Goal: Information Seeking & Learning: Check status

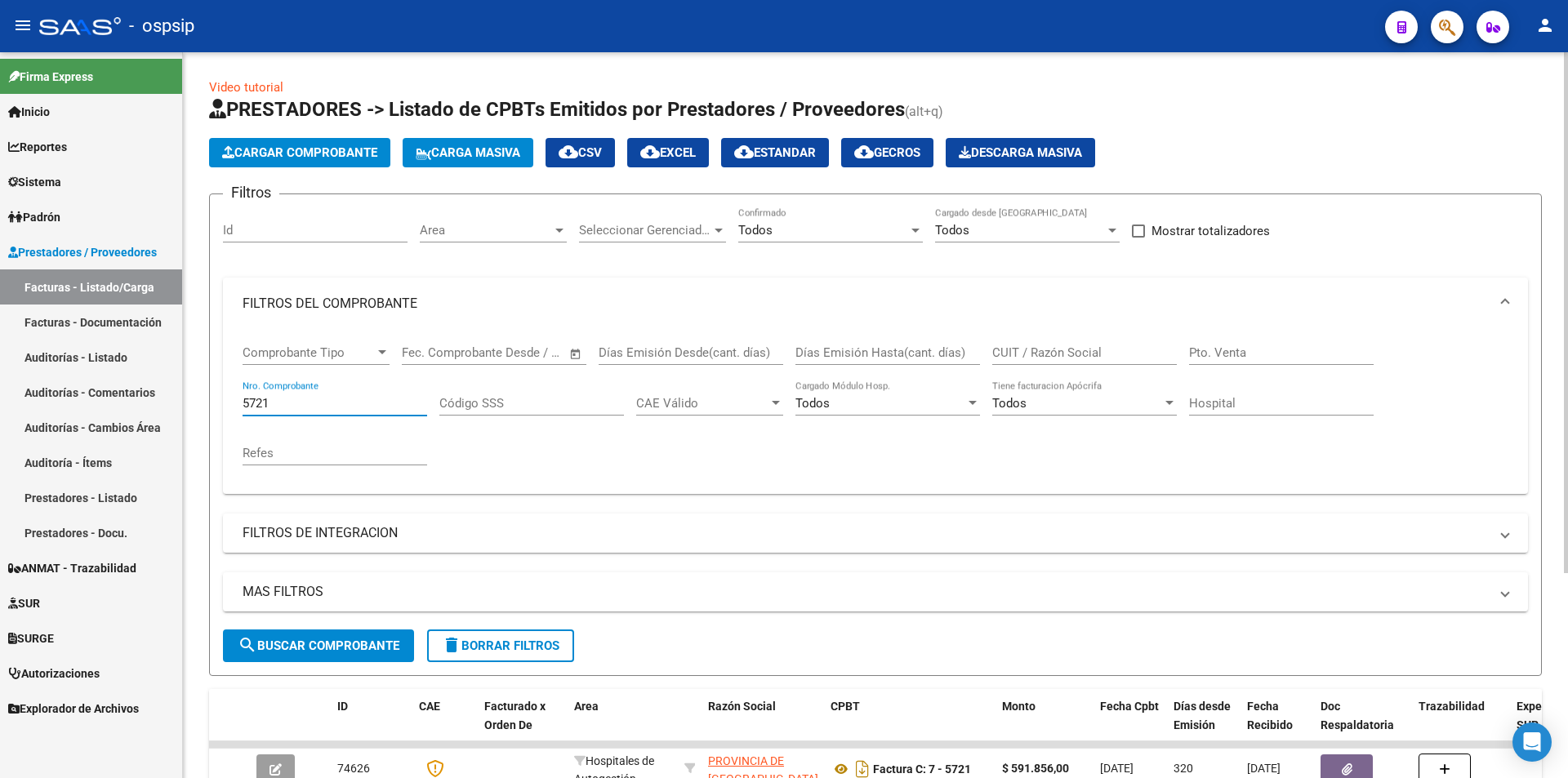
scroll to position [286, 0]
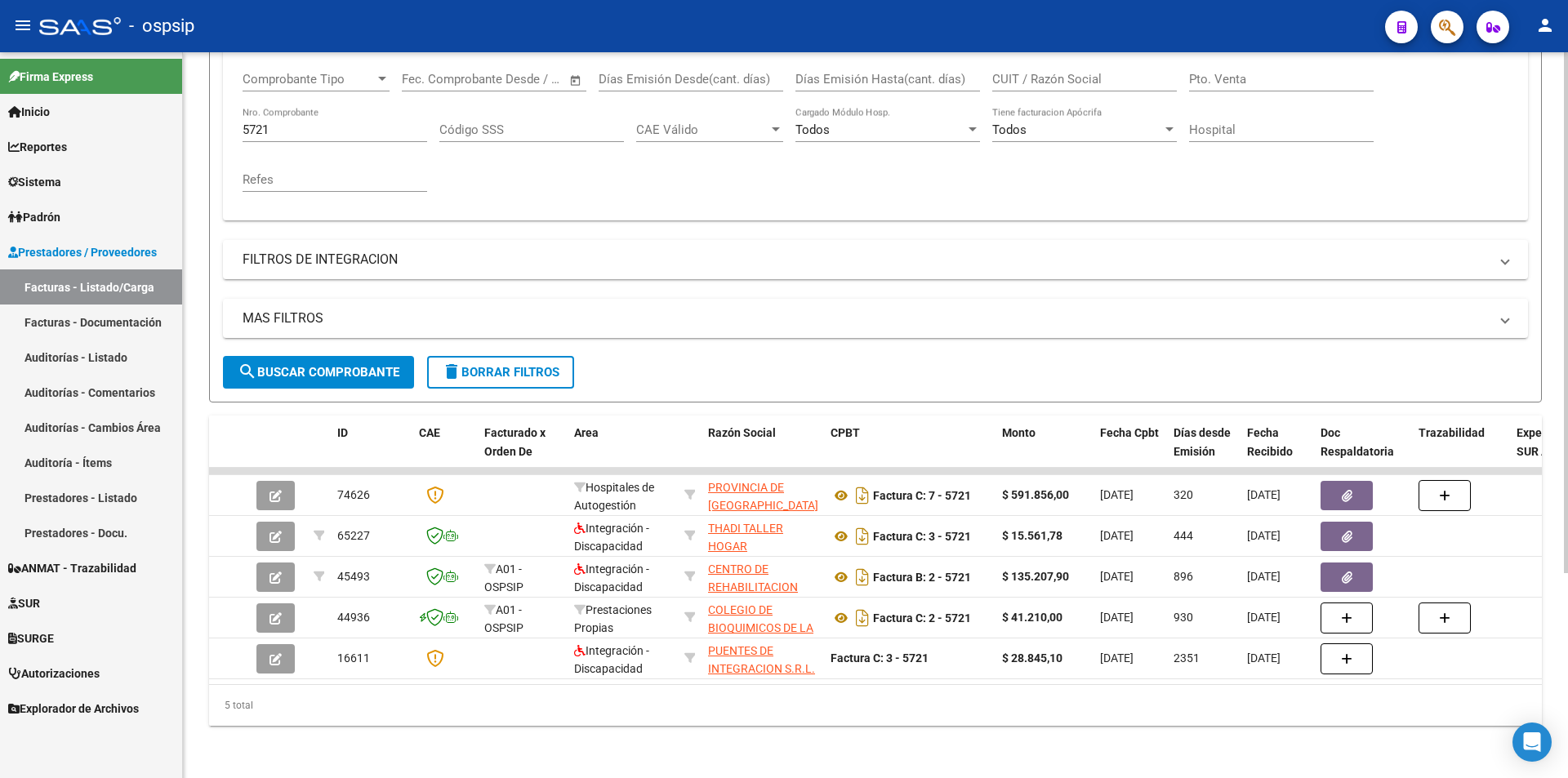
drag, startPoint x: 314, startPoint y: 108, endPoint x: 246, endPoint y: 116, distance: 68.5
click at [246, 116] on div "5721 Nro. Comprobante" at bounding box center [335, 124] width 185 height 35
drag, startPoint x: 321, startPoint y: 119, endPoint x: 0, endPoint y: 145, distance: 322.1
click at [0, 145] on mat-sidenav-container "Firma Express Inicio Calendario SSS Instructivos Contacto OS Reportes Egresos D…" at bounding box center [784, 415] width 1568 height 726
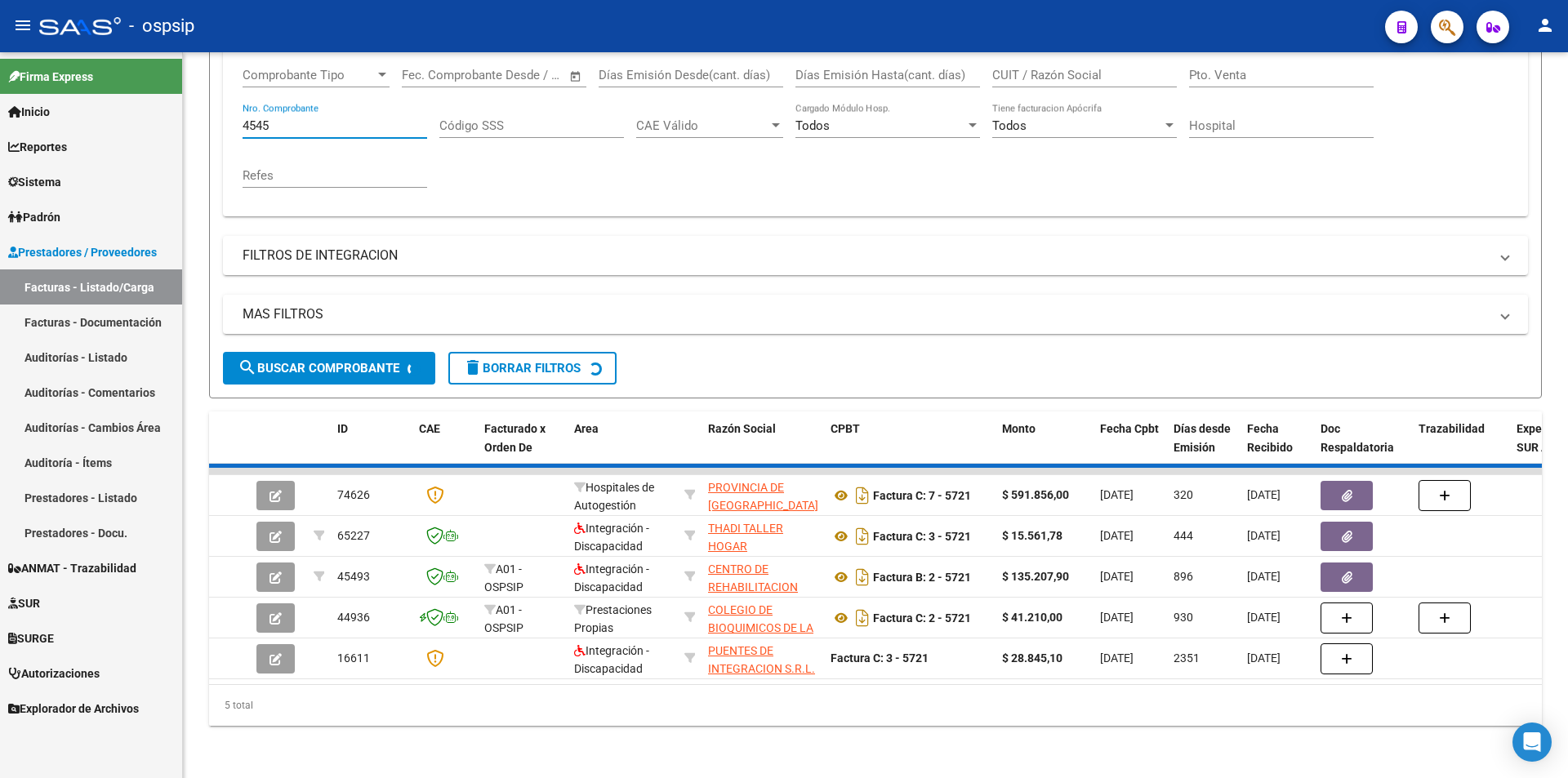
scroll to position [163, 0]
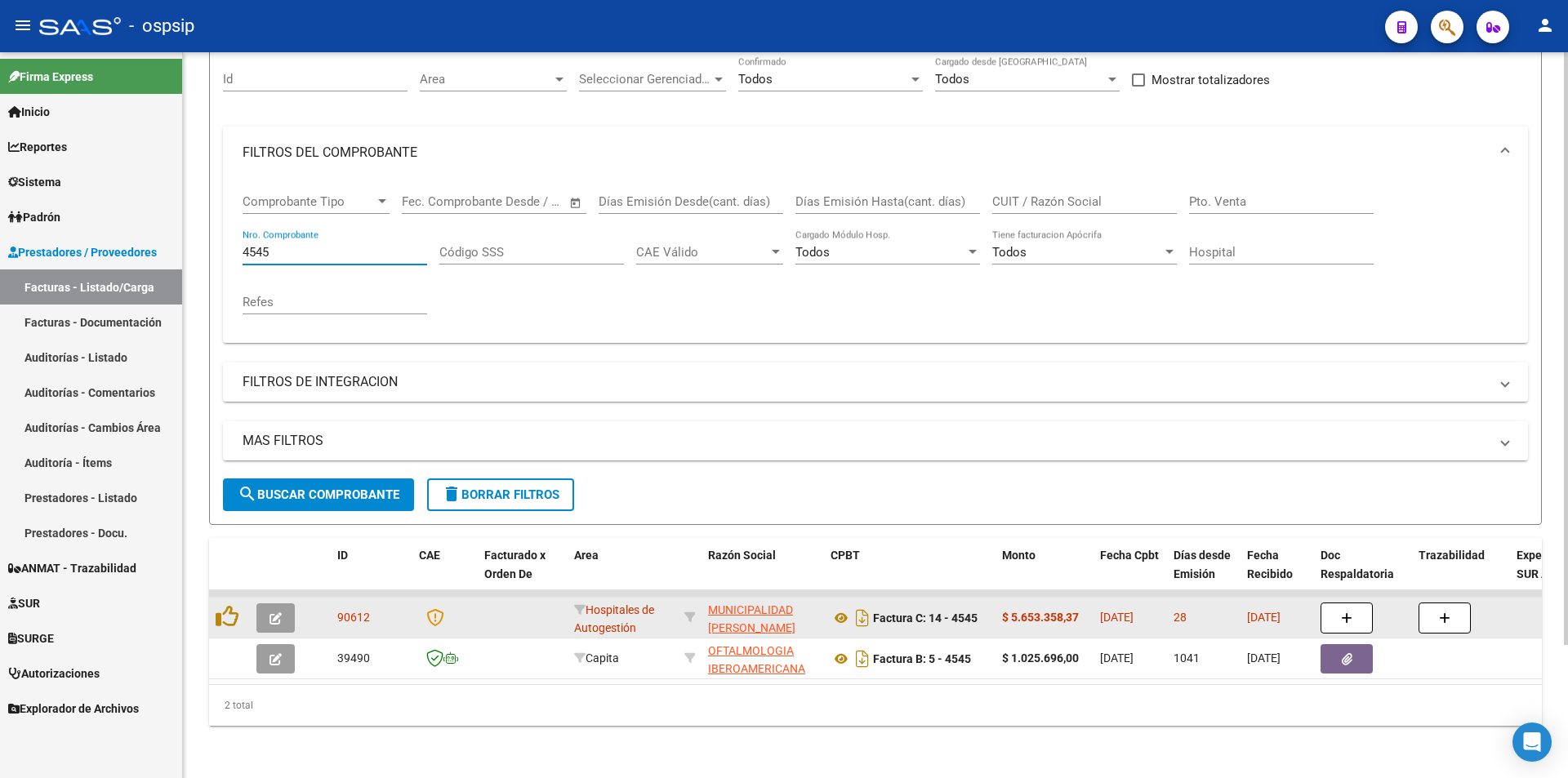
click at [238, 609] on div at bounding box center [230, 618] width 28 height 25
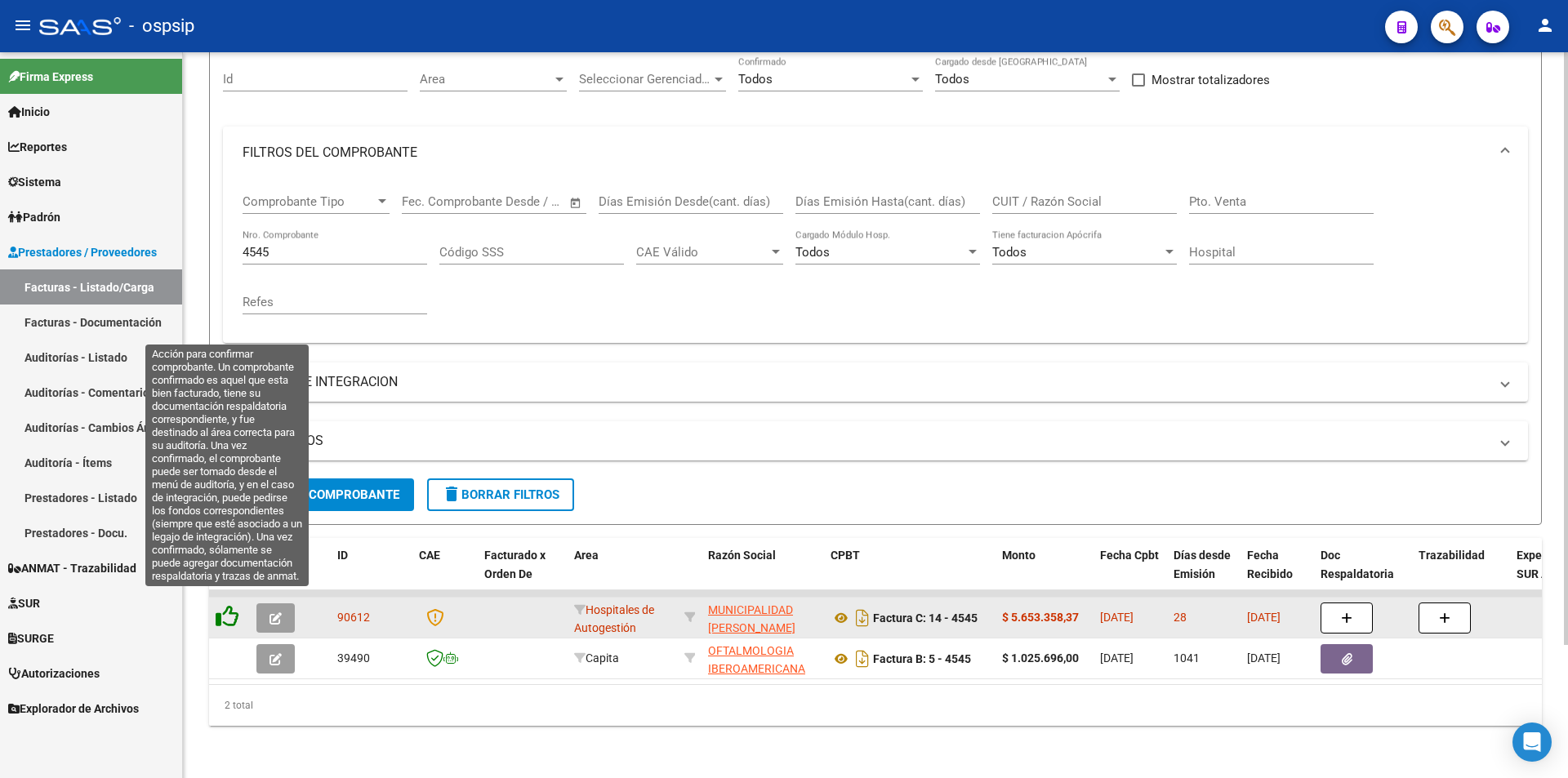
click at [236, 606] on icon at bounding box center [227, 617] width 23 height 23
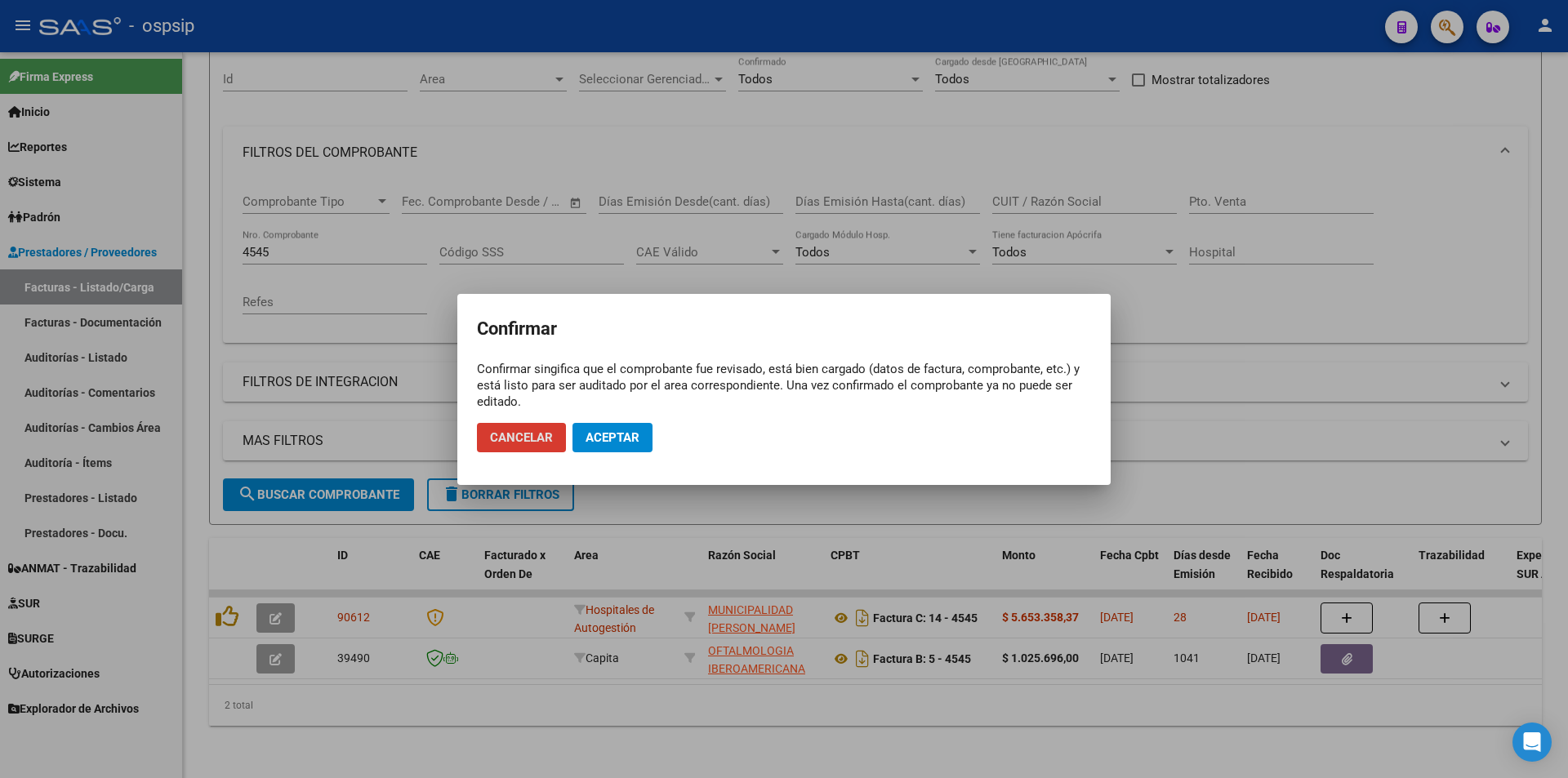
click at [653, 432] on mat-dialog-actions "Cancelar Aceptar" at bounding box center [784, 438] width 614 height 56
click at [633, 427] on button "Aceptar" at bounding box center [612, 438] width 80 height 30
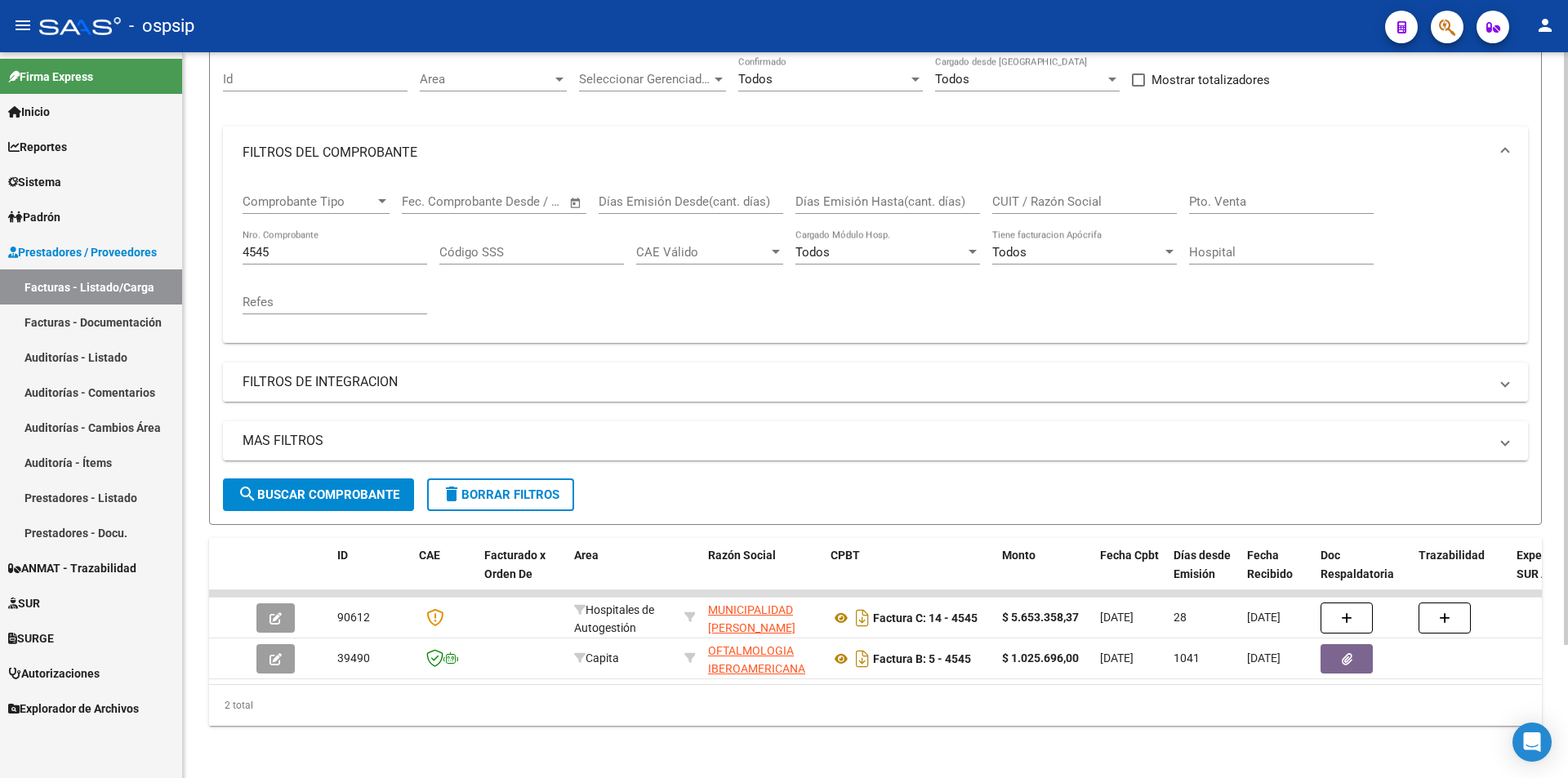
click at [369, 245] on input "4545" at bounding box center [335, 252] width 185 height 15
type input "4"
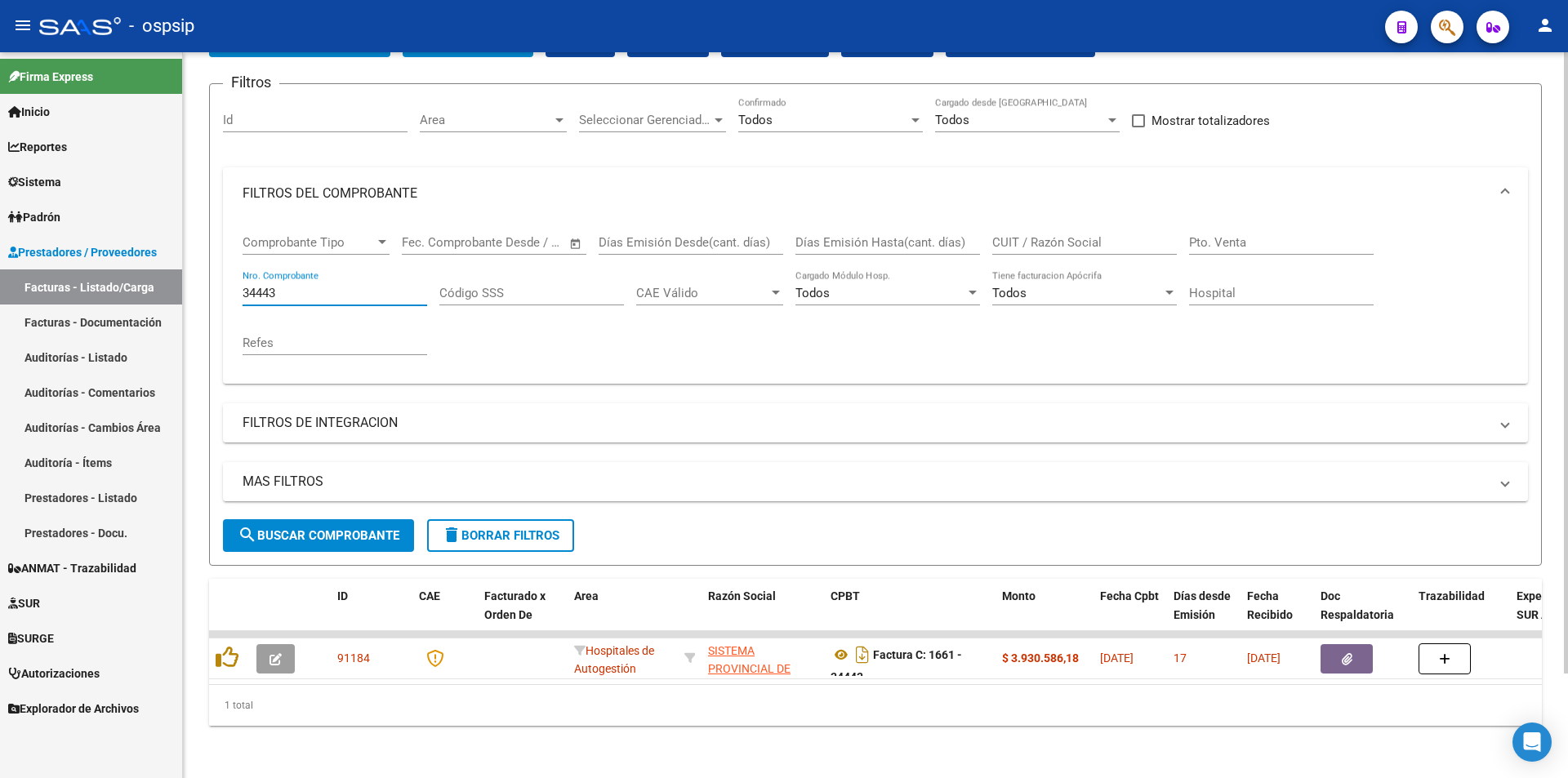
scroll to position [122, 0]
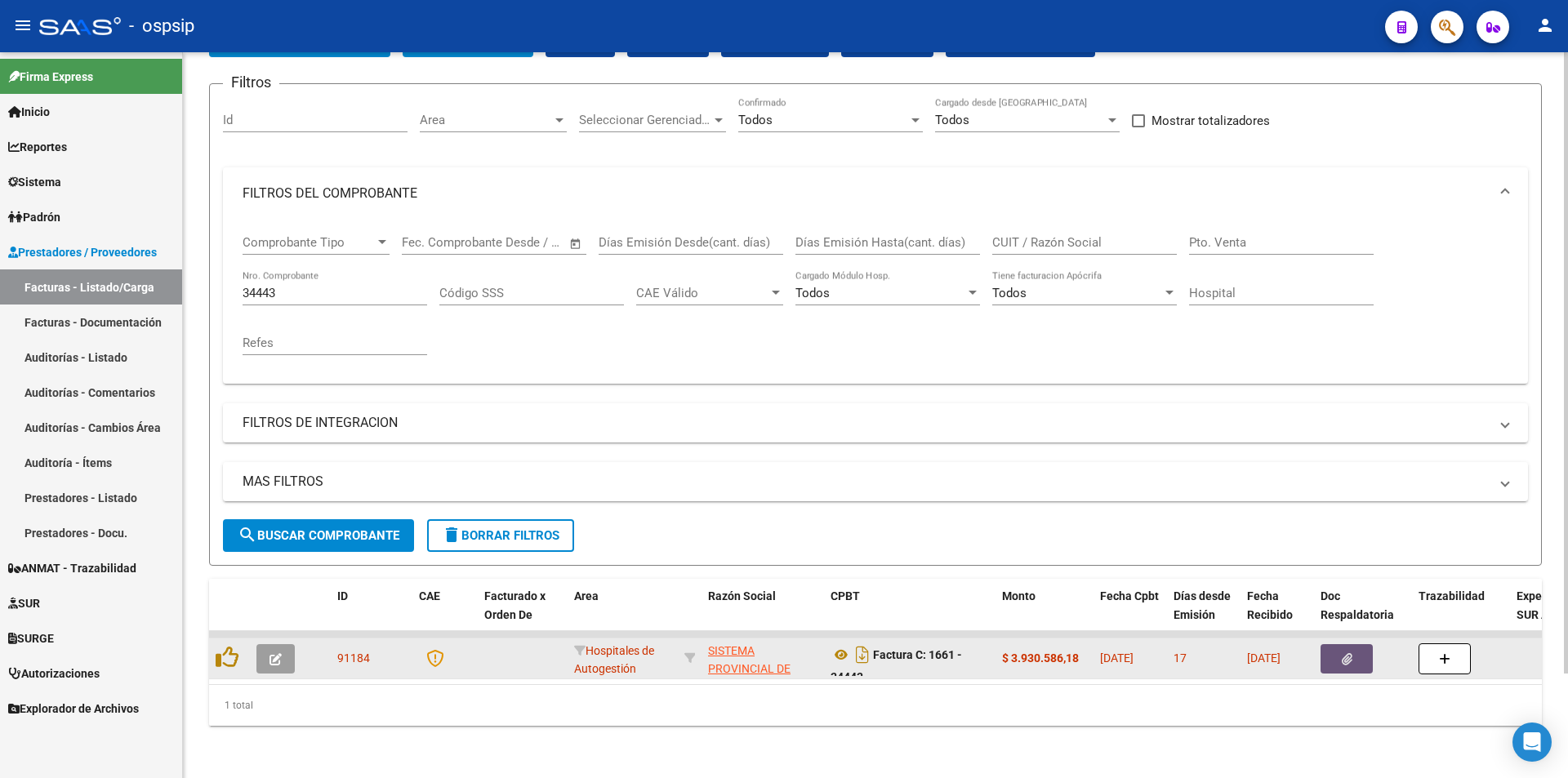
click at [1334, 653] on button "button" at bounding box center [1346, 659] width 52 height 30
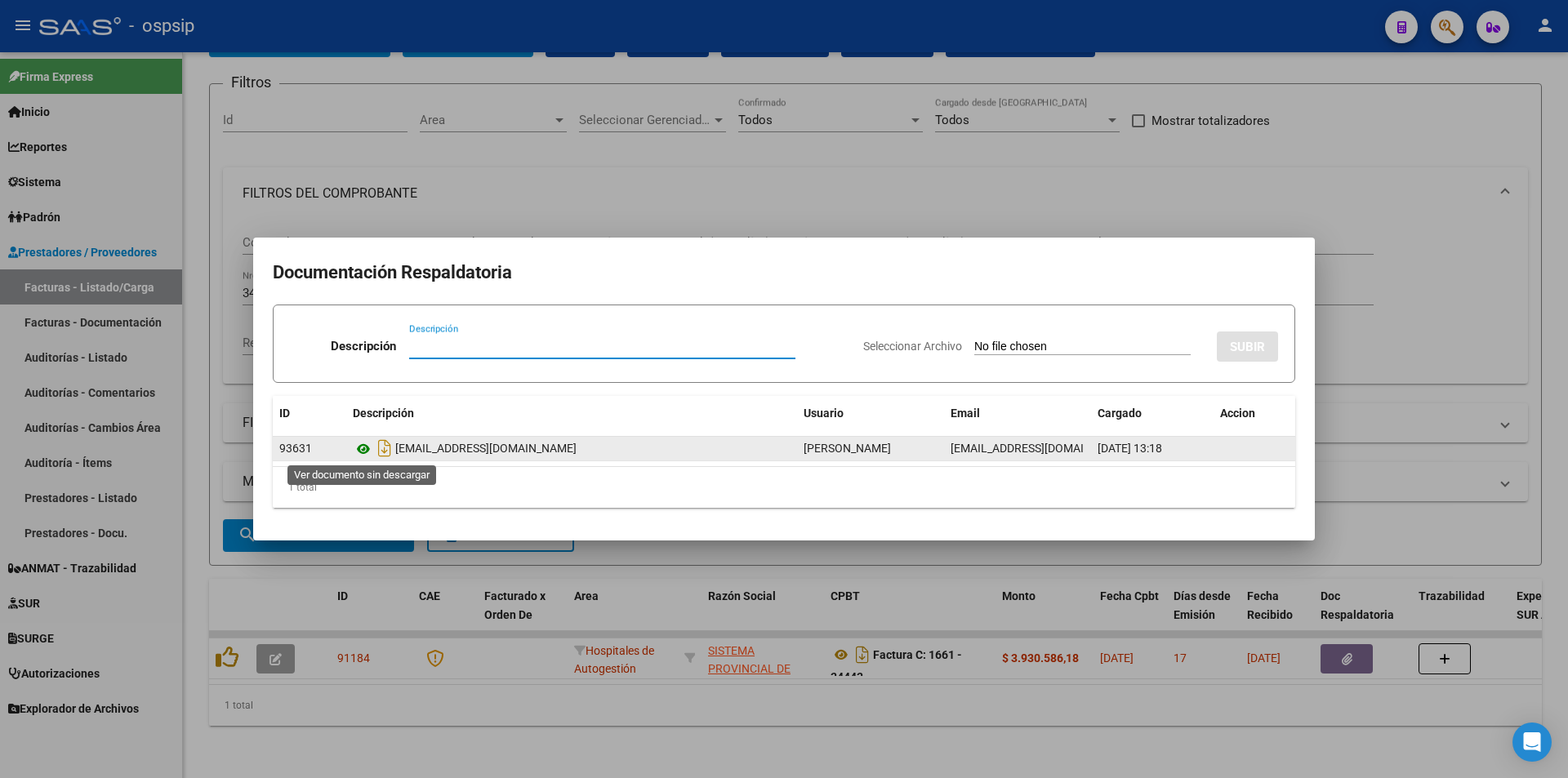
click at [362, 451] on icon at bounding box center [363, 449] width 21 height 19
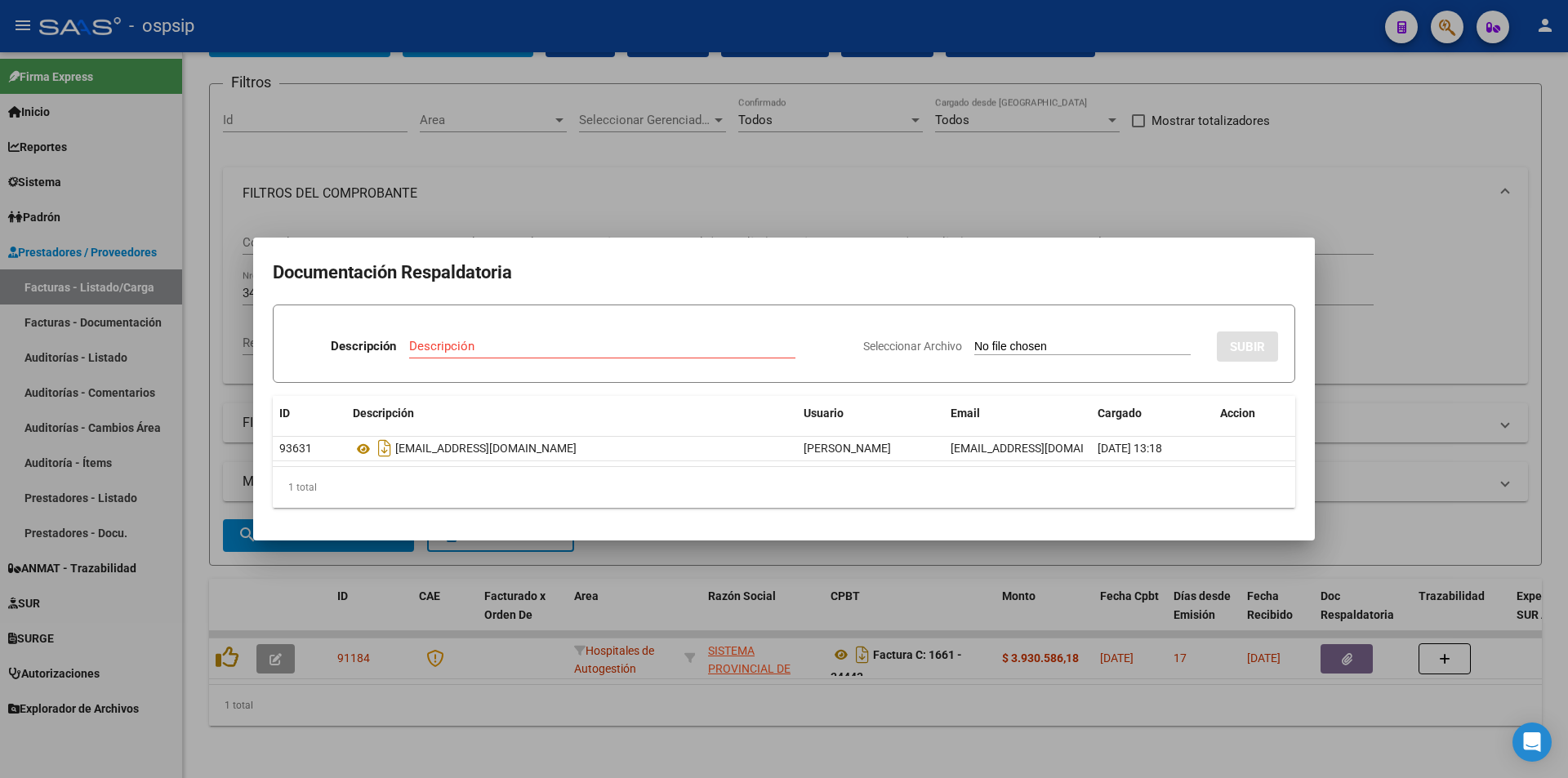
click at [1496, 368] on div at bounding box center [784, 389] width 1568 height 778
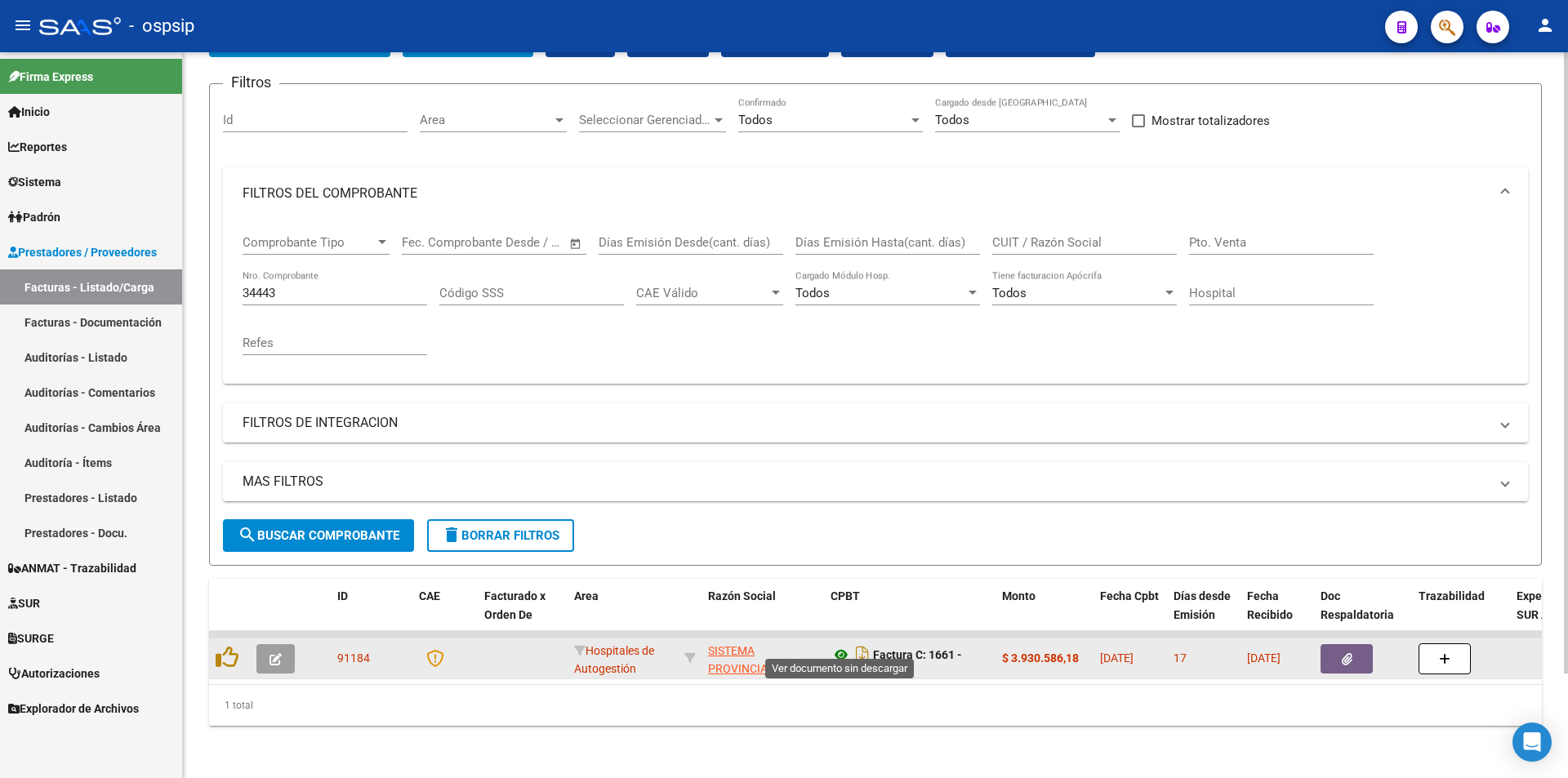
click at [838, 645] on icon at bounding box center [841, 655] width 21 height 19
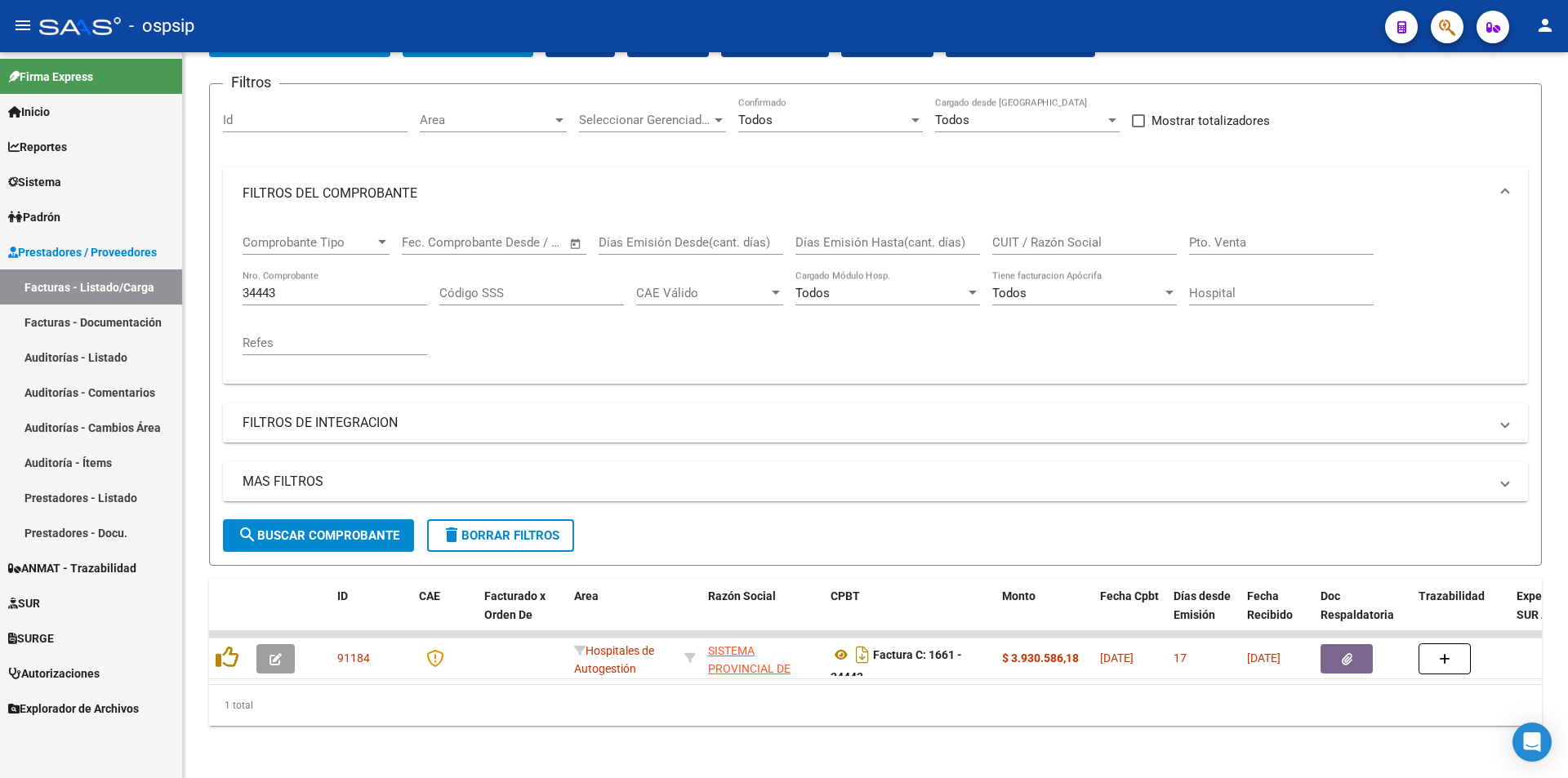
drag, startPoint x: 306, startPoint y: 280, endPoint x: 45, endPoint y: 290, distance: 261.2
click at [45, 290] on mat-sidenav-container "Firma Express Inicio Calendario SSS Instructivos Contacto OS Reportes Egresos D…" at bounding box center [784, 415] width 1568 height 726
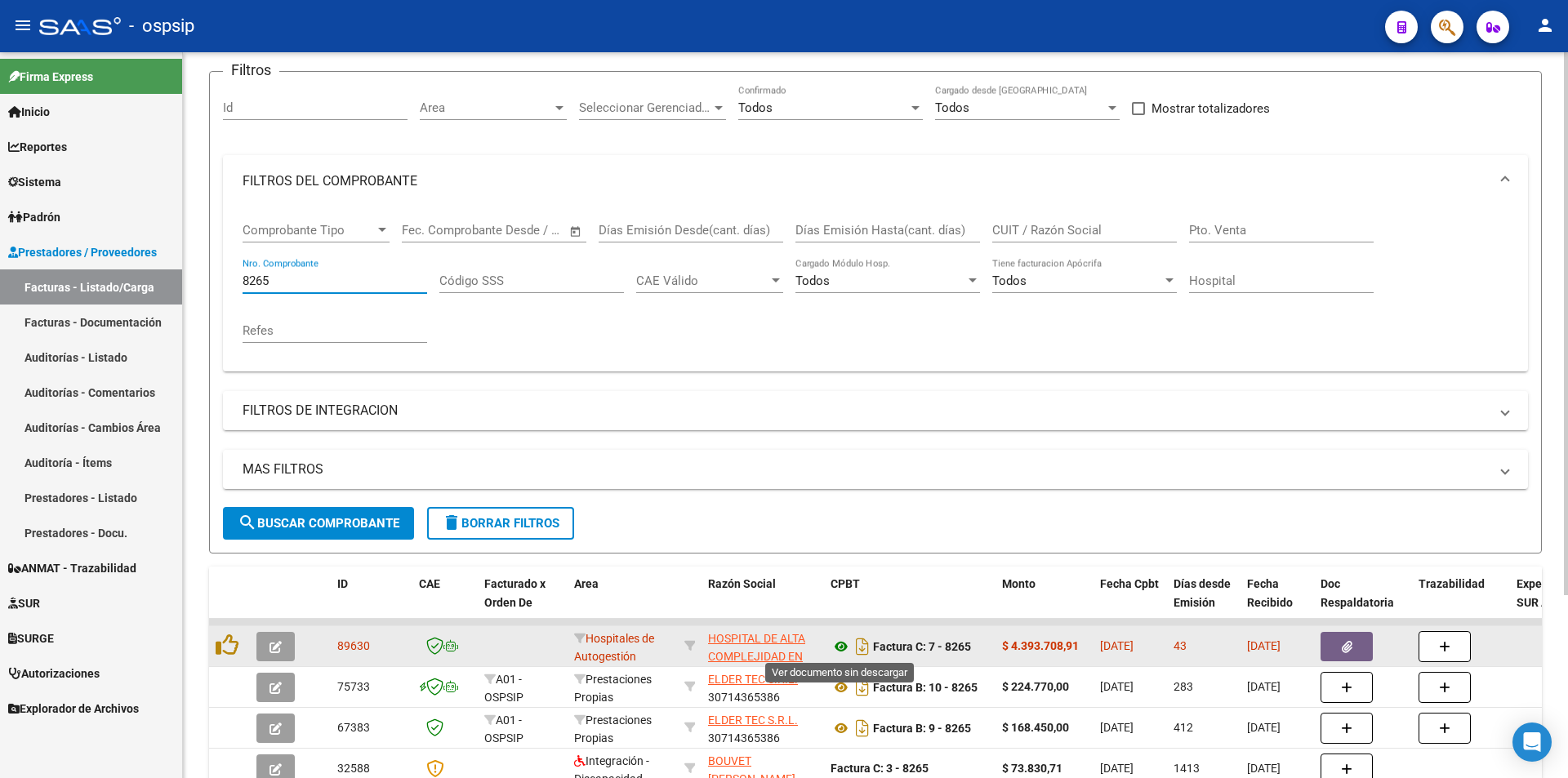
type input "8265"
click at [842, 647] on icon at bounding box center [841, 646] width 21 height 19
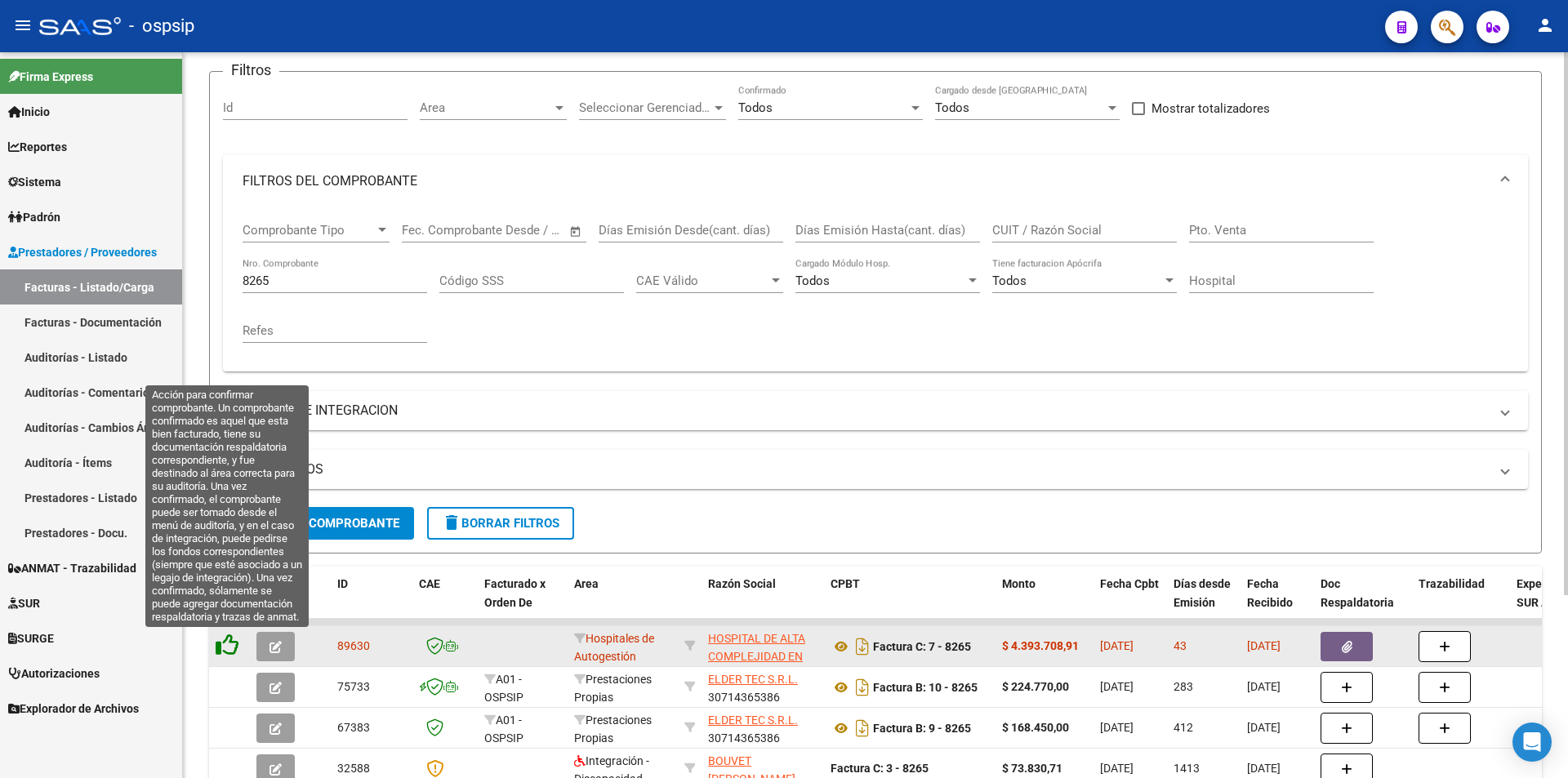
click at [223, 645] on icon at bounding box center [227, 644] width 23 height 23
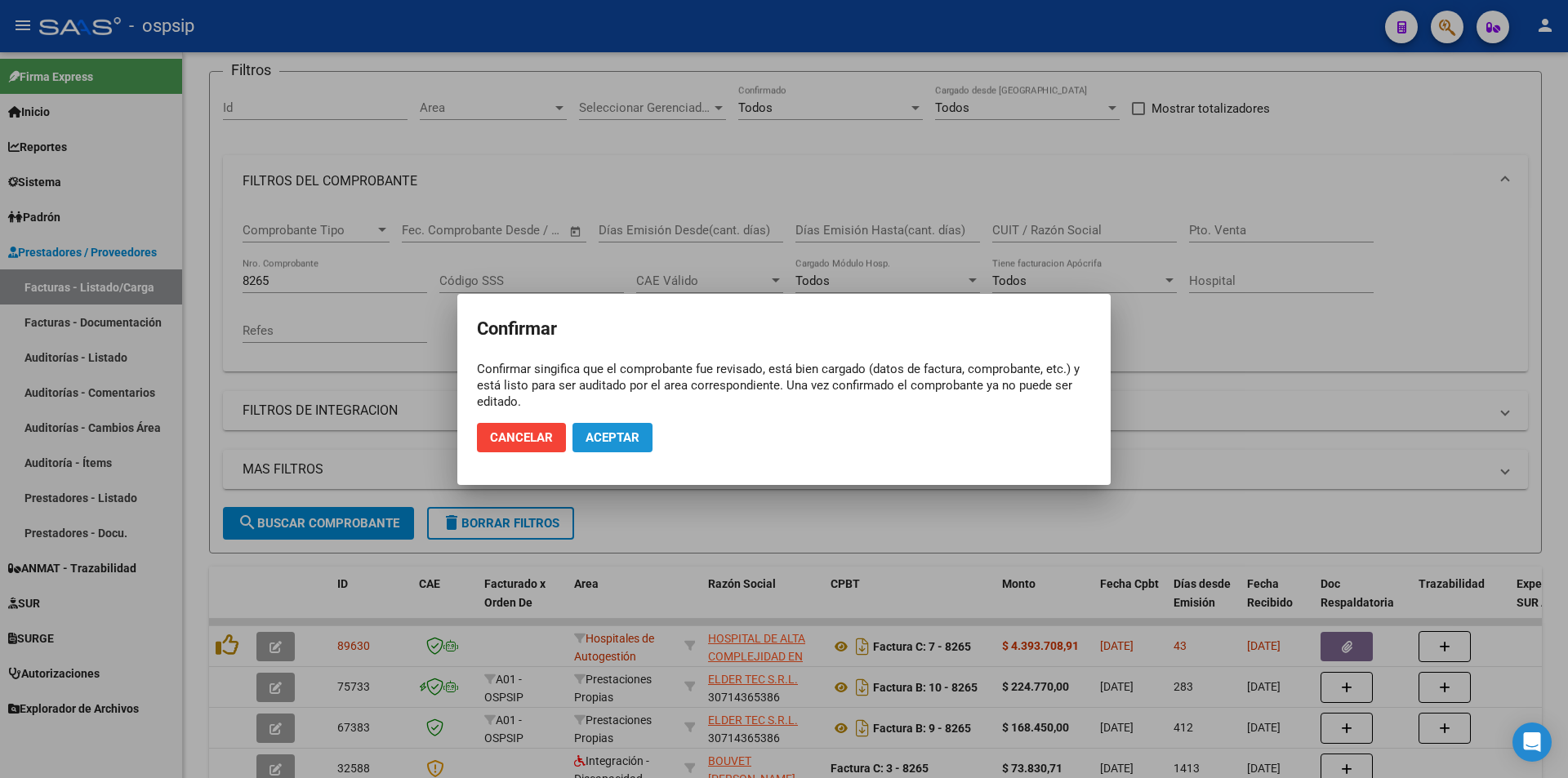
click at [619, 444] on span "Aceptar" at bounding box center [612, 438] width 54 height 15
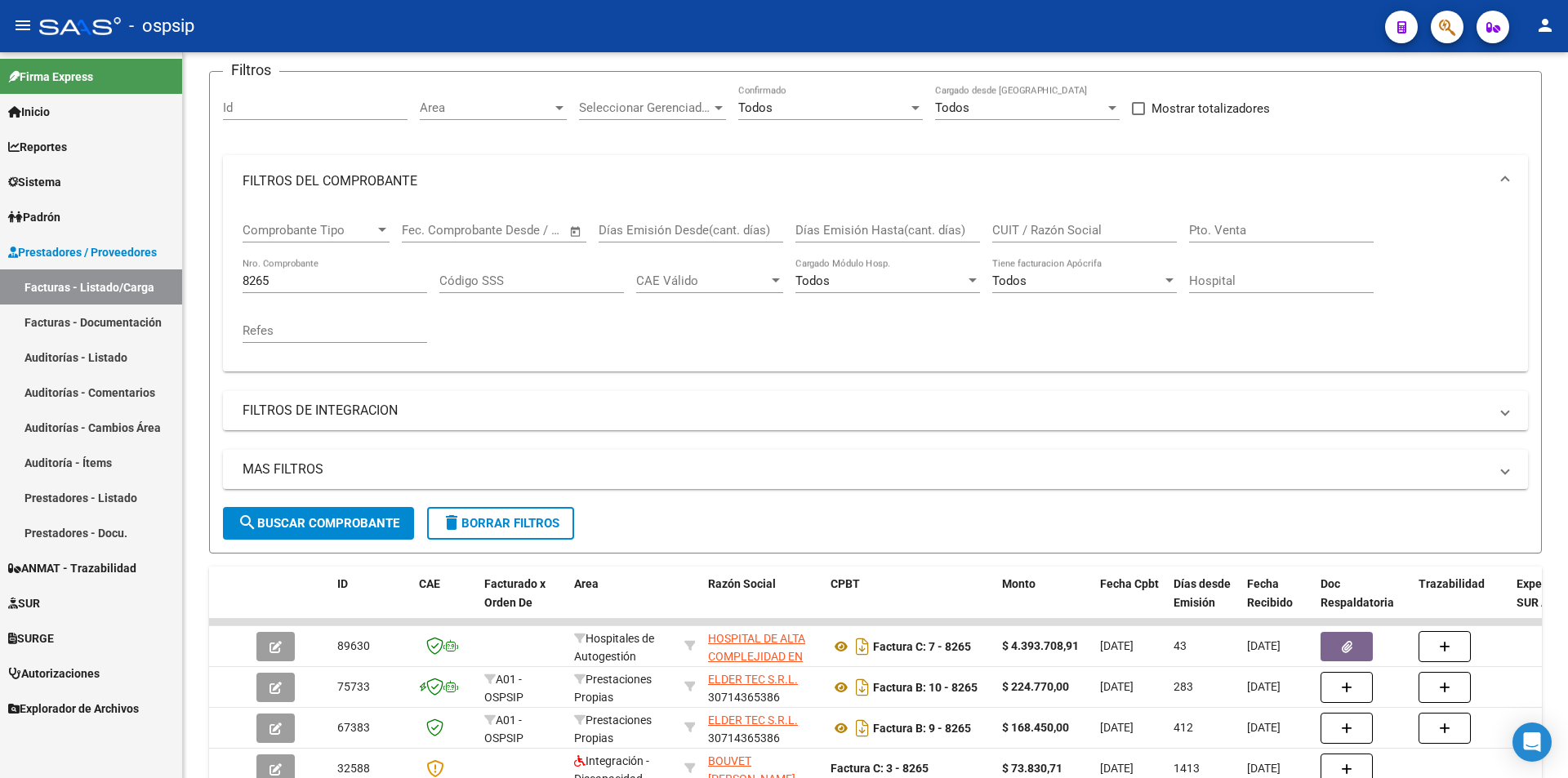
drag, startPoint x: 291, startPoint y: 286, endPoint x: 31, endPoint y: 285, distance: 260.0
click at [61, 285] on mat-sidenav-container "Firma Express Inicio Calendario SSS Instructivos Contacto OS Reportes Egresos D…" at bounding box center [784, 415] width 1568 height 726
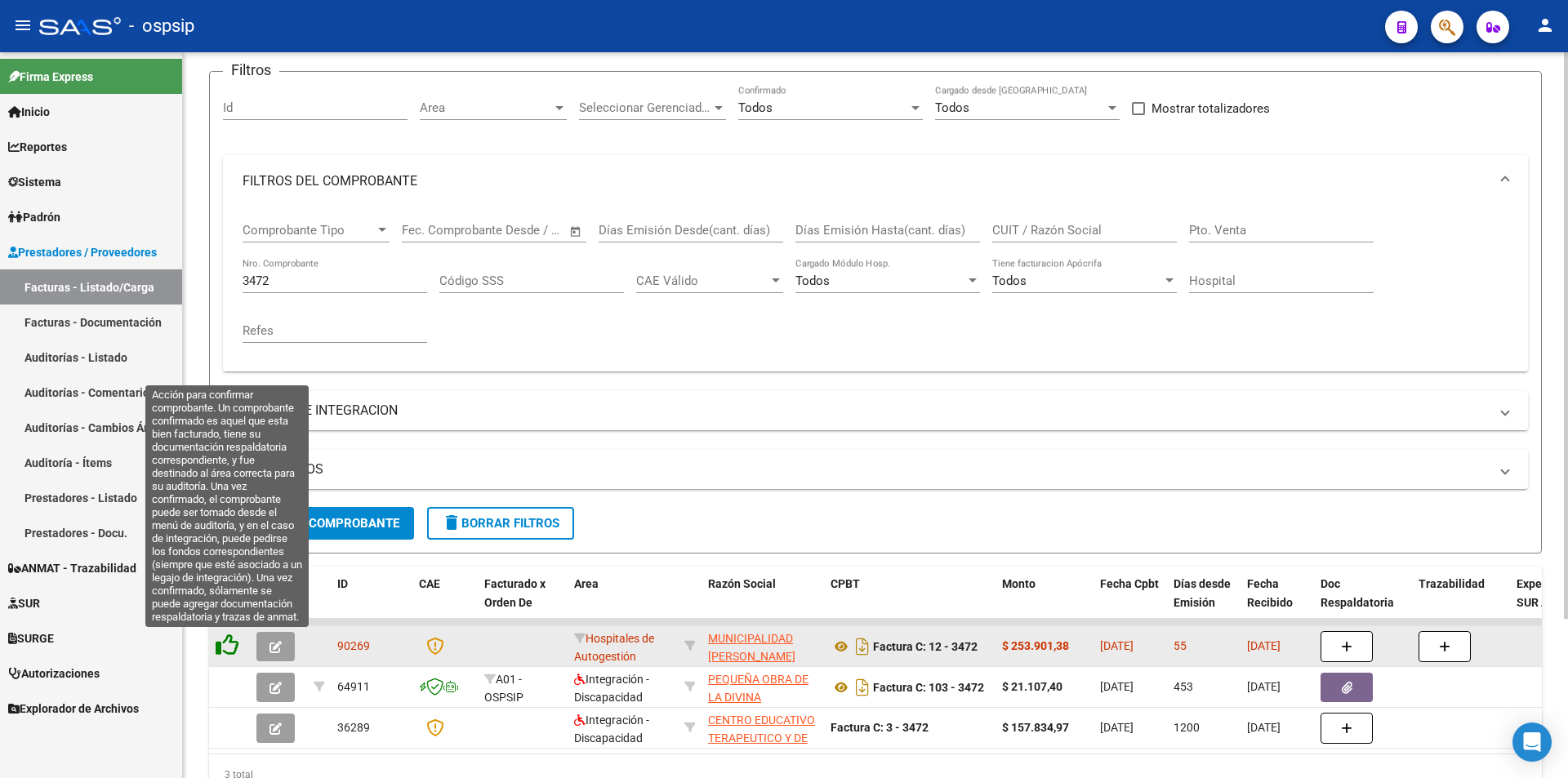
click at [228, 644] on icon at bounding box center [227, 644] width 23 height 23
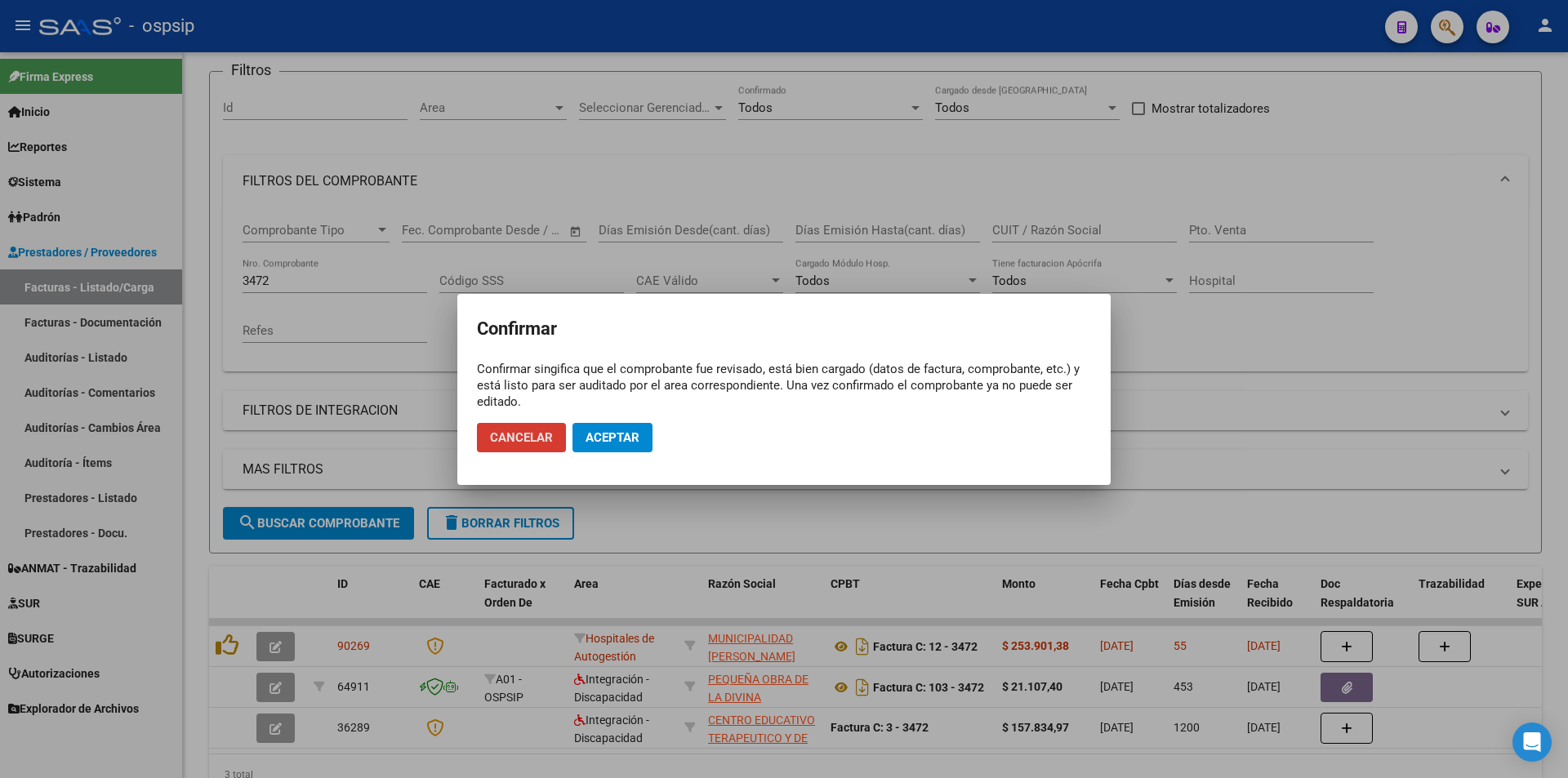
click at [598, 440] on span "Aceptar" at bounding box center [612, 438] width 54 height 15
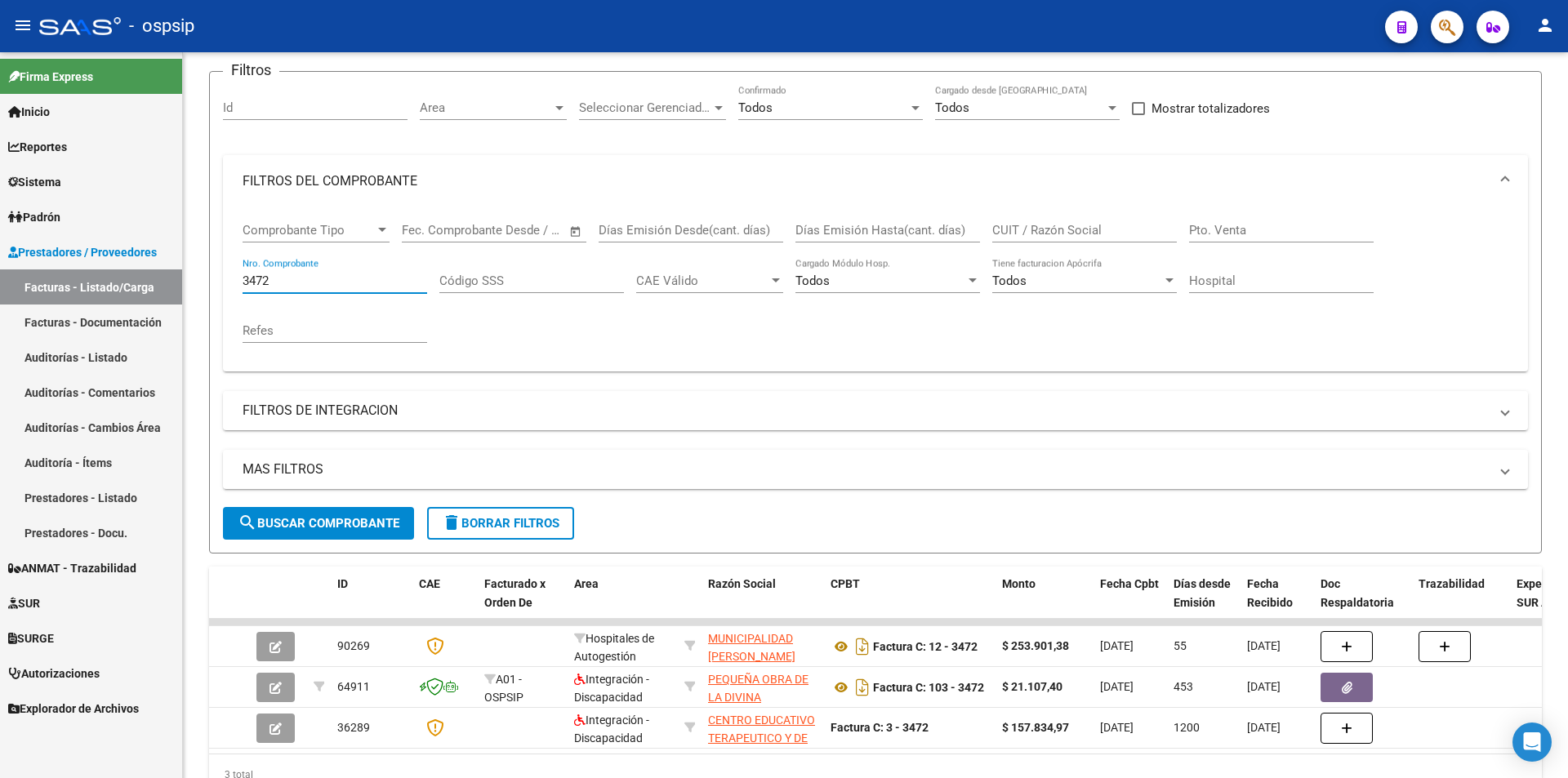
drag, startPoint x: 325, startPoint y: 281, endPoint x: 0, endPoint y: 246, distance: 326.9
click at [0, 246] on mat-sidenav-container "Firma Express Inicio Calendario SSS Instructivos Contacto OS Reportes Egresos D…" at bounding box center [784, 415] width 1568 height 726
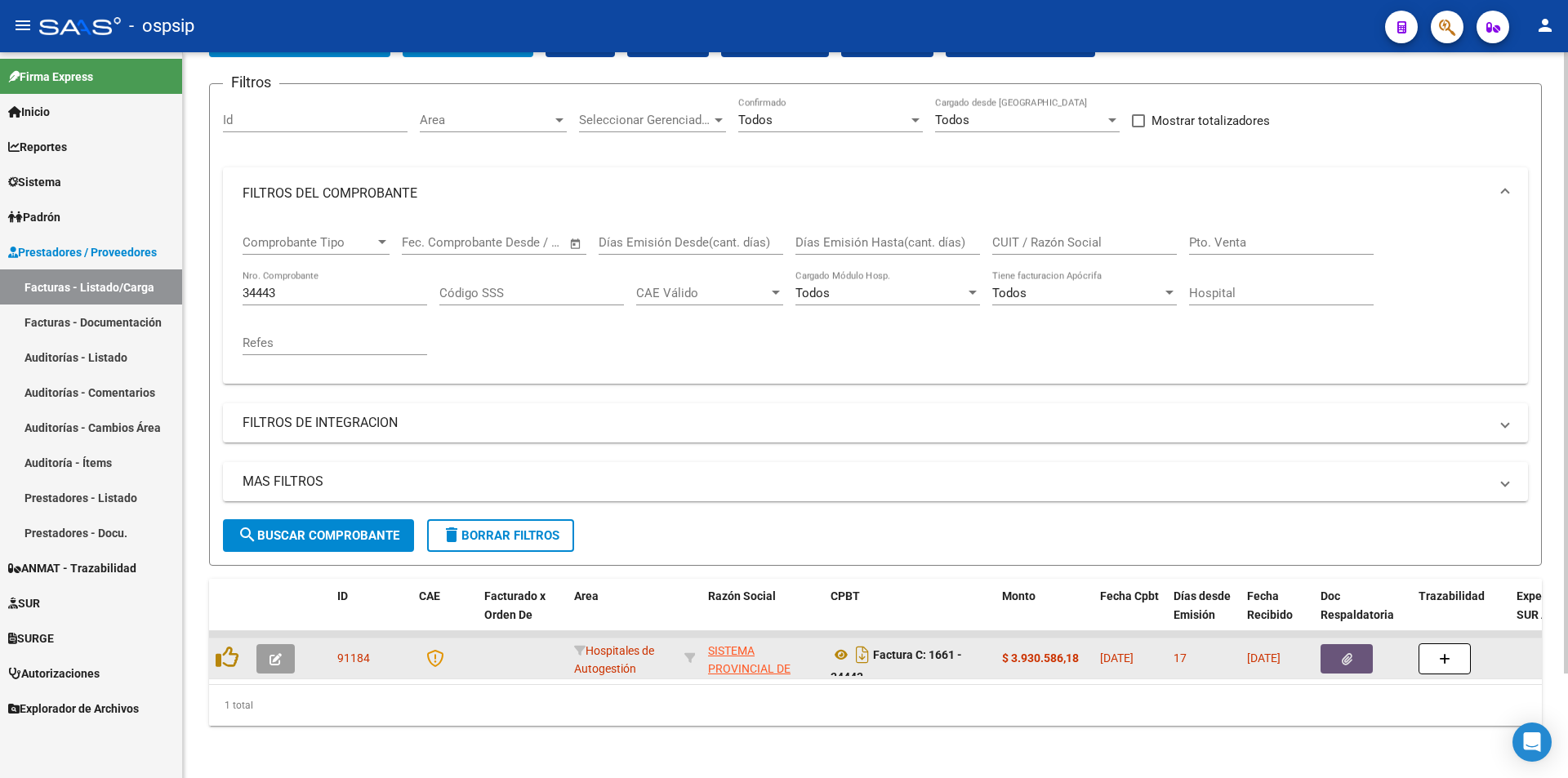
click at [1342, 654] on icon "button" at bounding box center [1346, 659] width 10 height 12
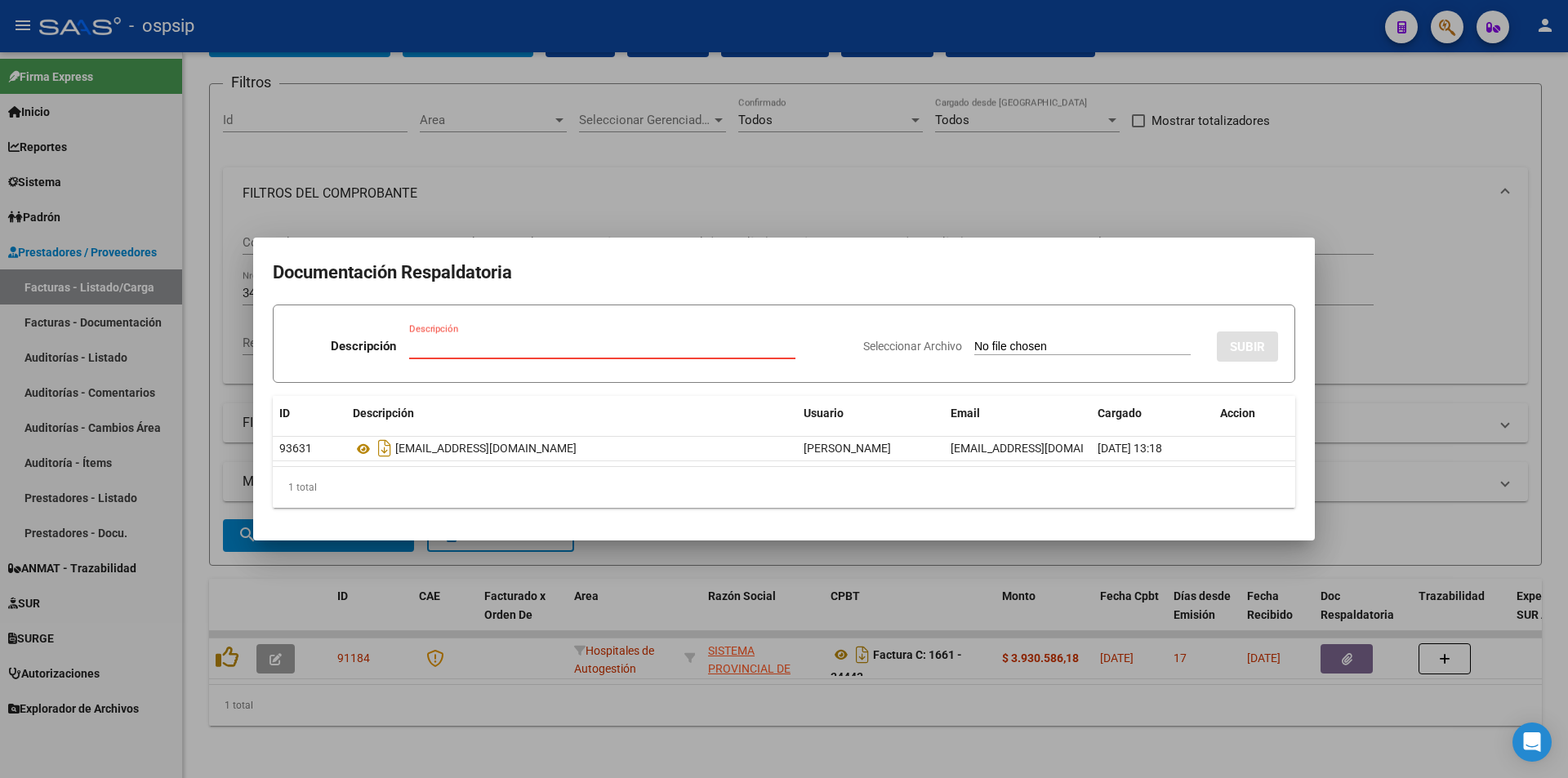
click at [327, 118] on div at bounding box center [784, 389] width 1568 height 778
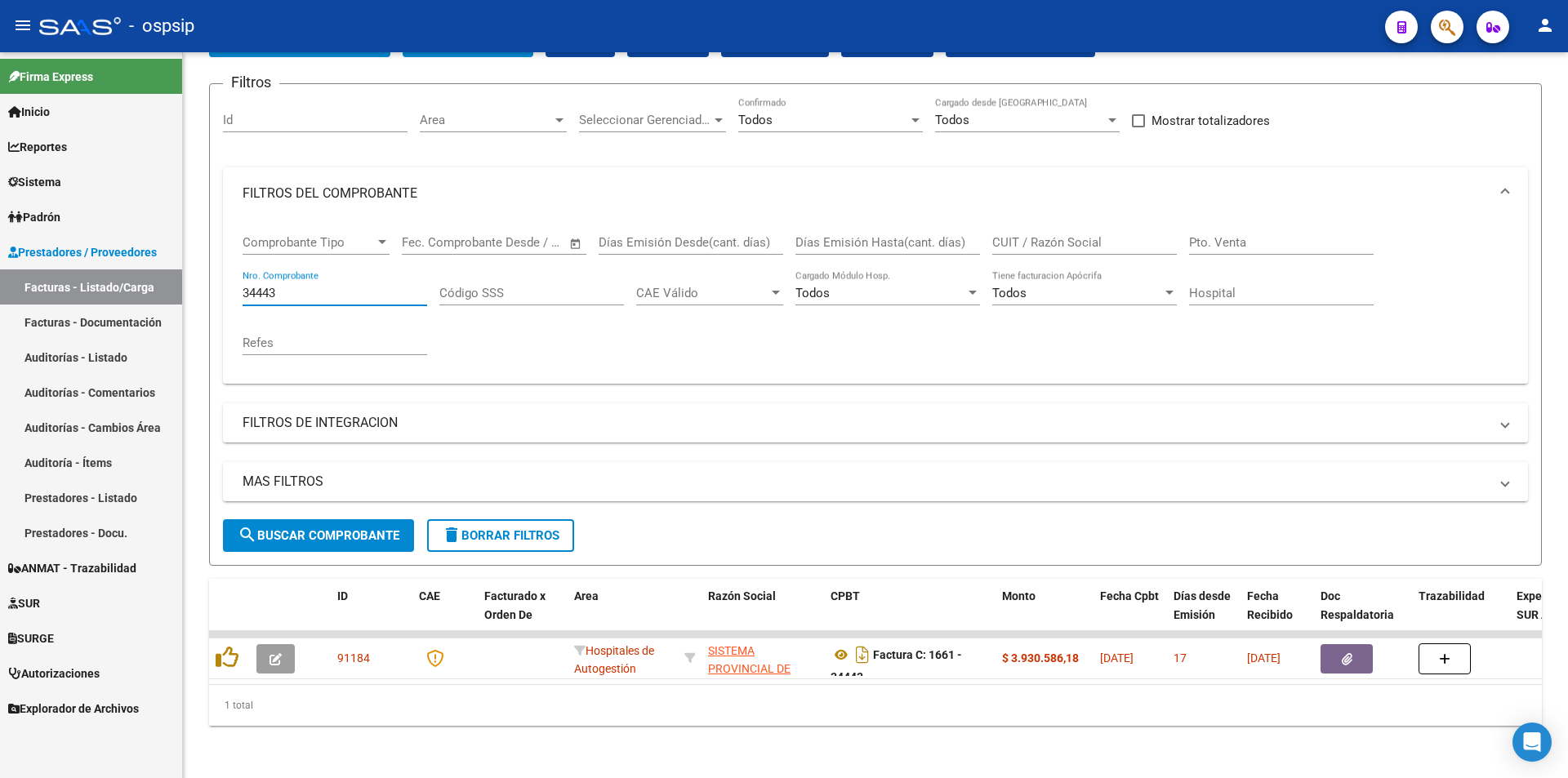
drag, startPoint x: 309, startPoint y: 279, endPoint x: 0, endPoint y: 281, distance: 309.0
click at [0, 281] on mat-sidenav-container "Firma Express Inicio Calendario SSS Instructivos Contacto OS Reportes Egresos D…" at bounding box center [784, 415] width 1568 height 726
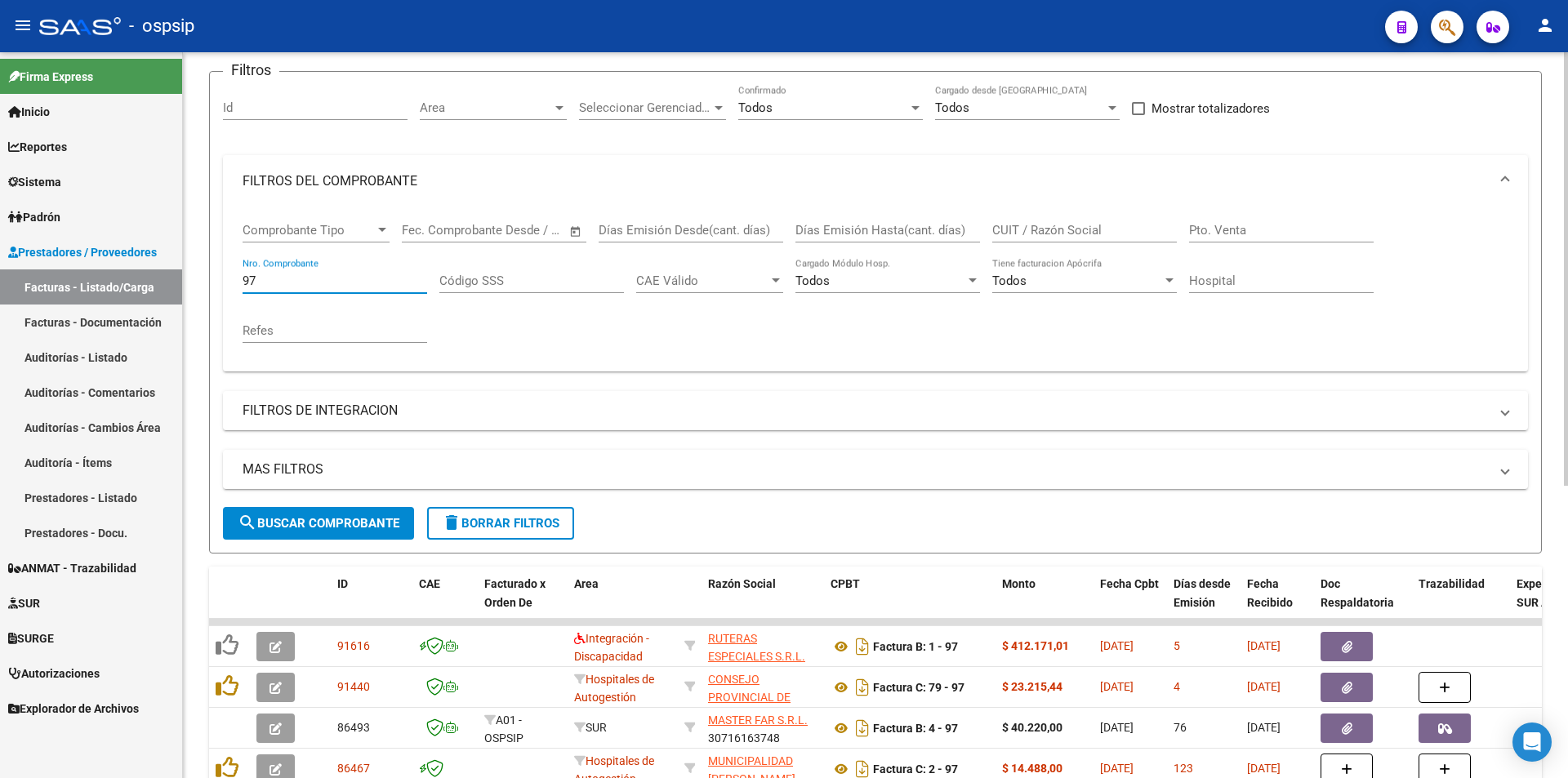
drag, startPoint x: 309, startPoint y: 283, endPoint x: 213, endPoint y: 273, distance: 96.5
click at [213, 273] on form "Filtros Id Area Area Seleccionar Gerenciador Seleccionar Gerenciador Todos Conf…" at bounding box center [874, 312] width 1332 height 483
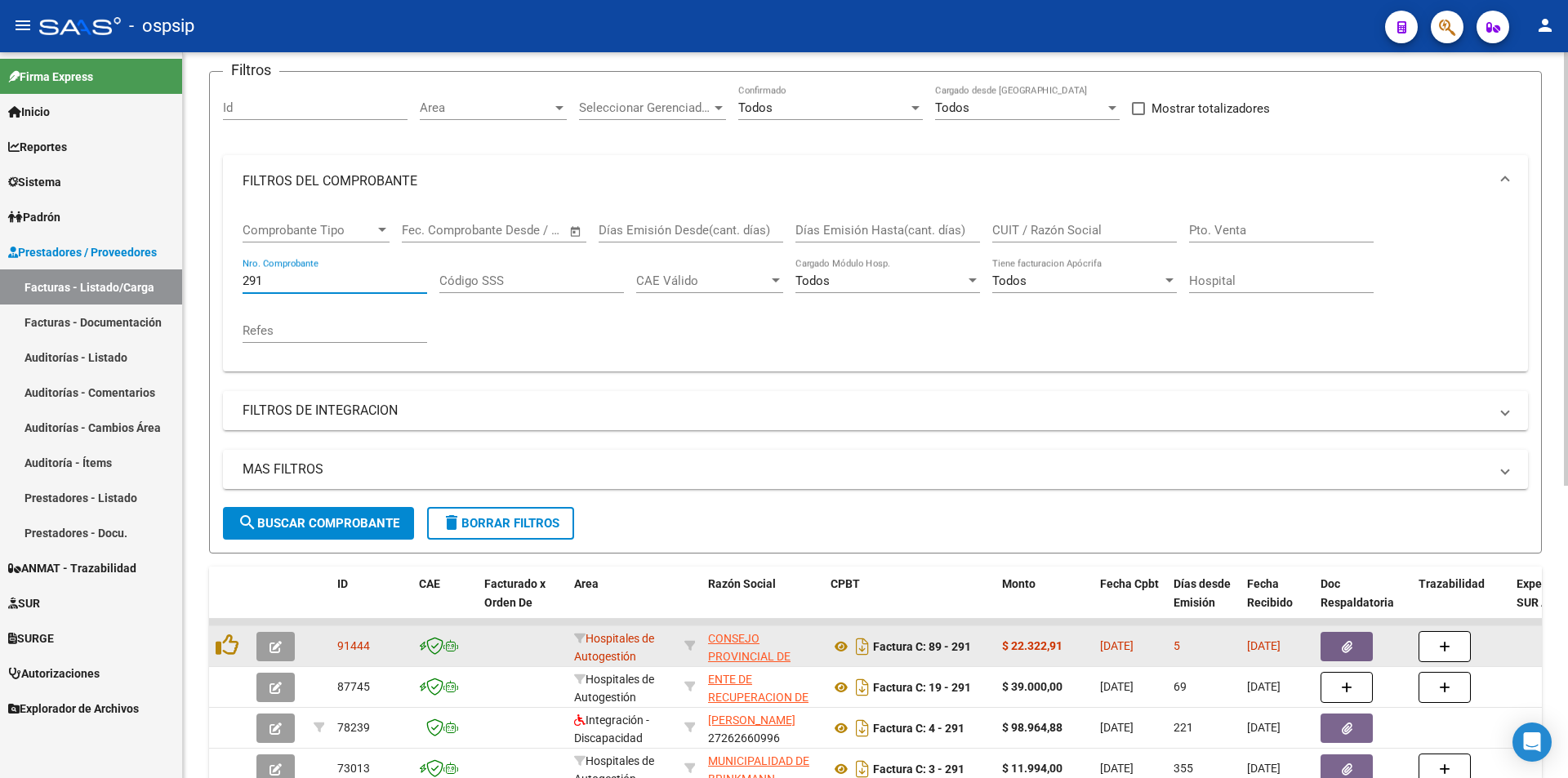
type input "291"
click at [1342, 649] on icon "button" at bounding box center [1346, 646] width 10 height 12
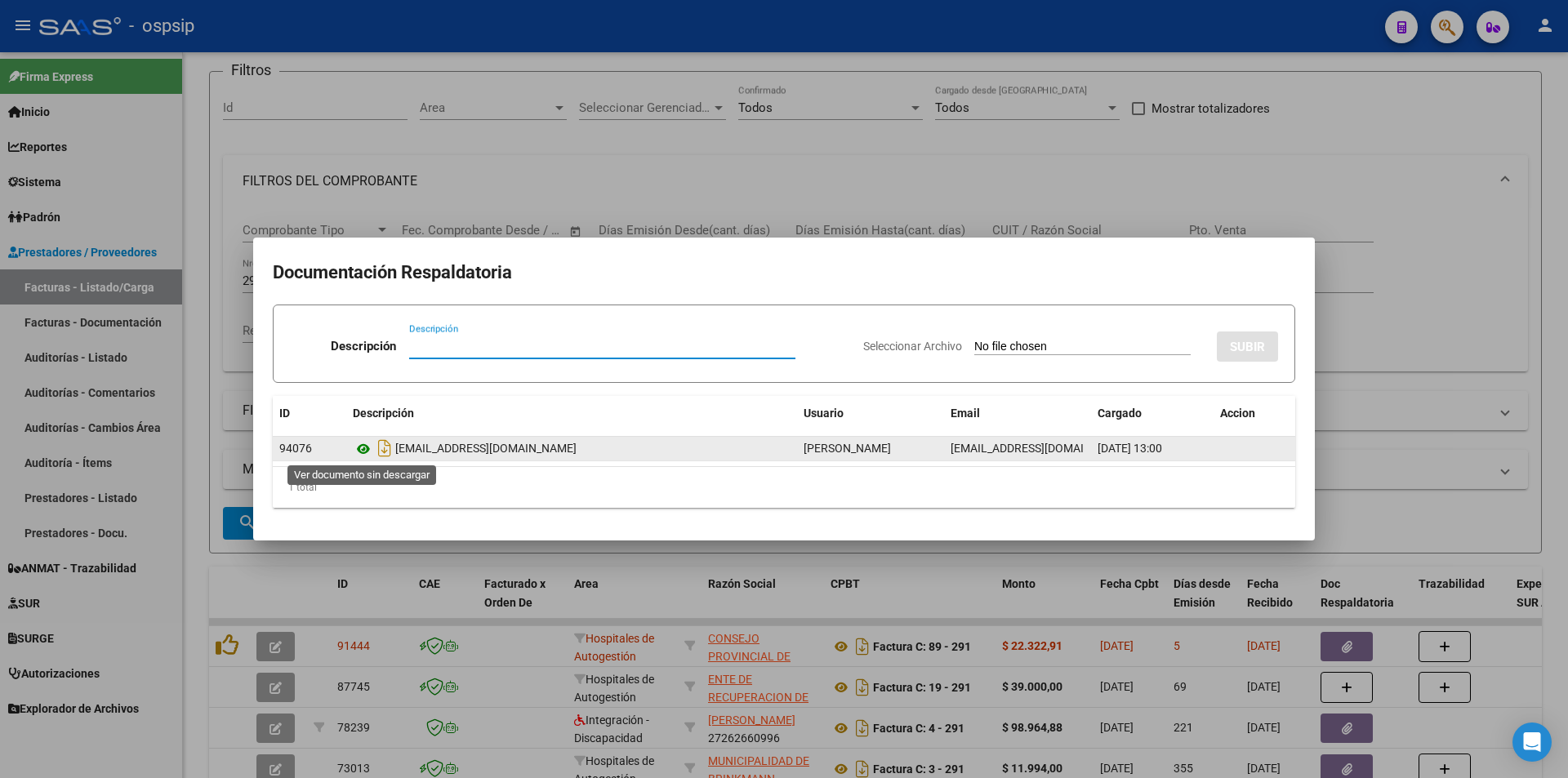
click at [358, 448] on icon at bounding box center [363, 449] width 21 height 19
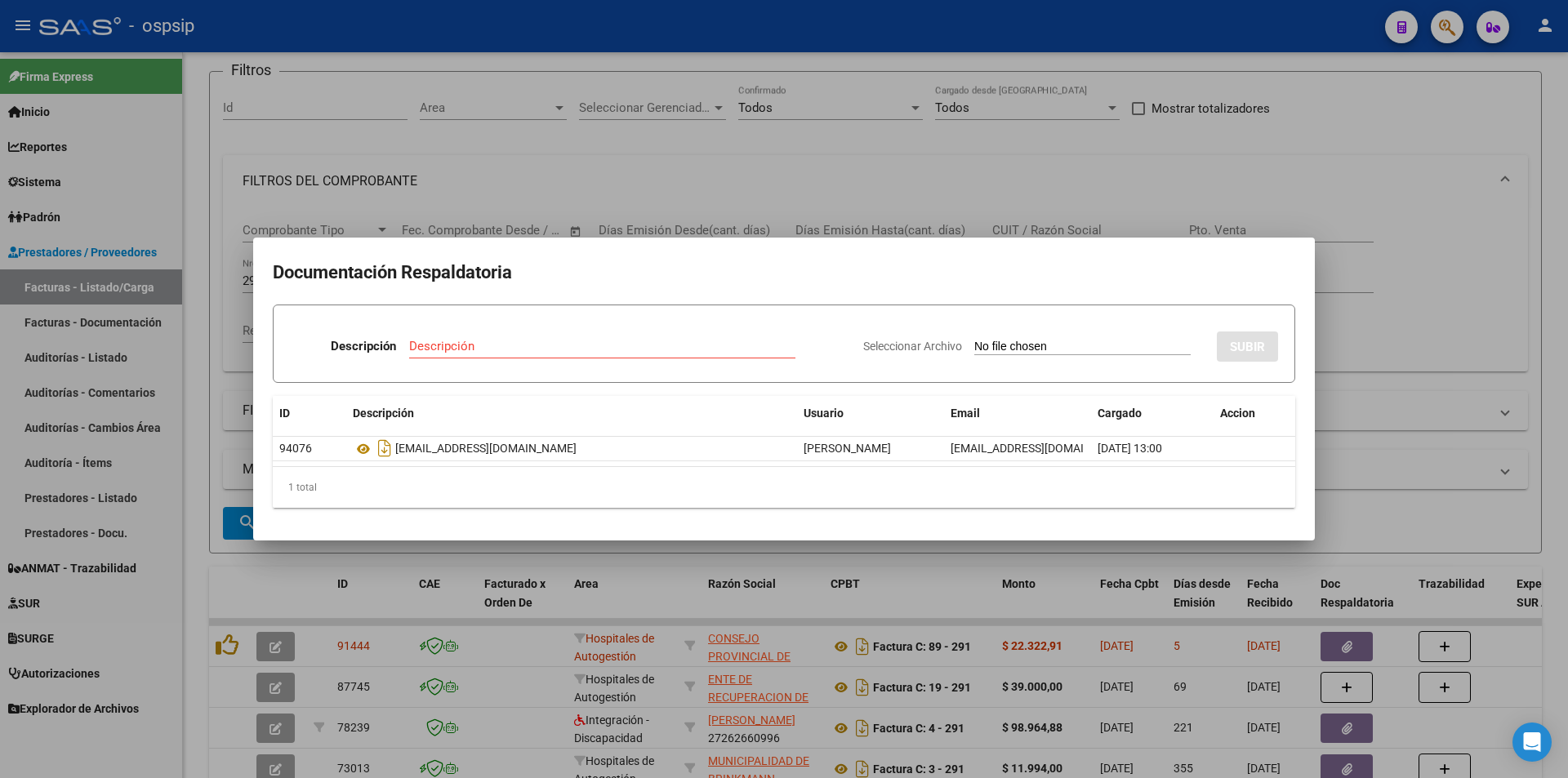
click at [1205, 51] on div at bounding box center [784, 389] width 1568 height 778
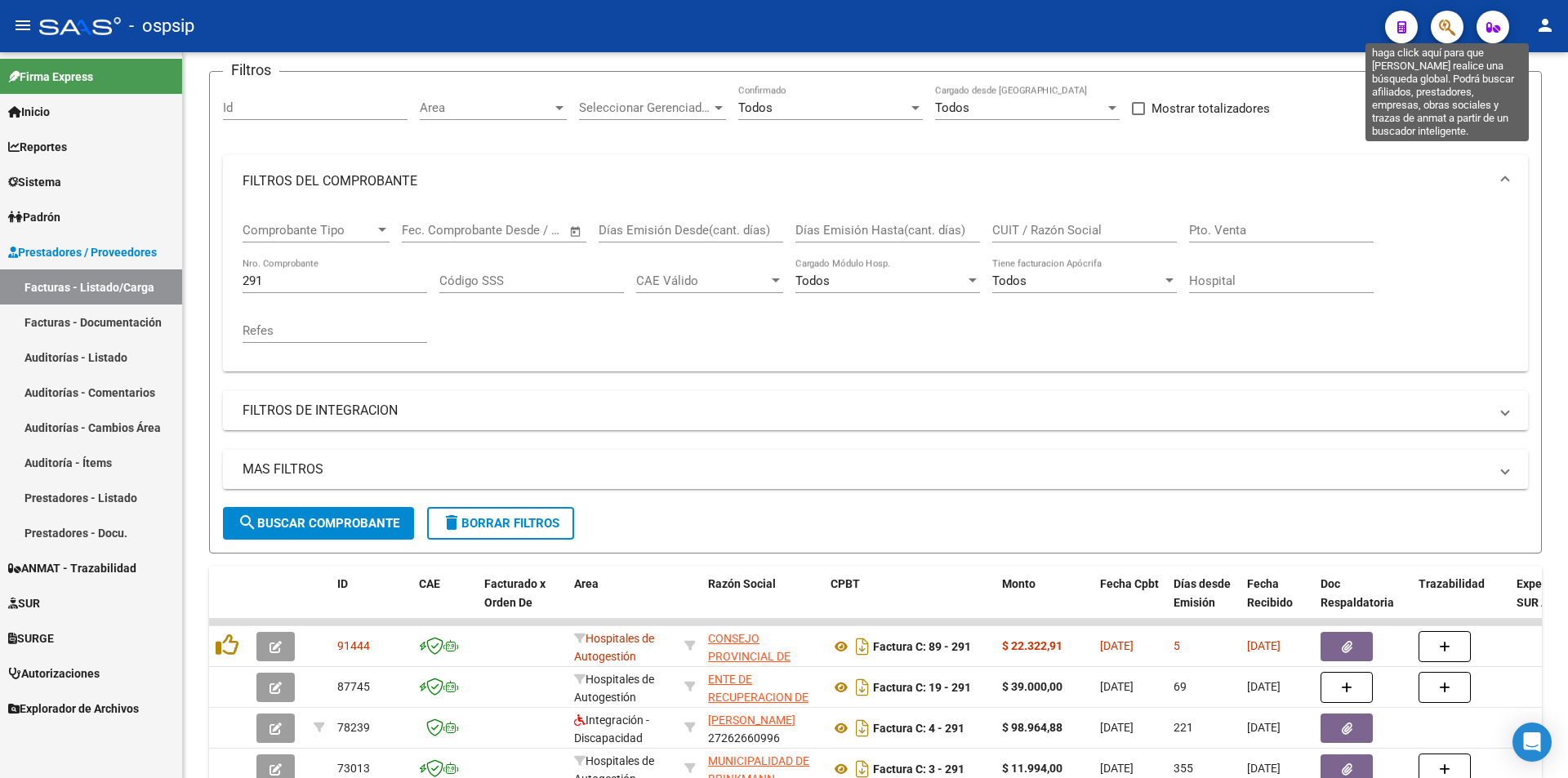
click at [1439, 24] on icon "button" at bounding box center [1447, 27] width 17 height 19
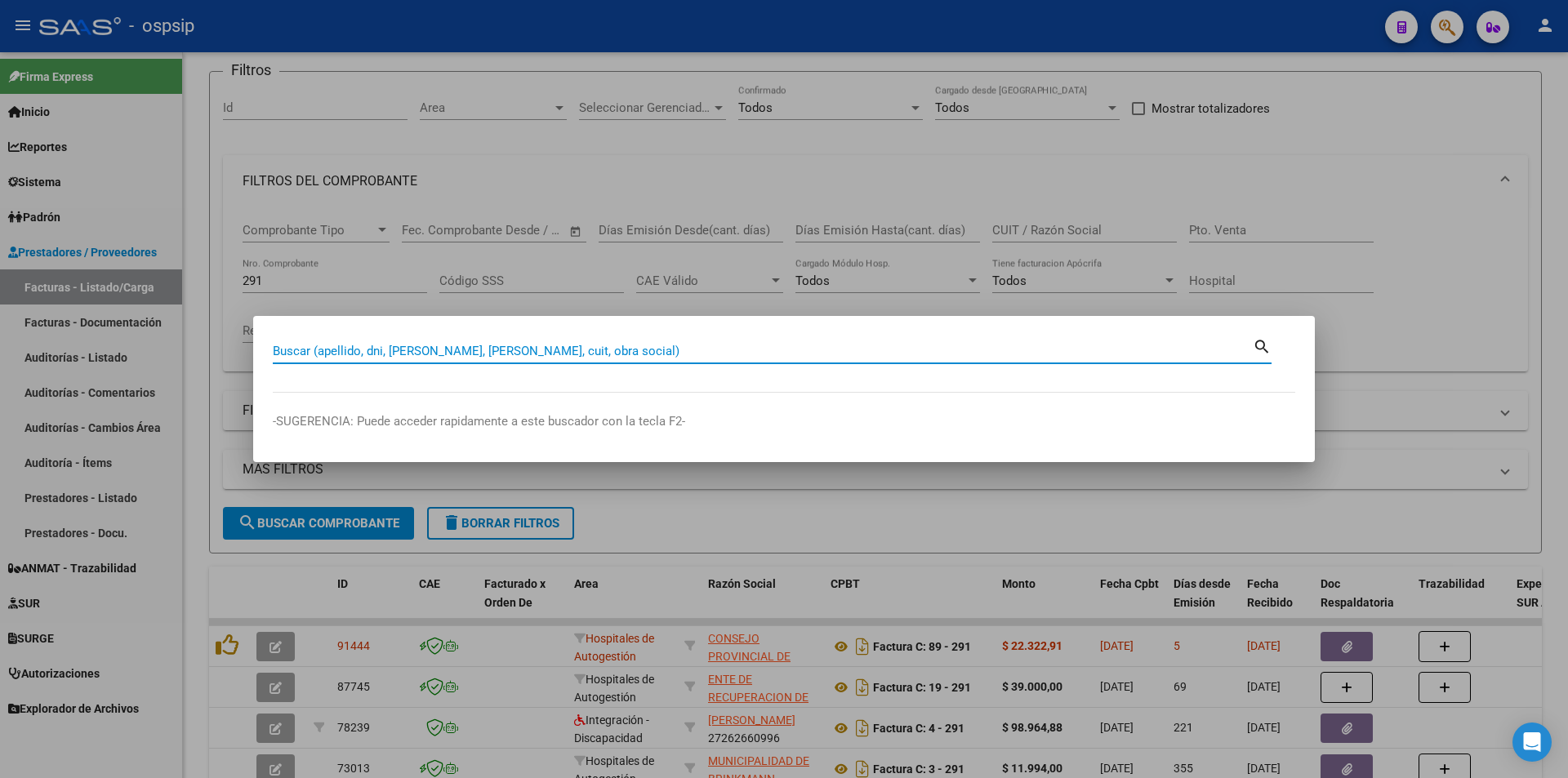
drag, startPoint x: 474, startPoint y: 341, endPoint x: 416, endPoint y: 354, distance: 59.4
paste input "Se solicita debitar a la cápita la Factura N° 12-3472, correspondiente al pacie…"
type input "S"
type input "42448017"
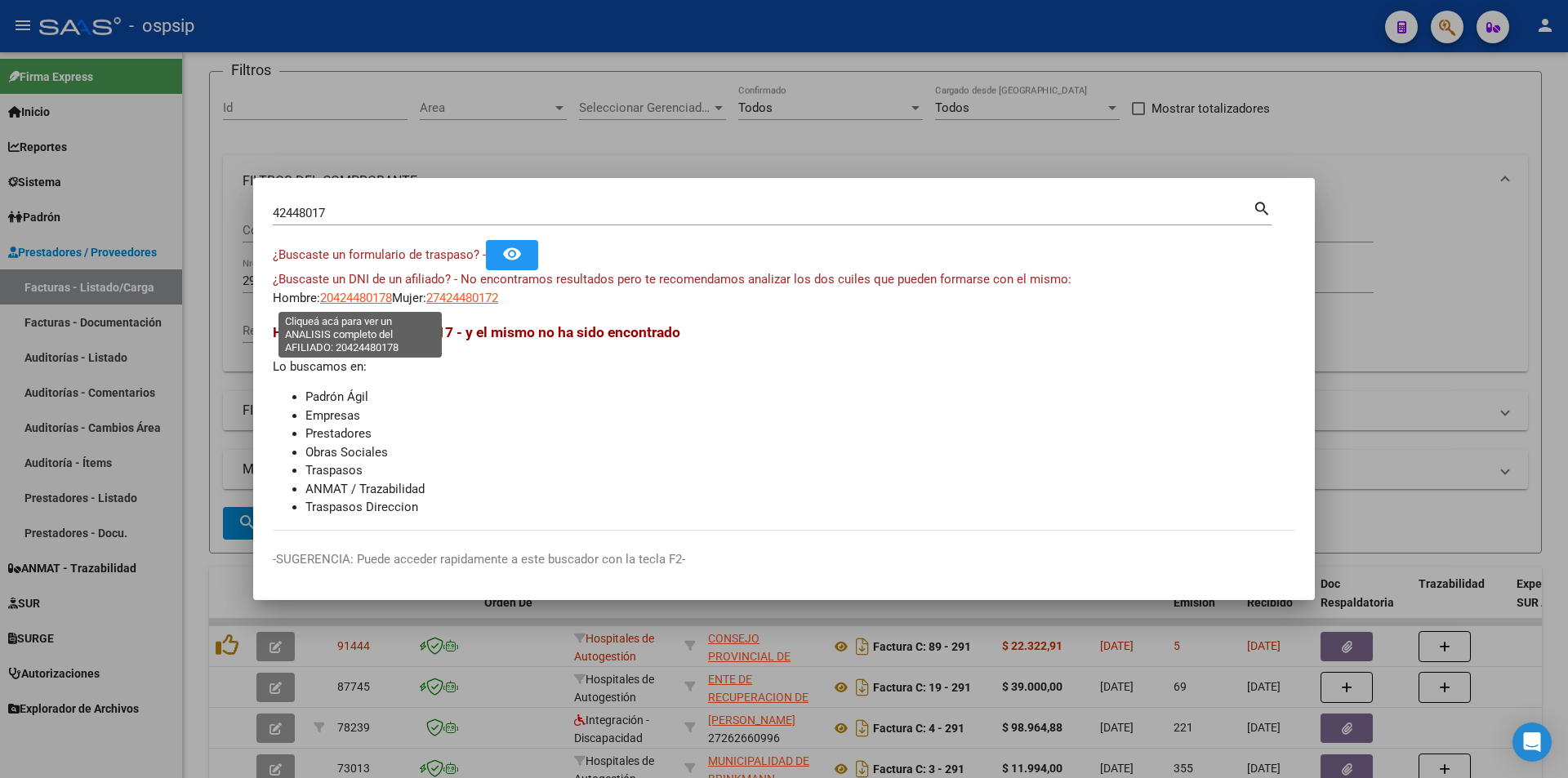
click at [378, 300] on span "20424480178" at bounding box center [356, 299] width 72 height 15
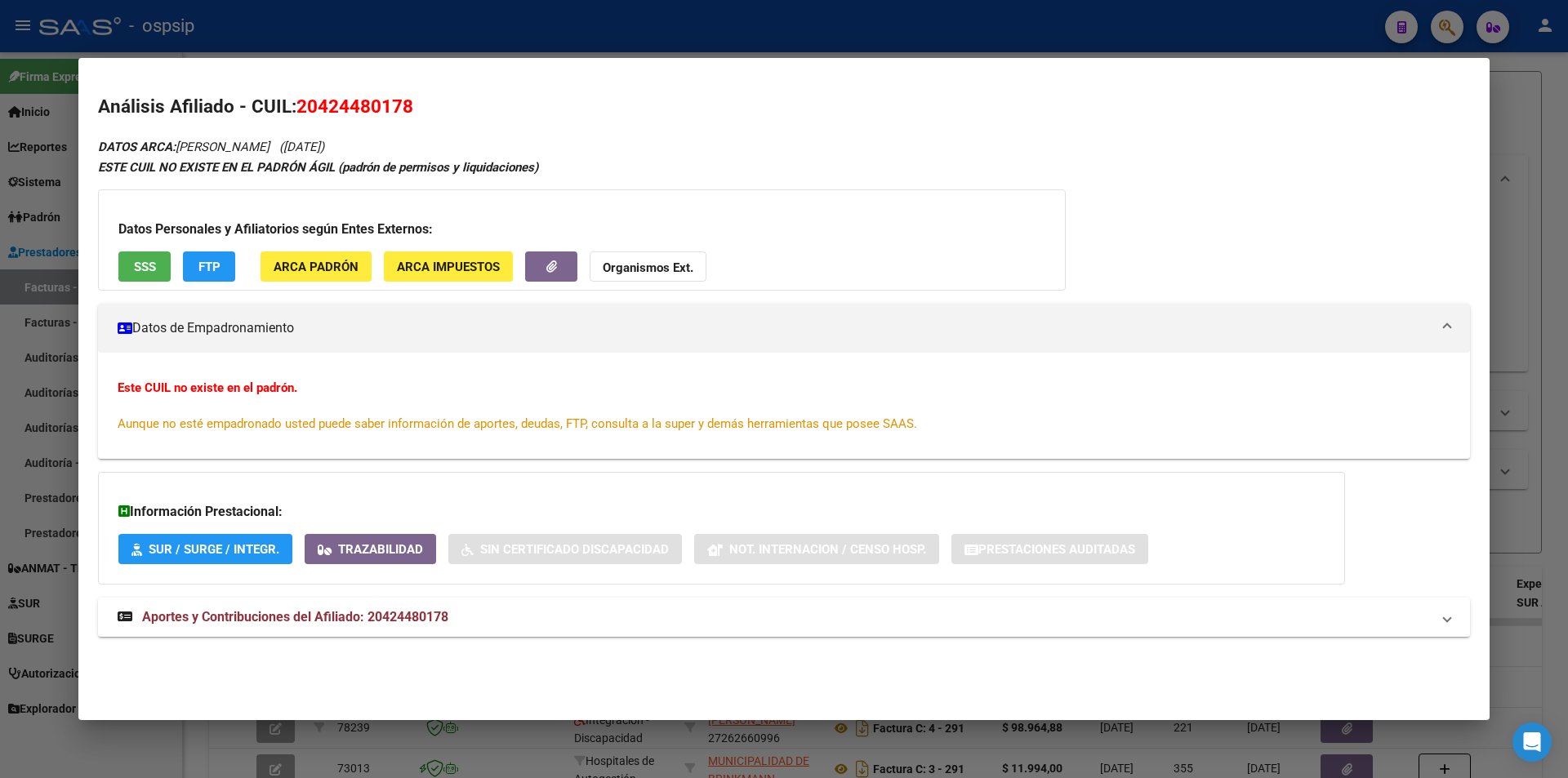
click at [659, 274] on strong "Organismos Ext." at bounding box center [648, 268] width 91 height 15
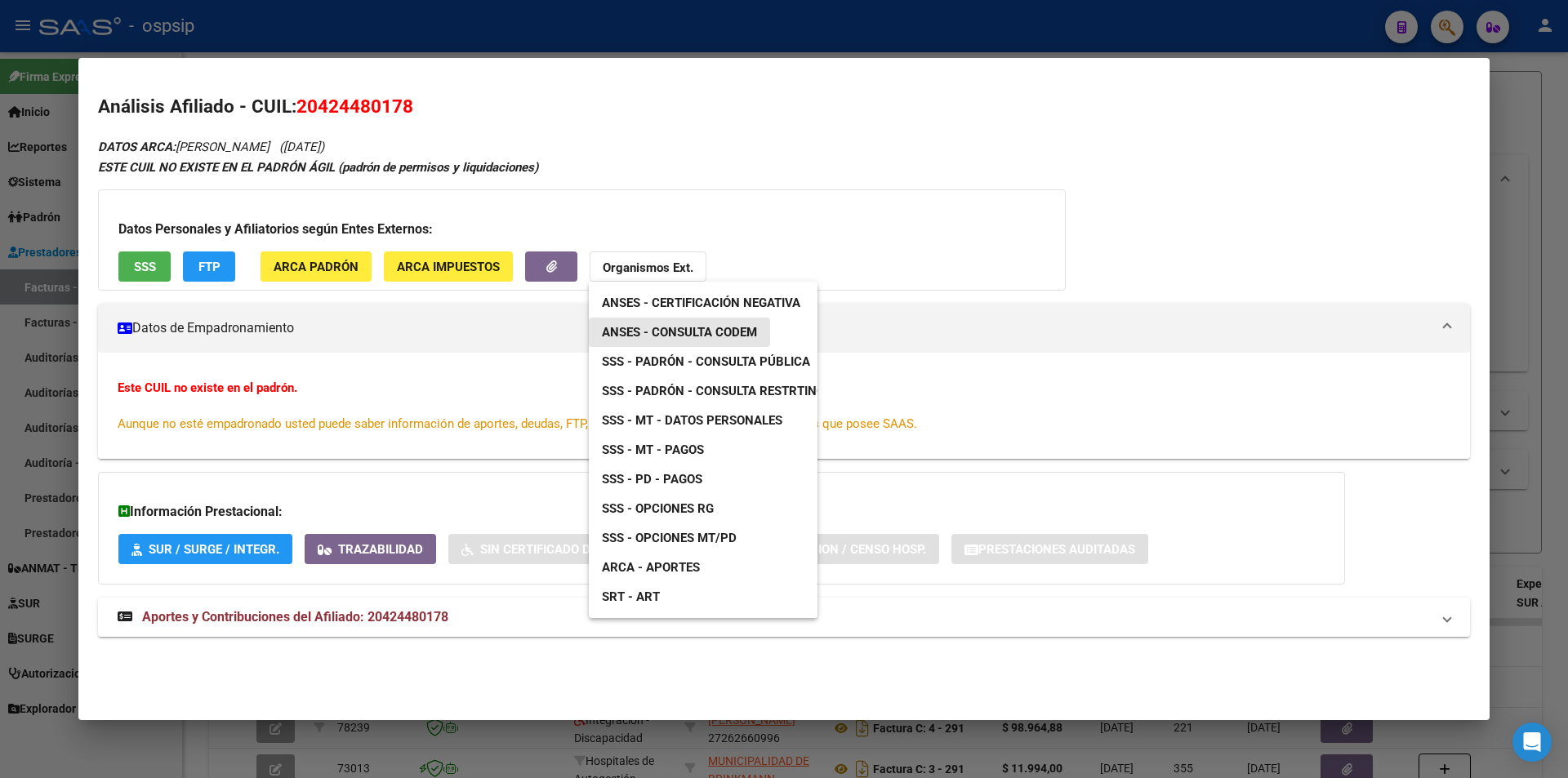
click at [692, 323] on link "ANSES - Consulta CODEM" at bounding box center [680, 333] width 182 height 30
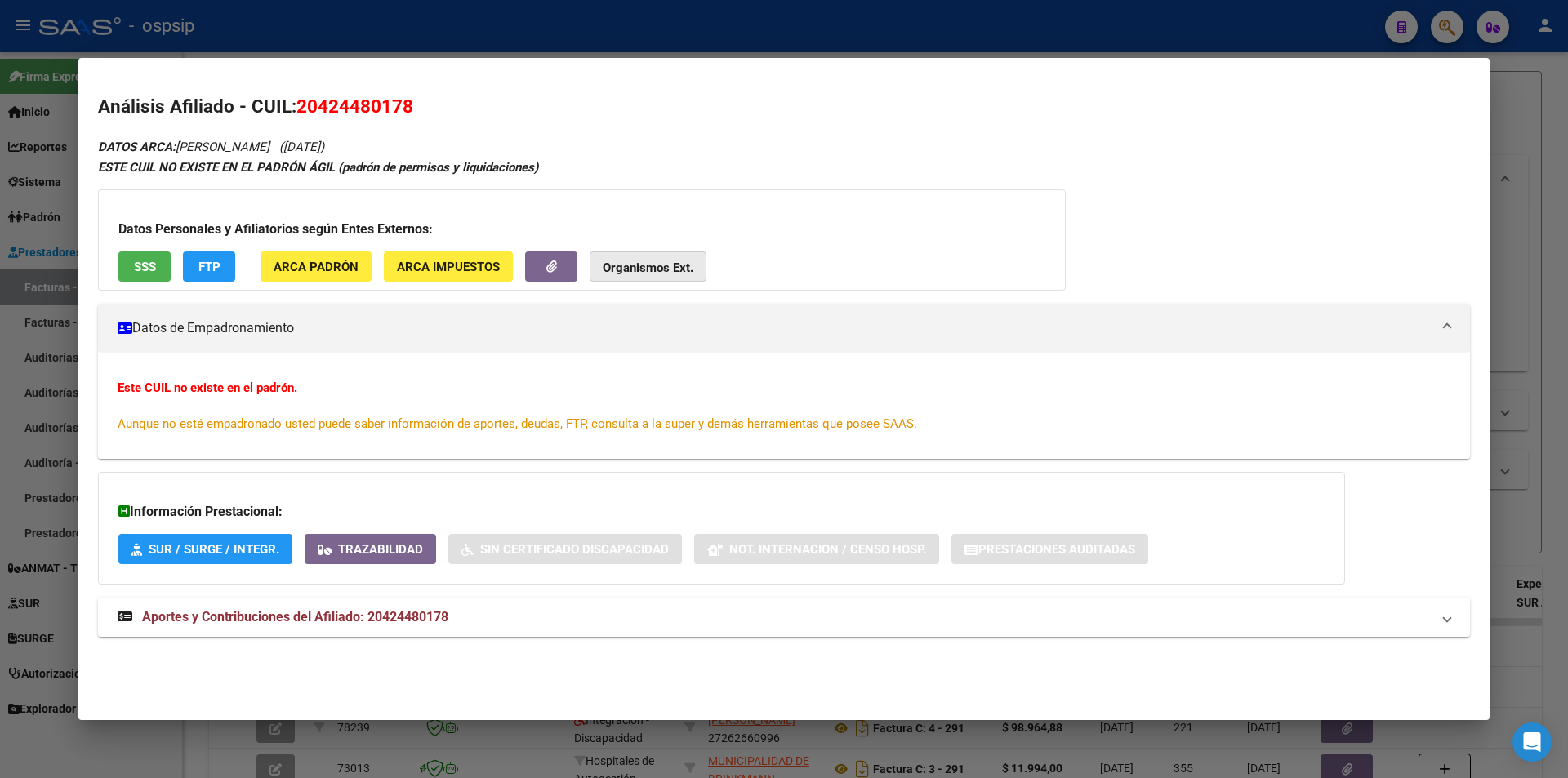
click at [606, 269] on strong "Organismos Ext." at bounding box center [648, 268] width 91 height 15
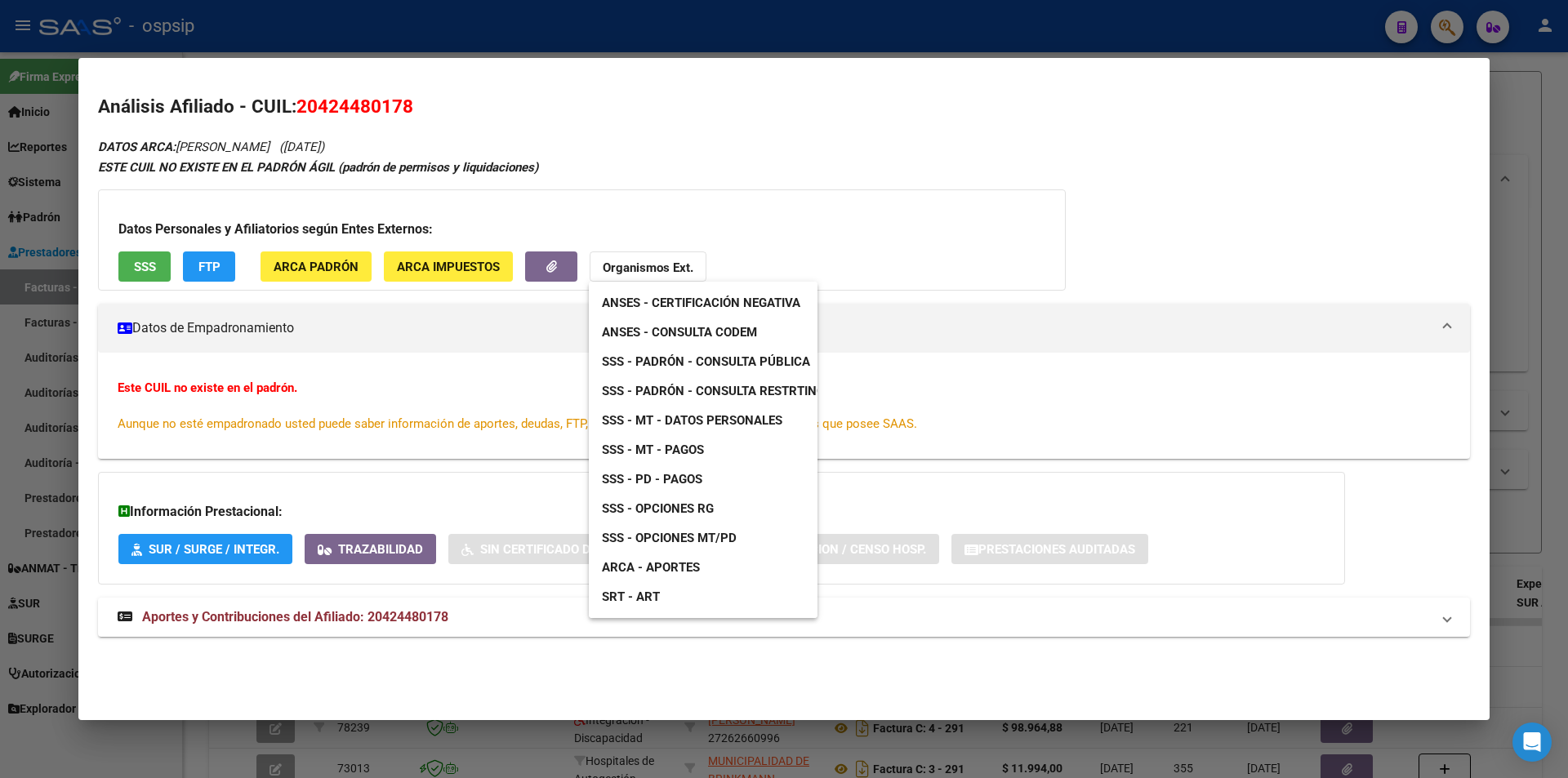
click at [650, 303] on span "ANSES - Certificación Negativa" at bounding box center [701, 303] width 198 height 15
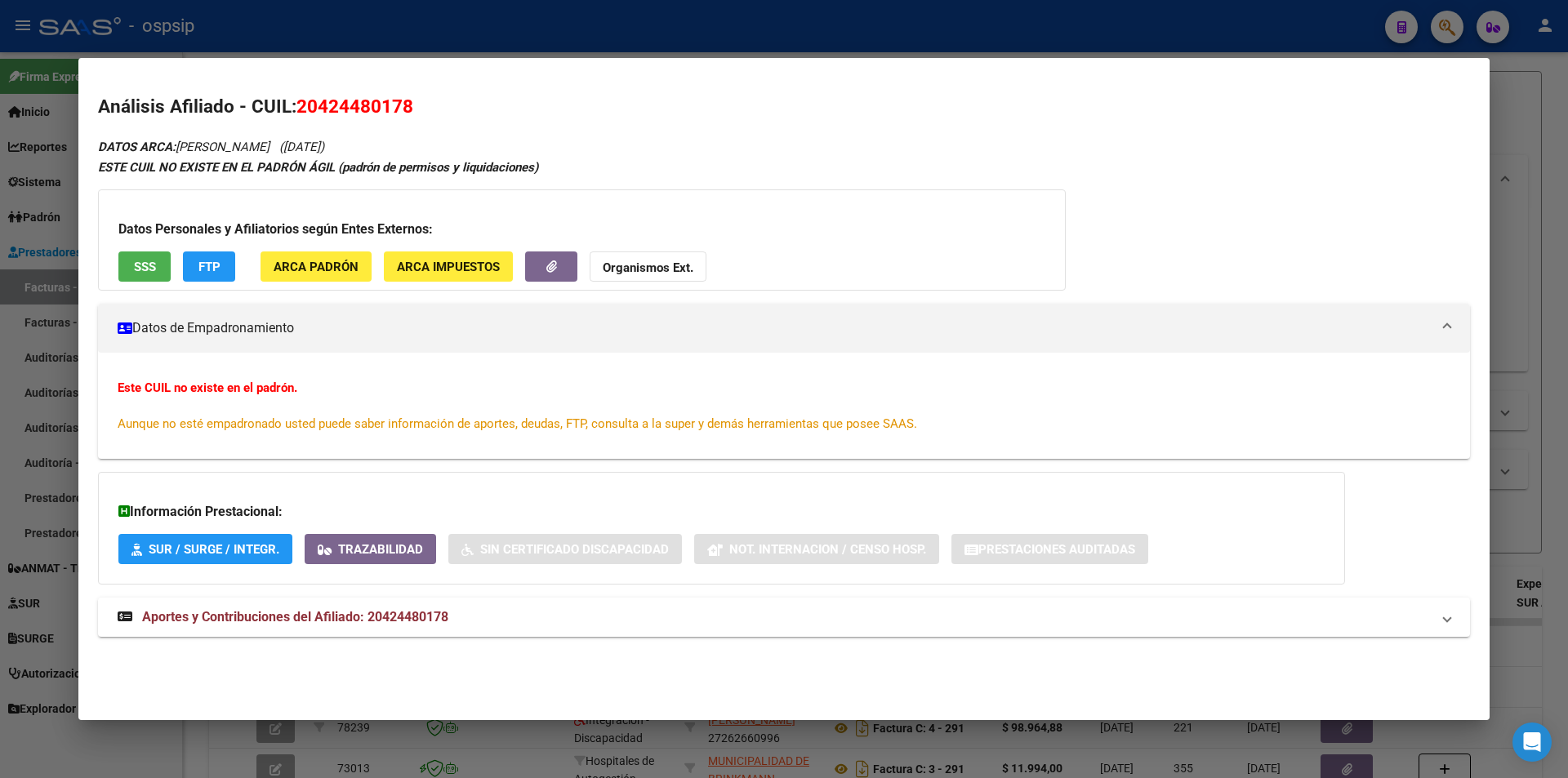
click at [863, 18] on div at bounding box center [784, 389] width 1568 height 778
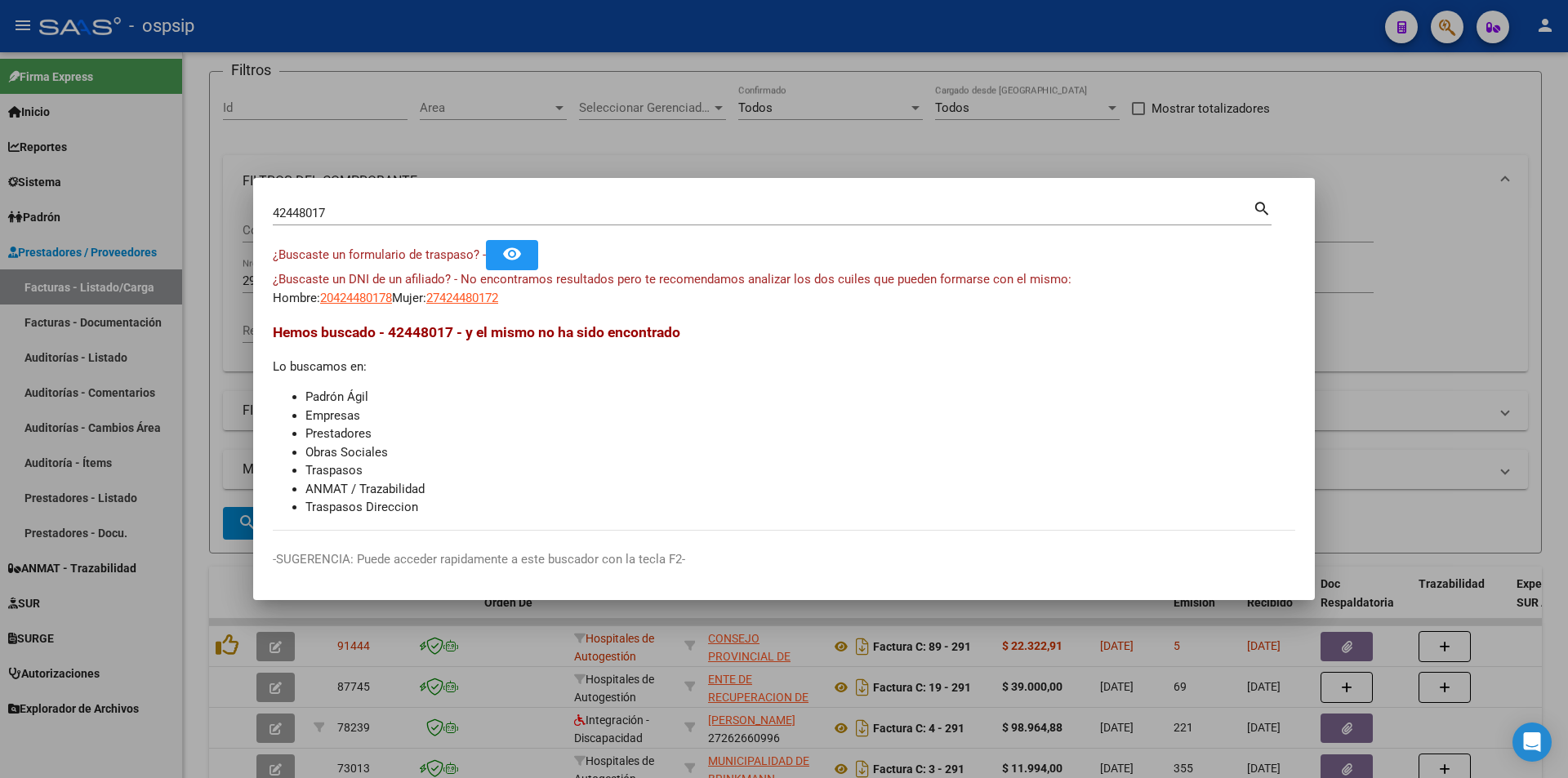
click at [403, 154] on div at bounding box center [784, 389] width 1568 height 778
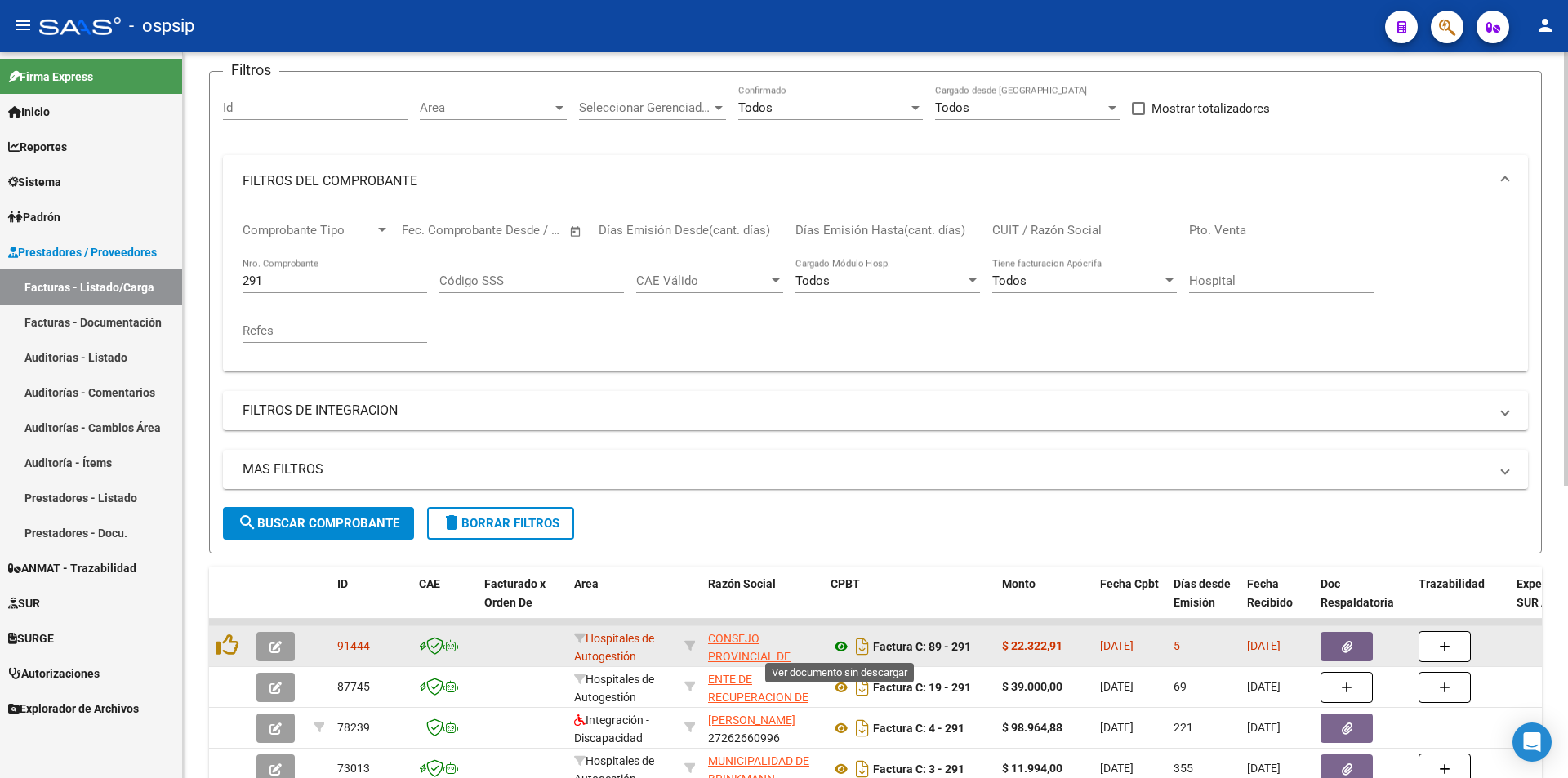
click at [839, 645] on icon at bounding box center [841, 646] width 21 height 19
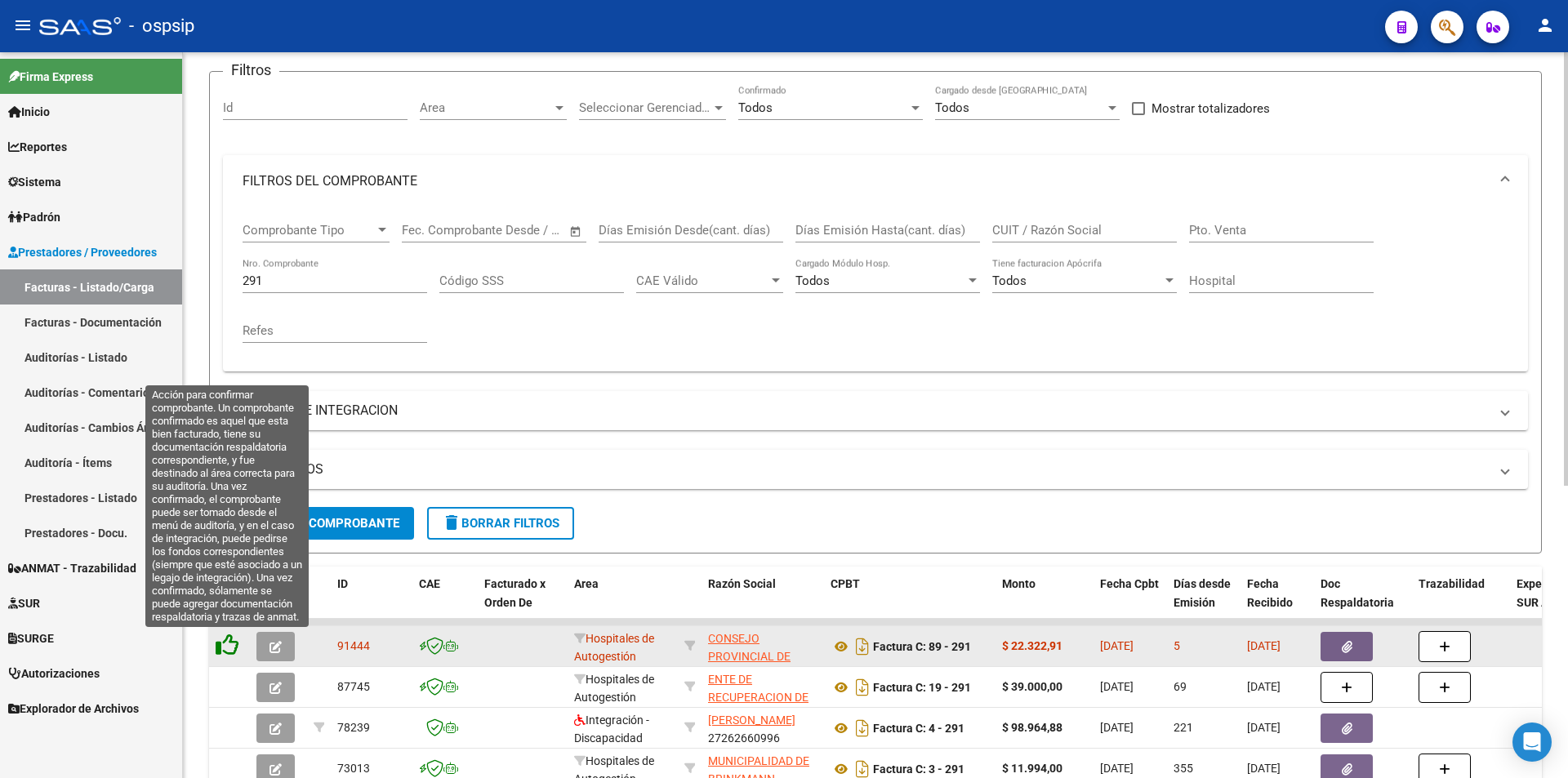
click at [223, 650] on icon at bounding box center [227, 644] width 23 height 23
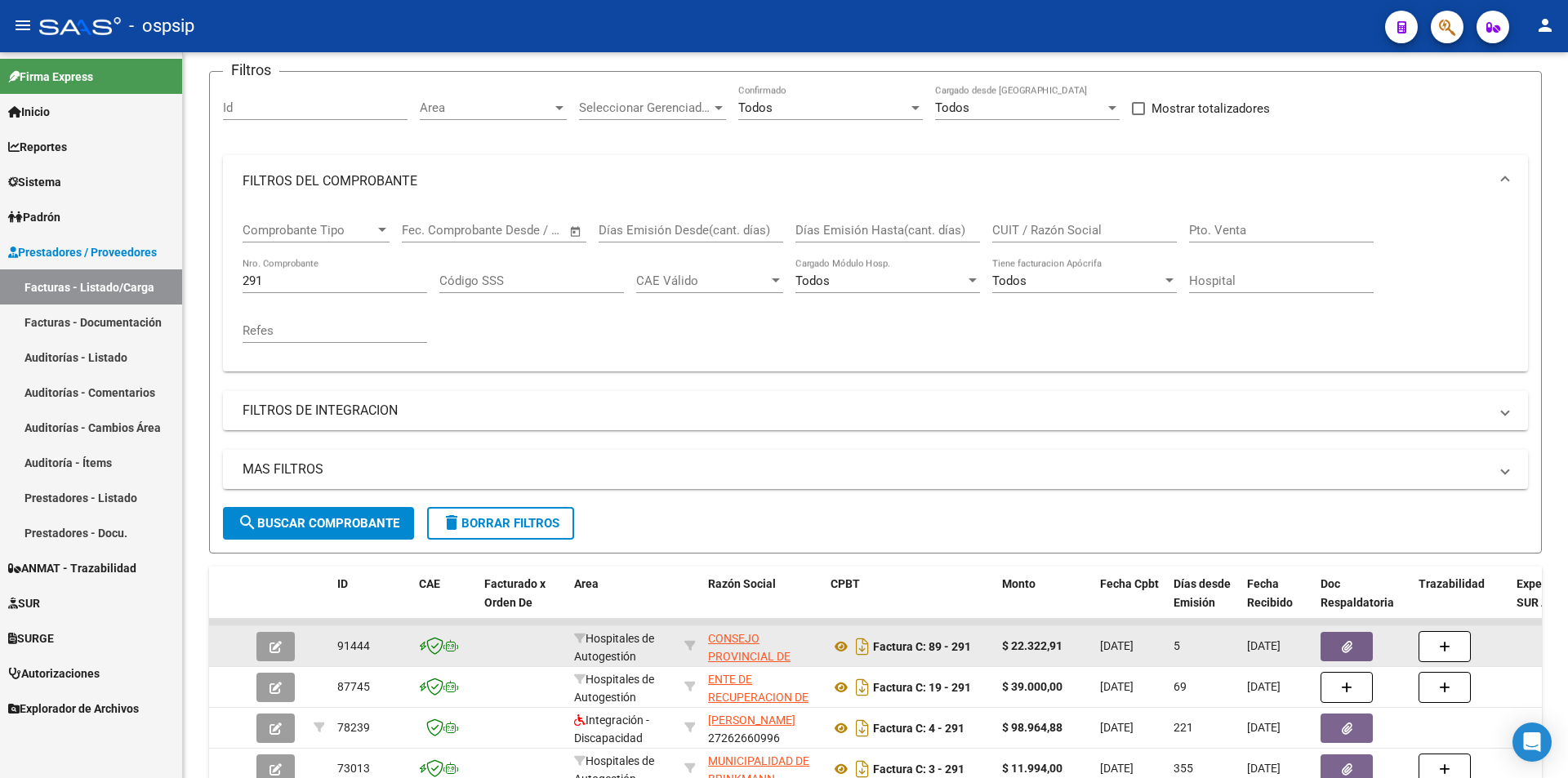
drag, startPoint x: 293, startPoint y: 276, endPoint x: 172, endPoint y: 300, distance: 123.4
click at [180, 303] on mat-sidenav-container "Firma Express Inicio Calendario SSS Instructivos Contacto OS Reportes Egresos D…" at bounding box center [784, 415] width 1568 height 726
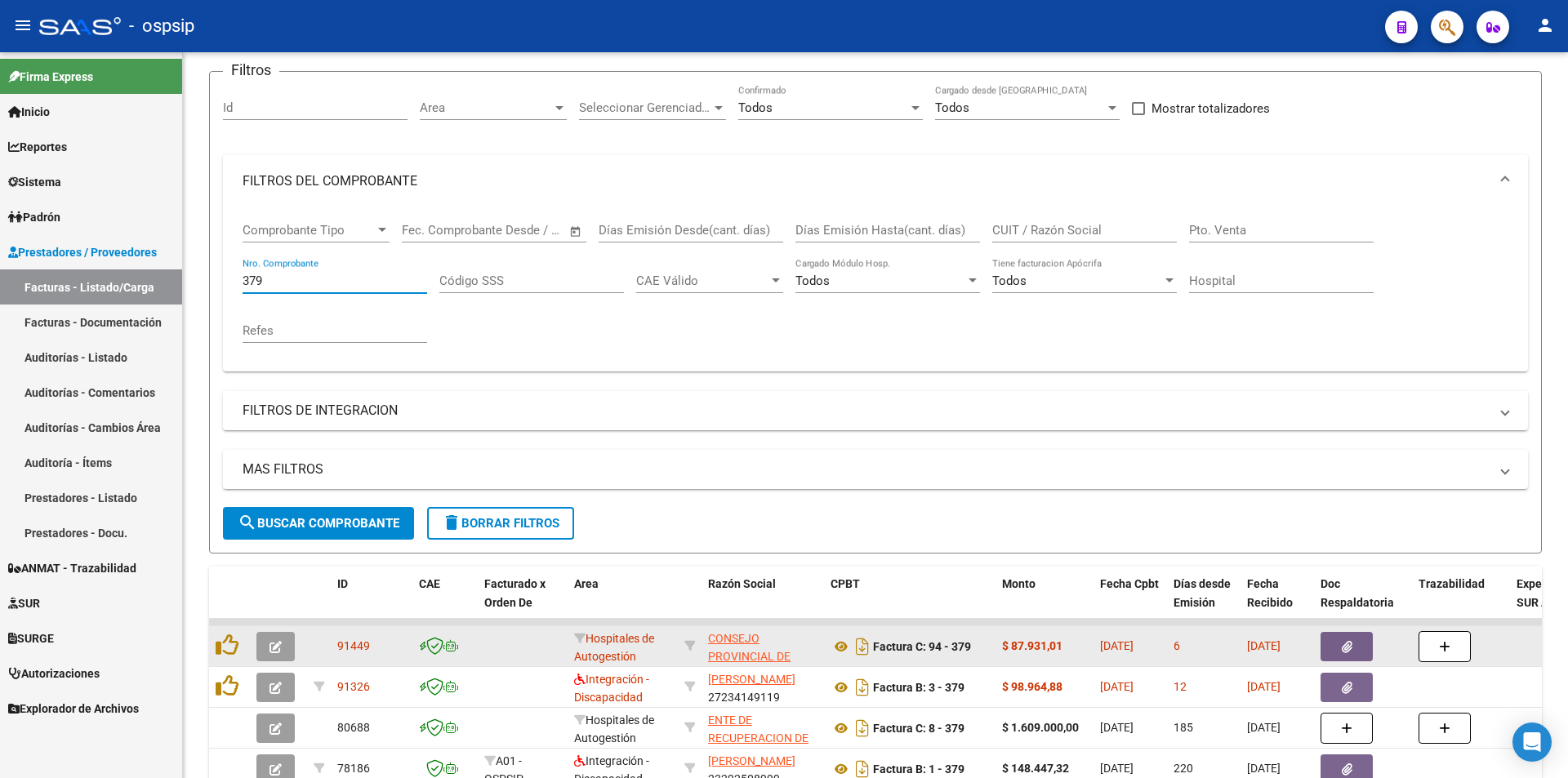
type input "379"
click at [1352, 647] on button "button" at bounding box center [1346, 647] width 52 height 30
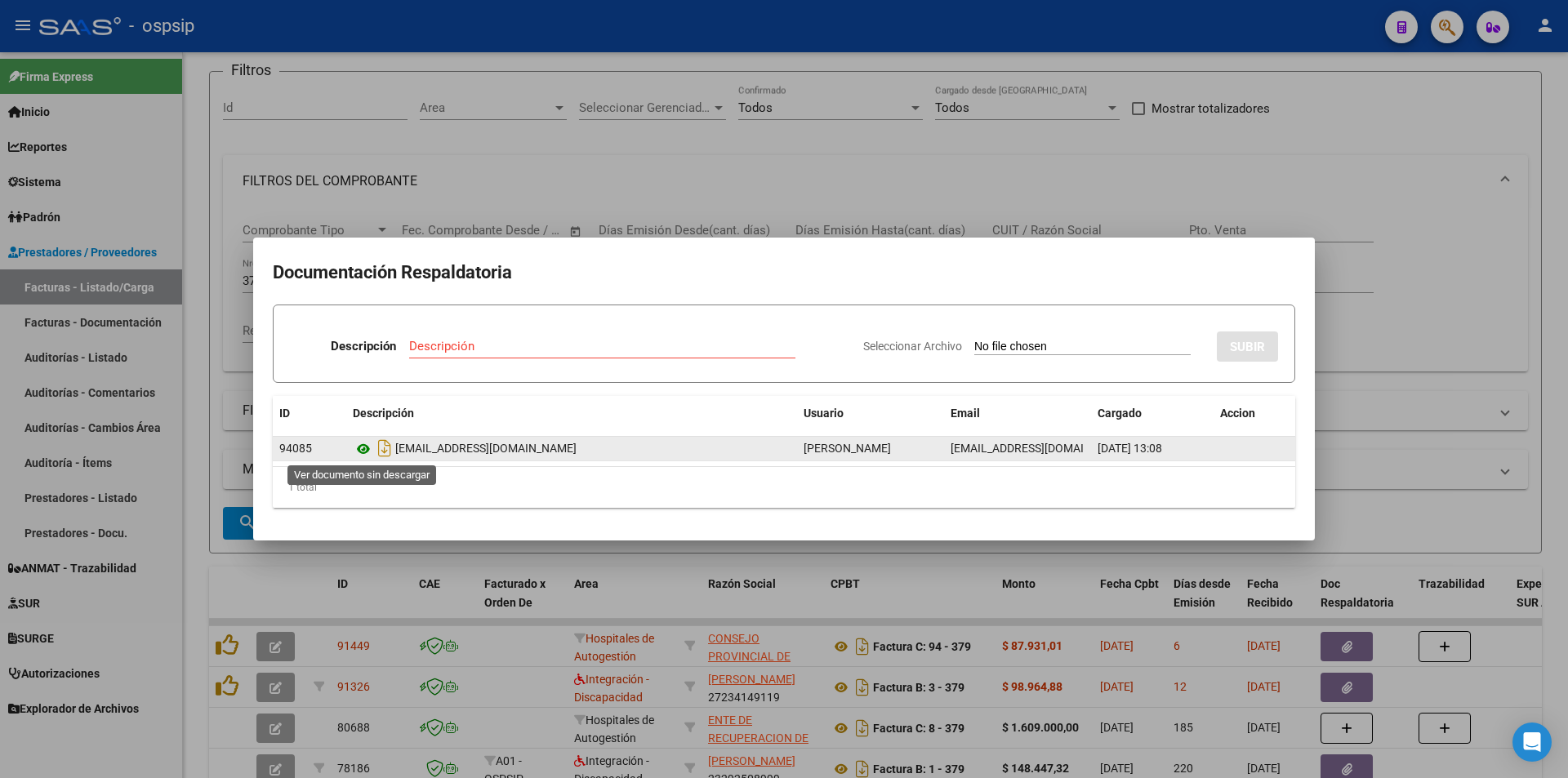
click at [363, 452] on icon at bounding box center [363, 449] width 21 height 19
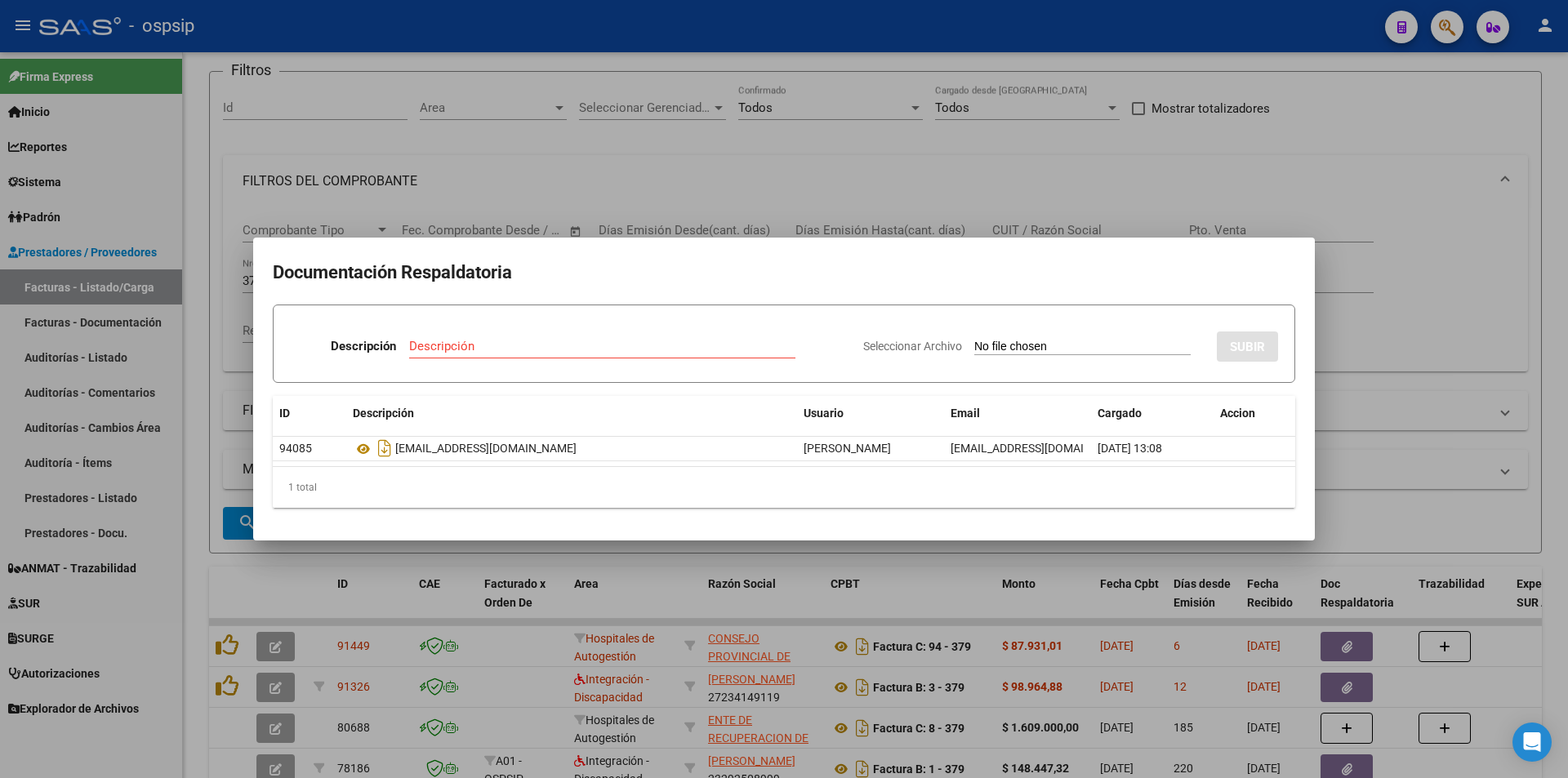
click at [1204, 56] on div at bounding box center [784, 389] width 1568 height 778
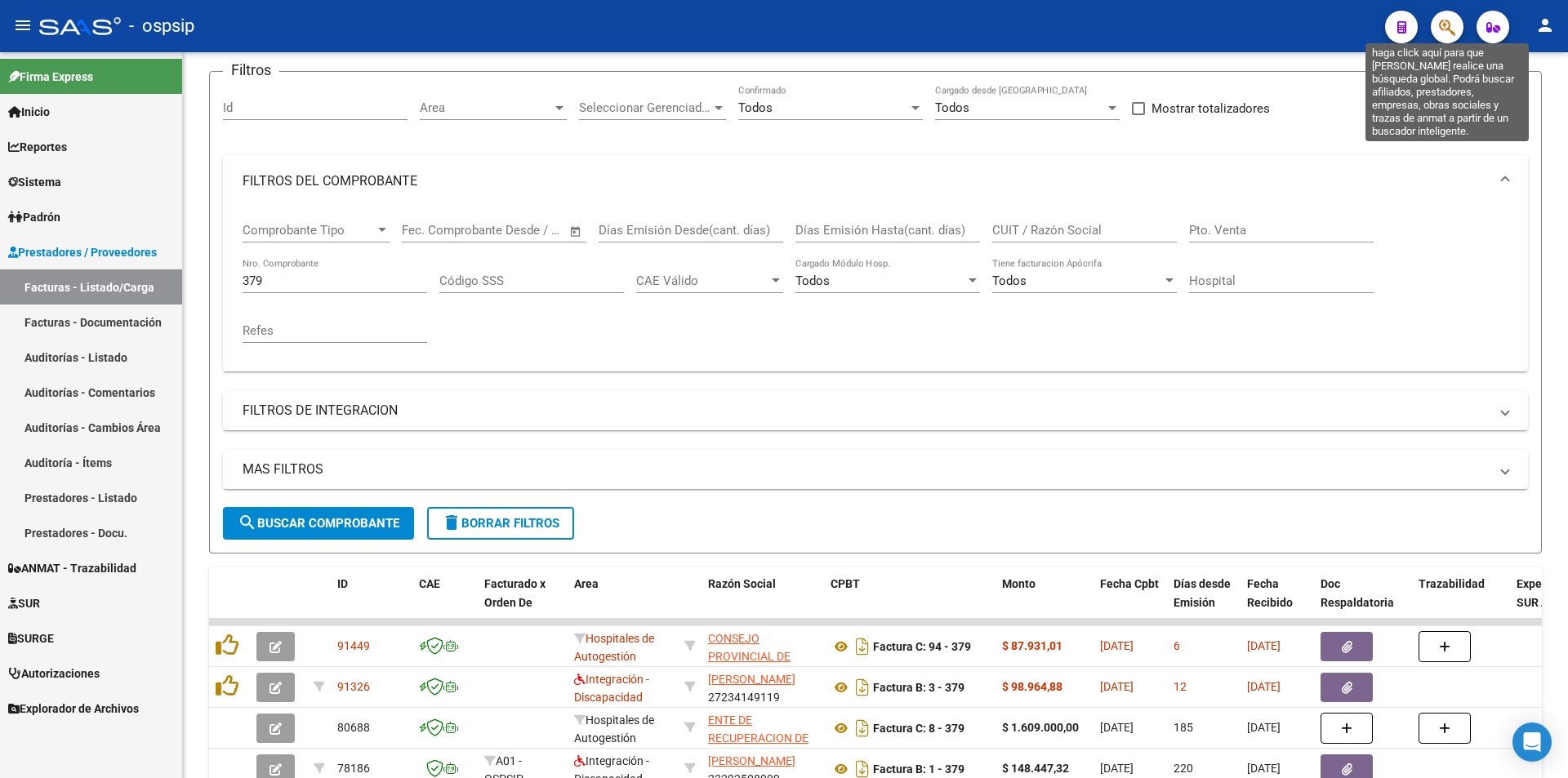
click at [1453, 25] on icon "button" at bounding box center [1447, 27] width 17 height 19
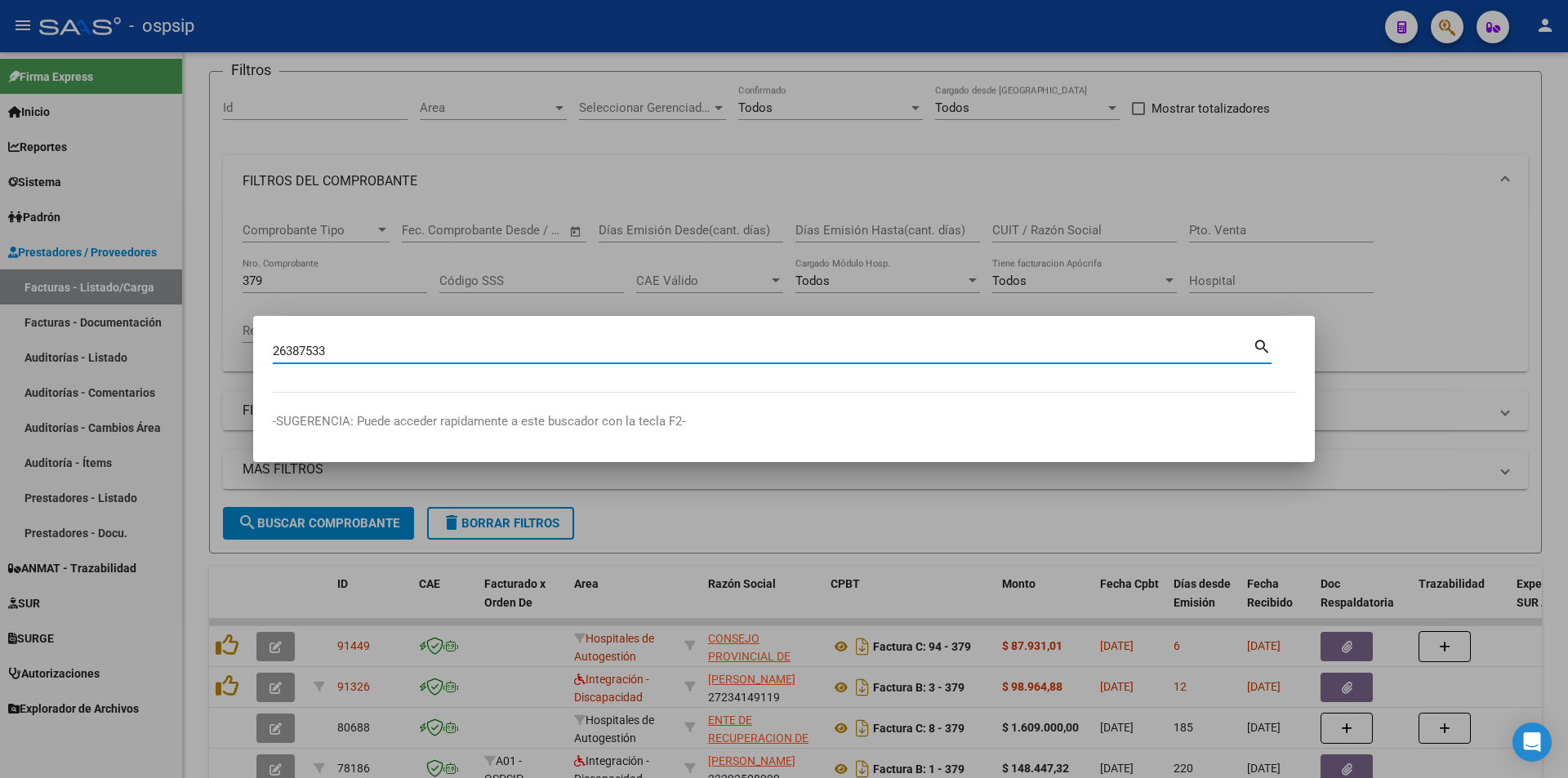
type input "26387533"
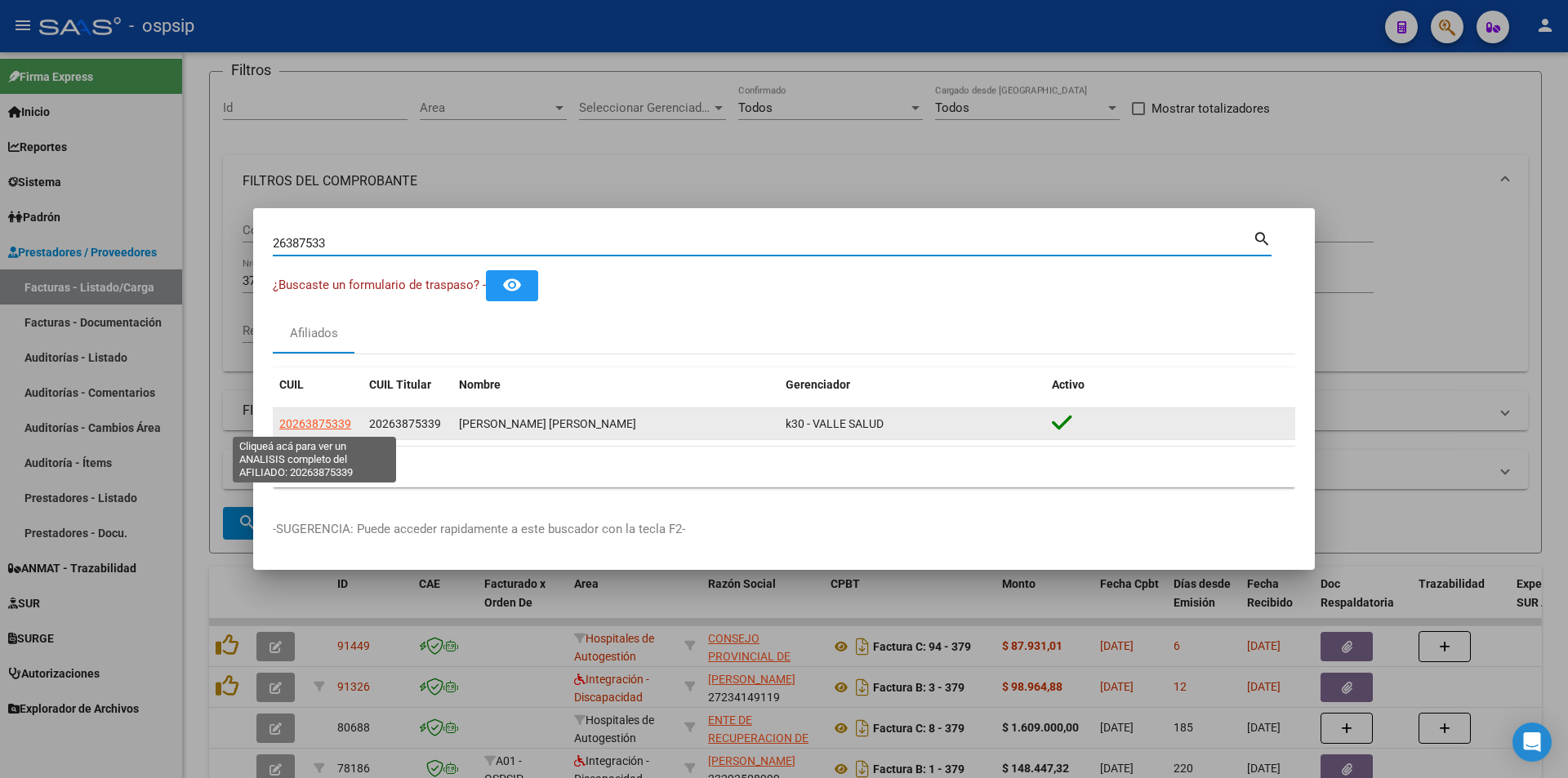
click at [304, 421] on span "20263875339" at bounding box center [315, 424] width 72 height 13
type textarea "20263875339"
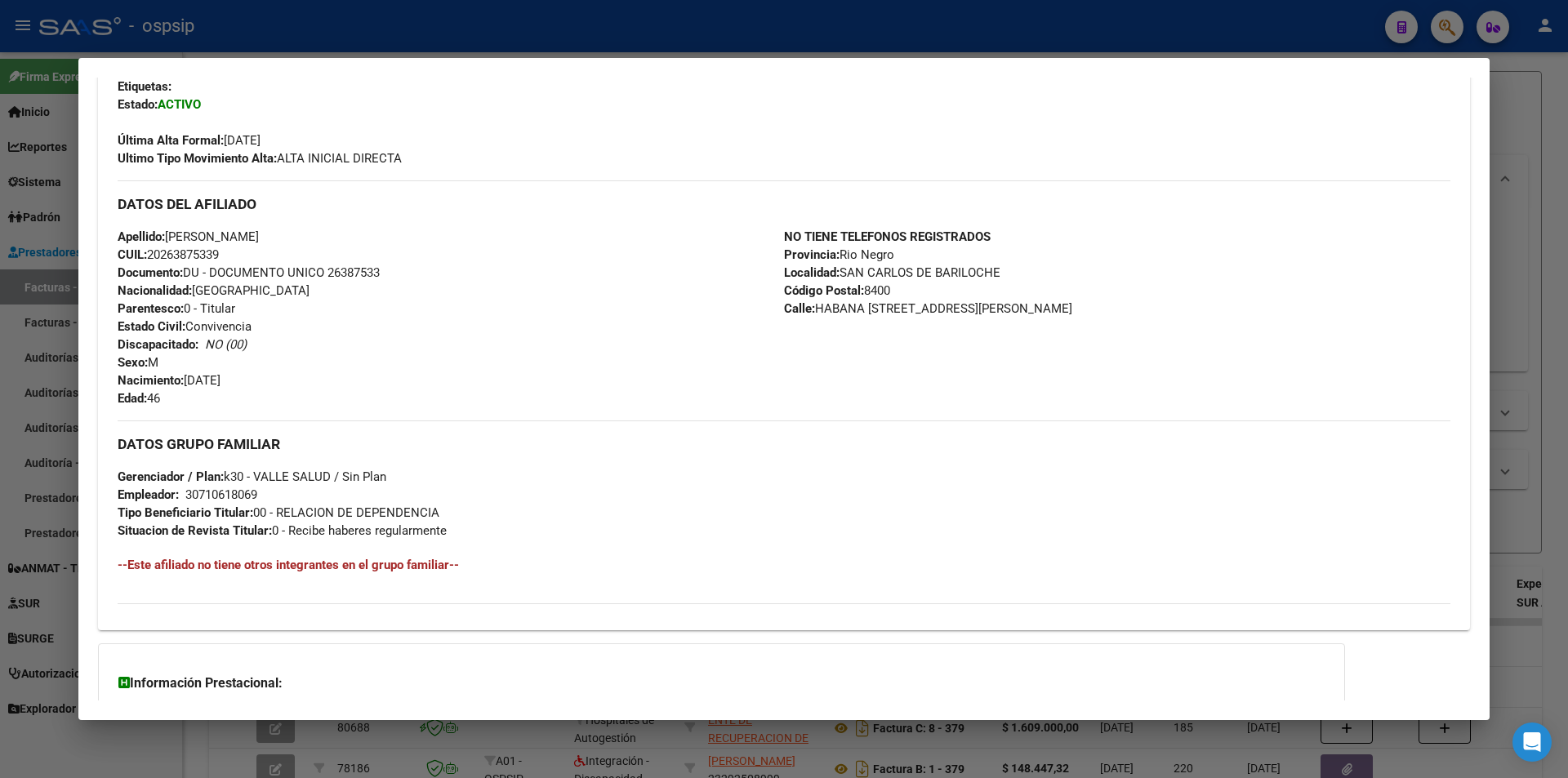
scroll to position [553, 0]
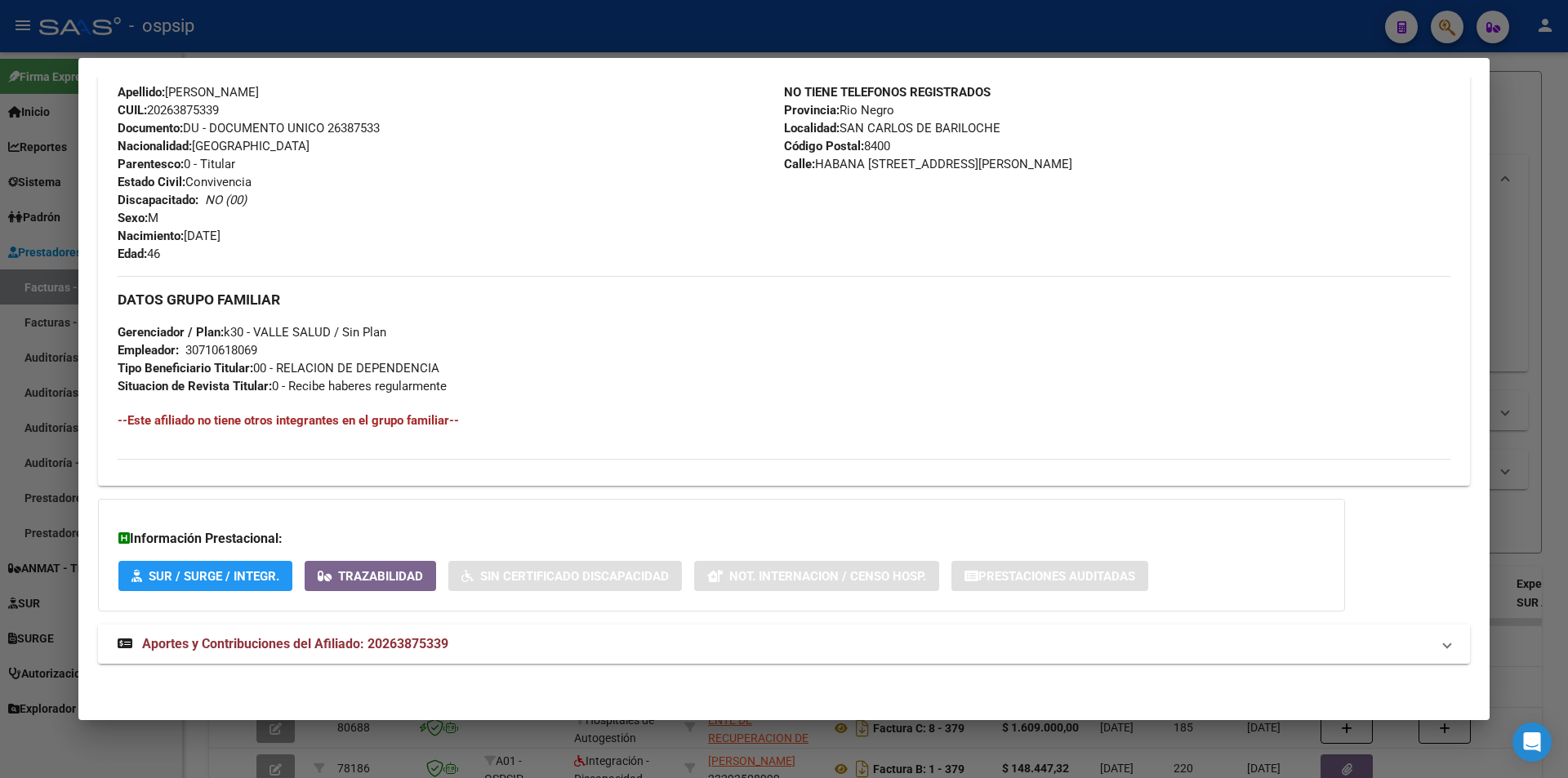
click at [375, 651] on span "Aportes y Contribuciones del Afiliado: 20263875339" at bounding box center [295, 644] width 306 height 16
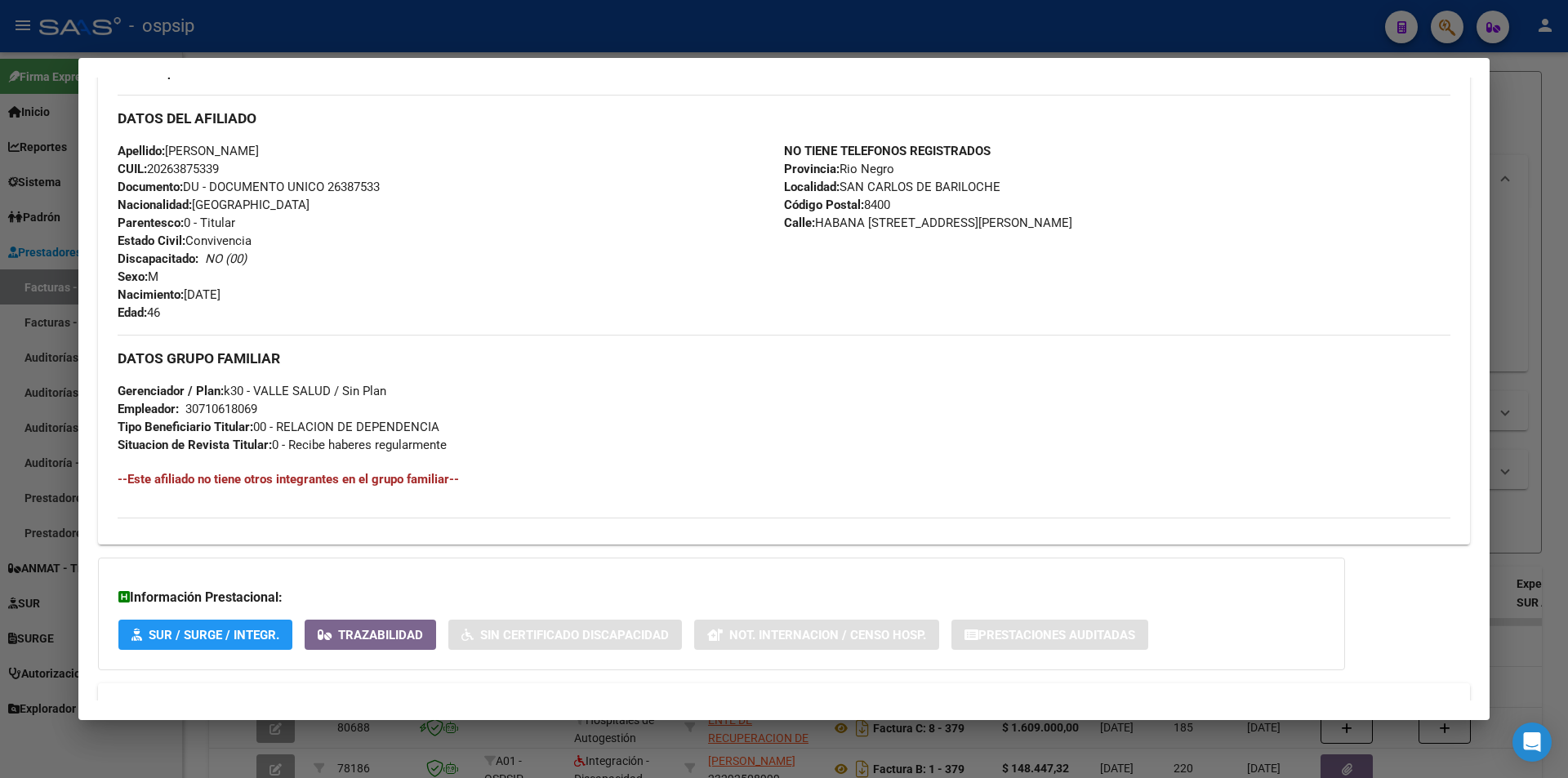
scroll to position [472, 0]
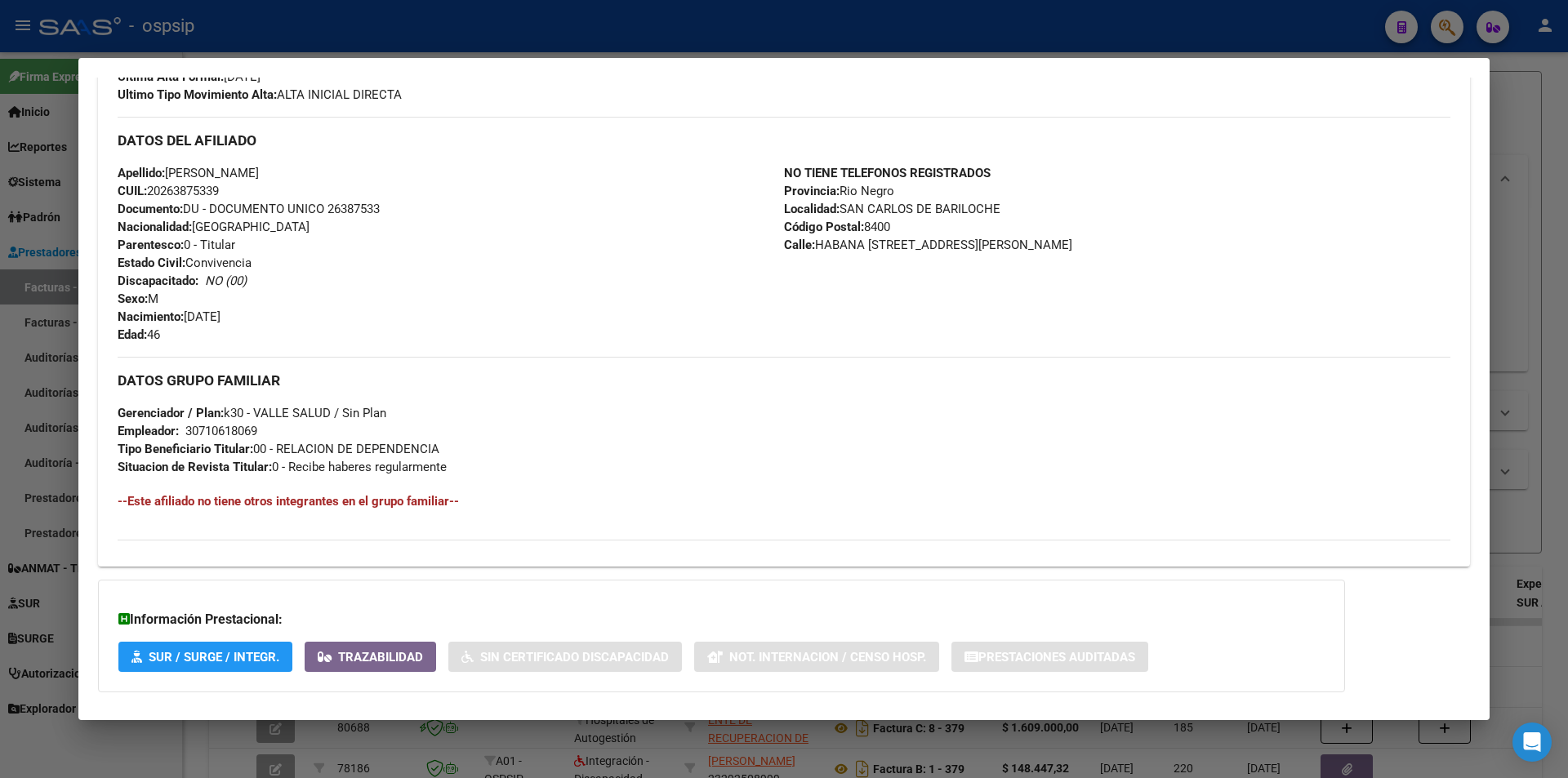
click at [618, 14] on div at bounding box center [784, 389] width 1568 height 778
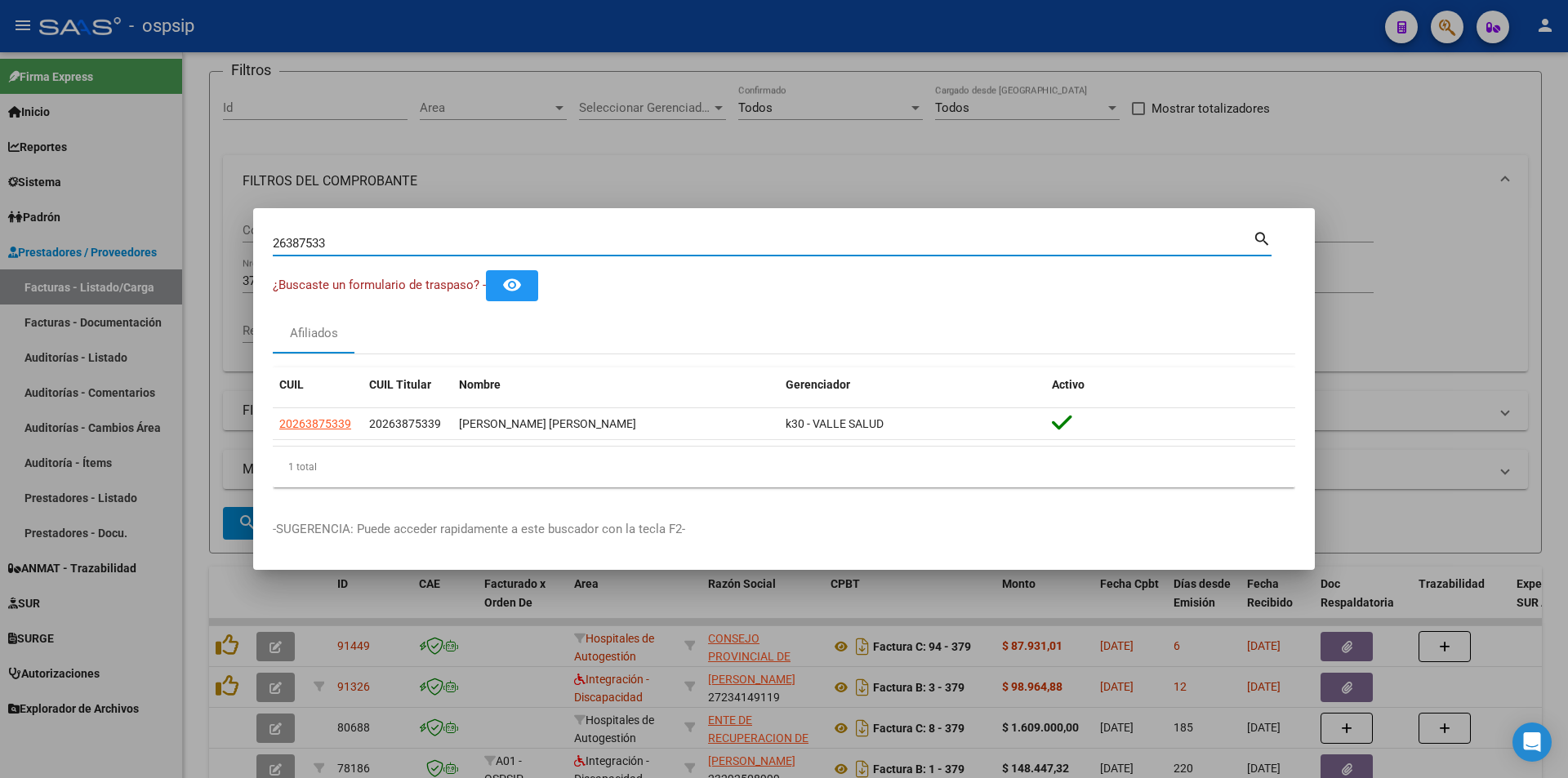
drag, startPoint x: 427, startPoint y: 245, endPoint x: 21, endPoint y: 228, distance: 406.4
click at [21, 228] on div "26387533 Buscar (apellido, dni, cuil, nro traspaso, cuit, obra social) search ¿…" at bounding box center [784, 389] width 1568 height 778
type input "39648204"
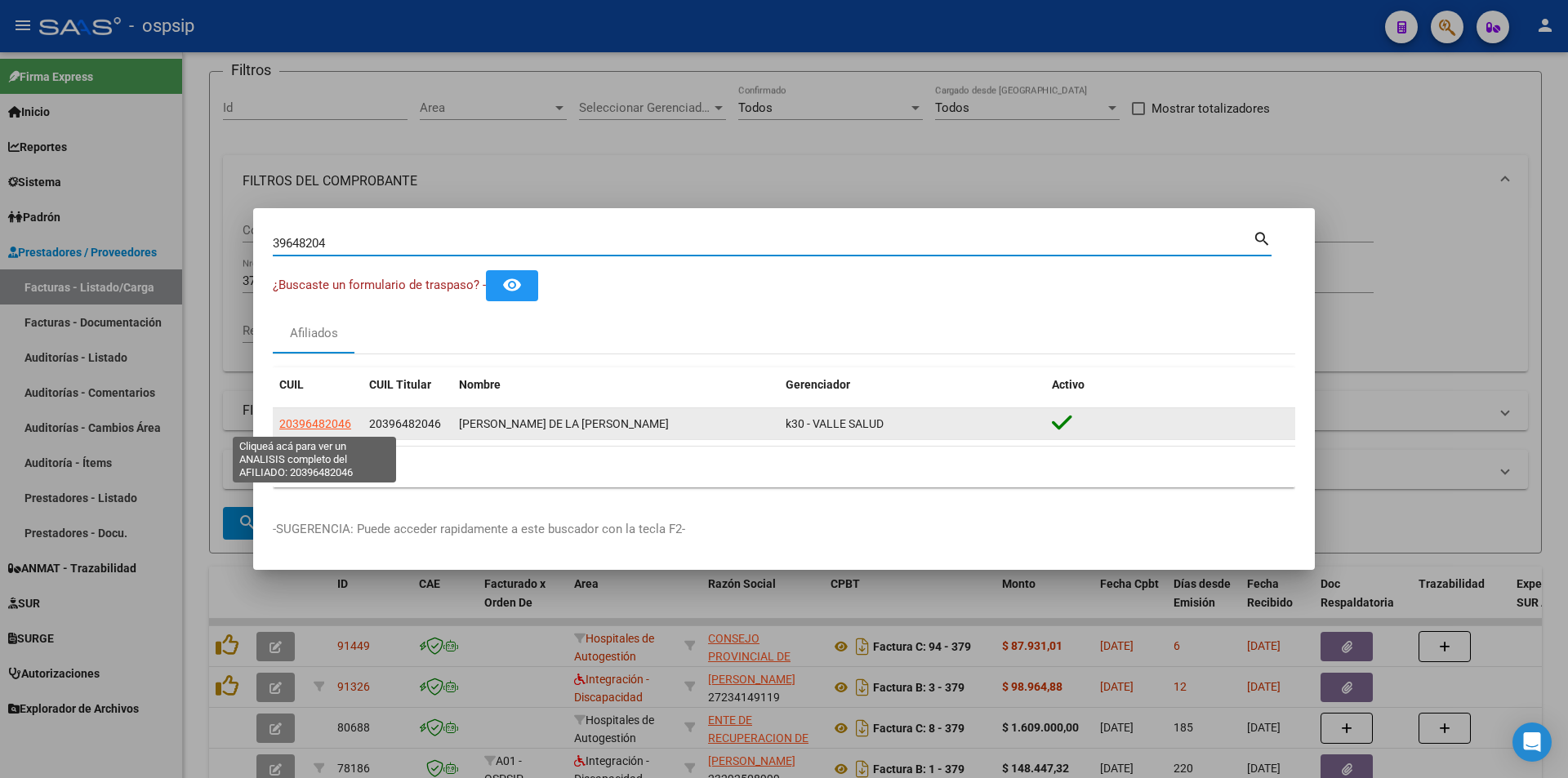
click at [340, 427] on span "20396482046" at bounding box center [315, 424] width 72 height 13
type textarea "20396482046"
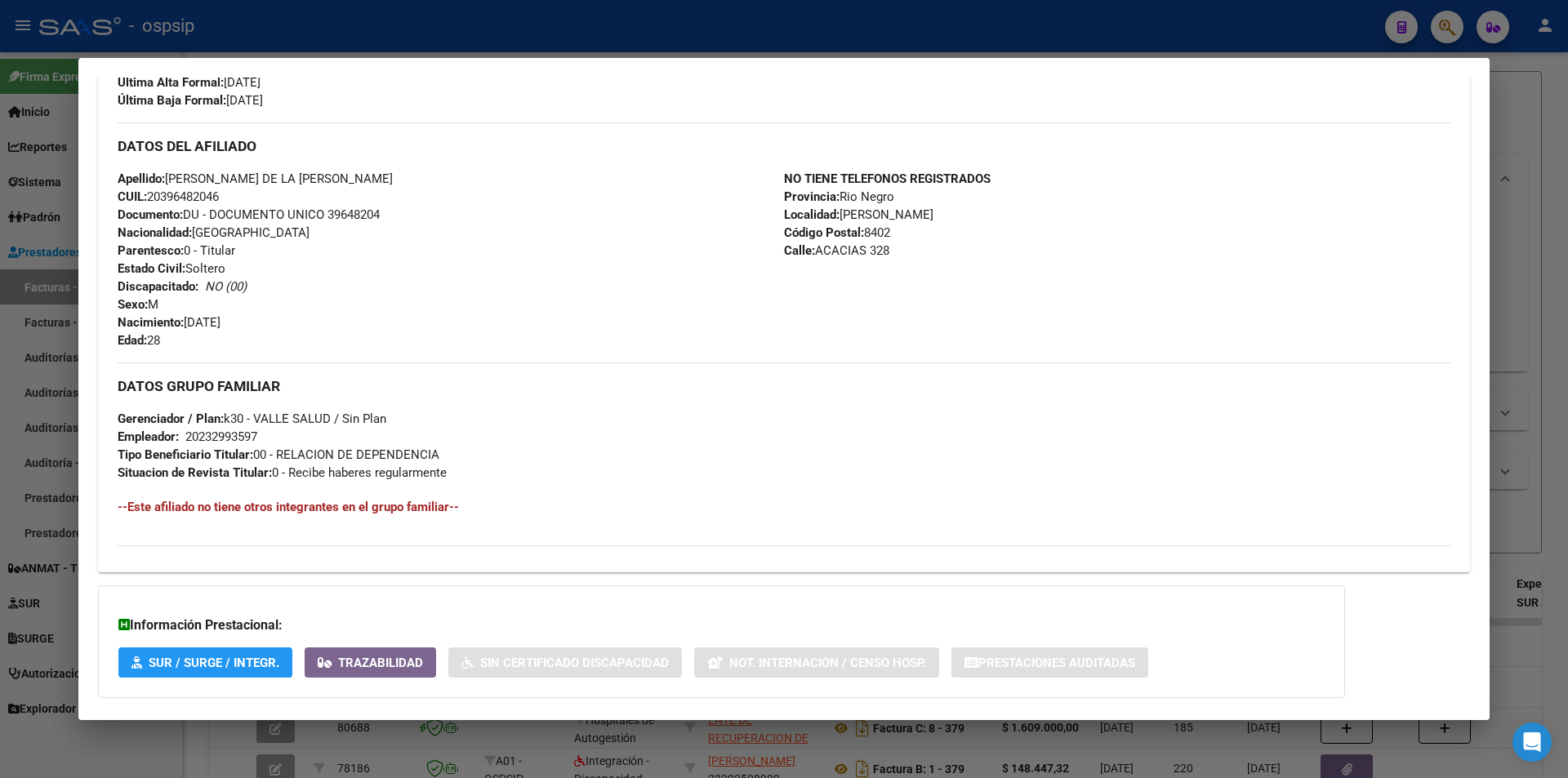
scroll to position [553, 0]
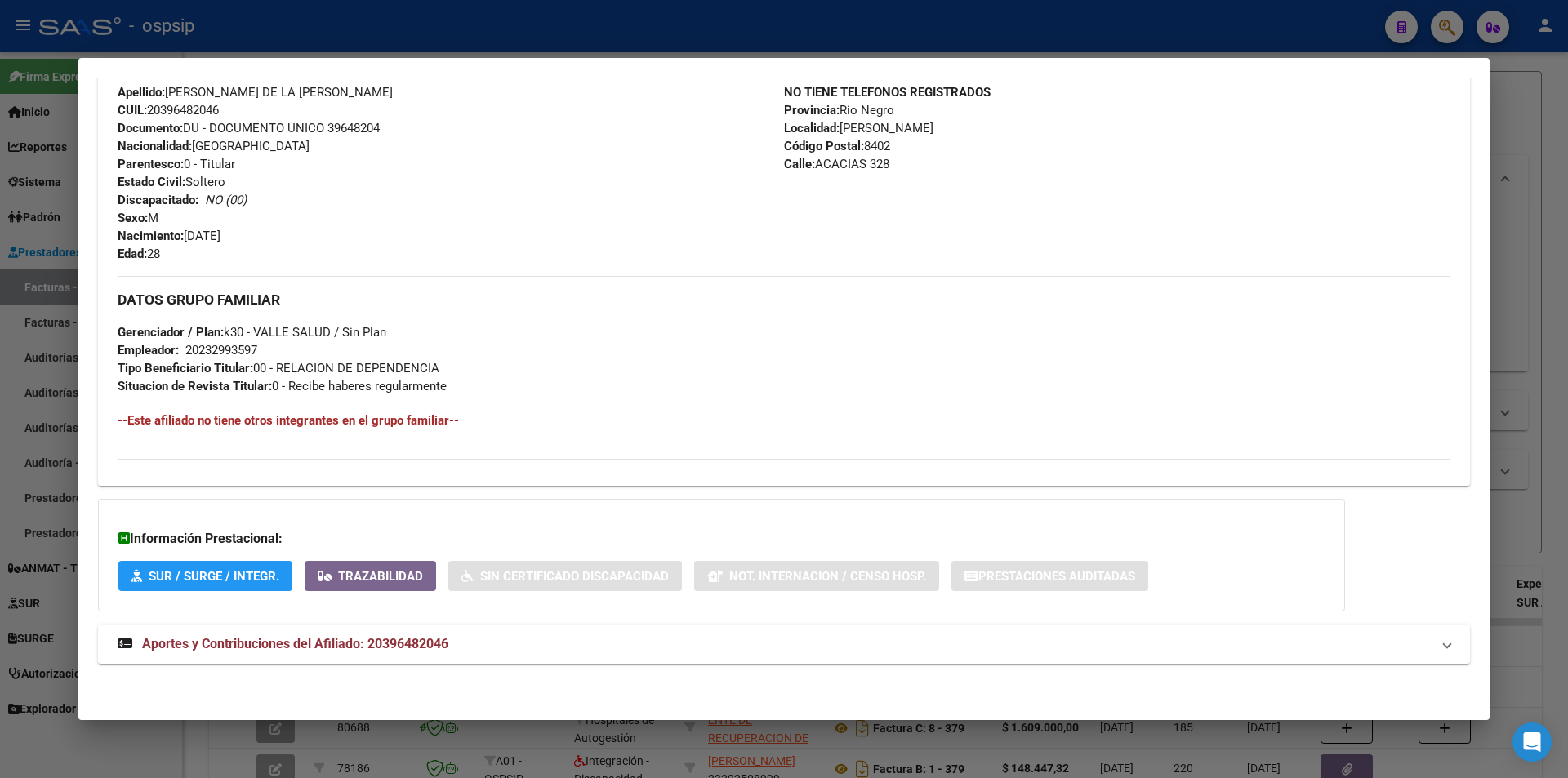
click at [363, 633] on mat-expansion-panel-header "Aportes y Contribuciones del Afiliado: 20396482046" at bounding box center [784, 644] width 1372 height 39
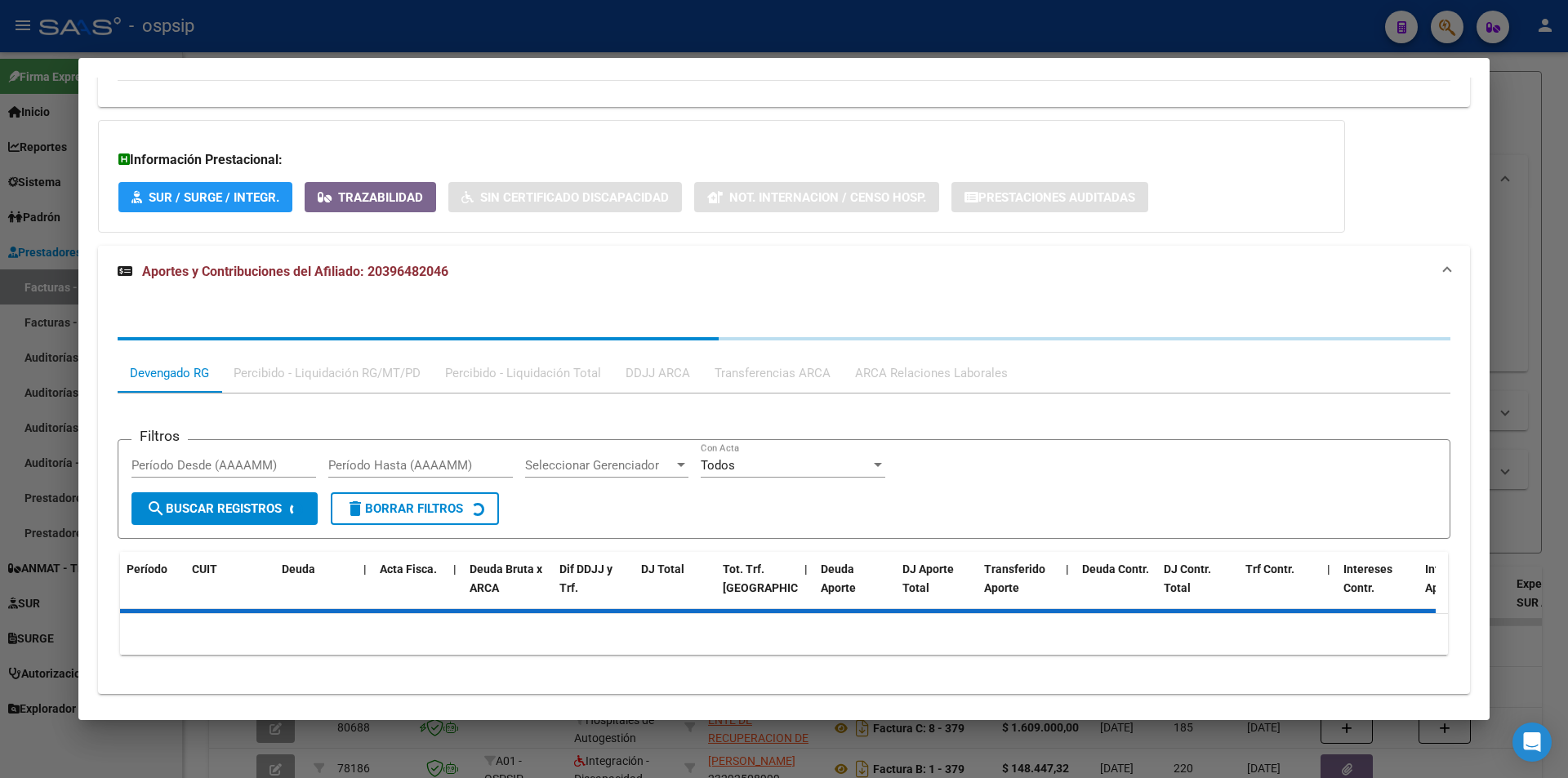
scroll to position [962, 0]
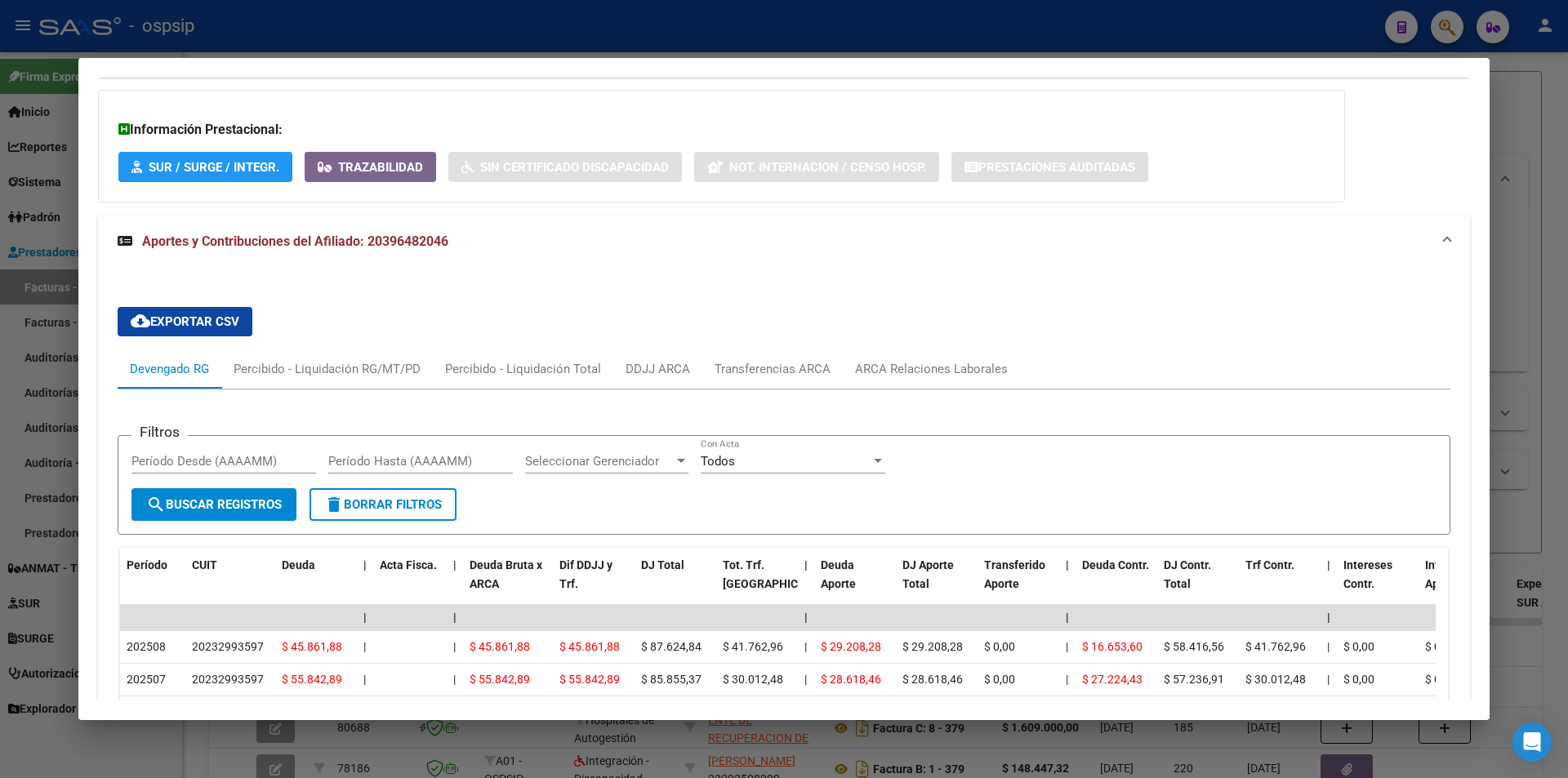
click at [593, 32] on div at bounding box center [784, 389] width 1568 height 778
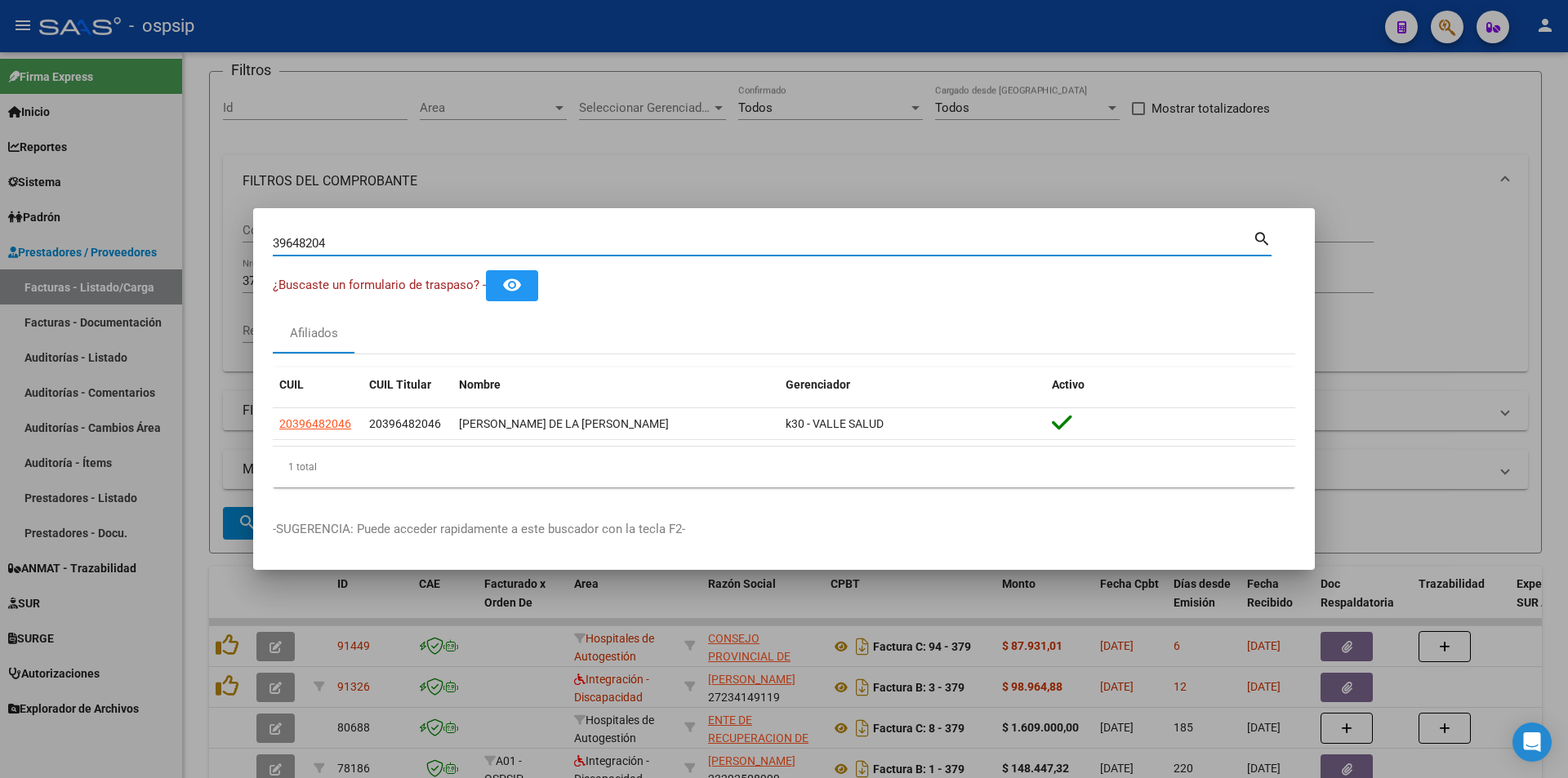
drag, startPoint x: 376, startPoint y: 240, endPoint x: 0, endPoint y: 217, distance: 376.7
click at [0, 213] on div "39648204 Buscar (apellido, dni, cuil, nro traspaso, cuit, obra social) search ¿…" at bounding box center [784, 389] width 1568 height 778
type input "41071249"
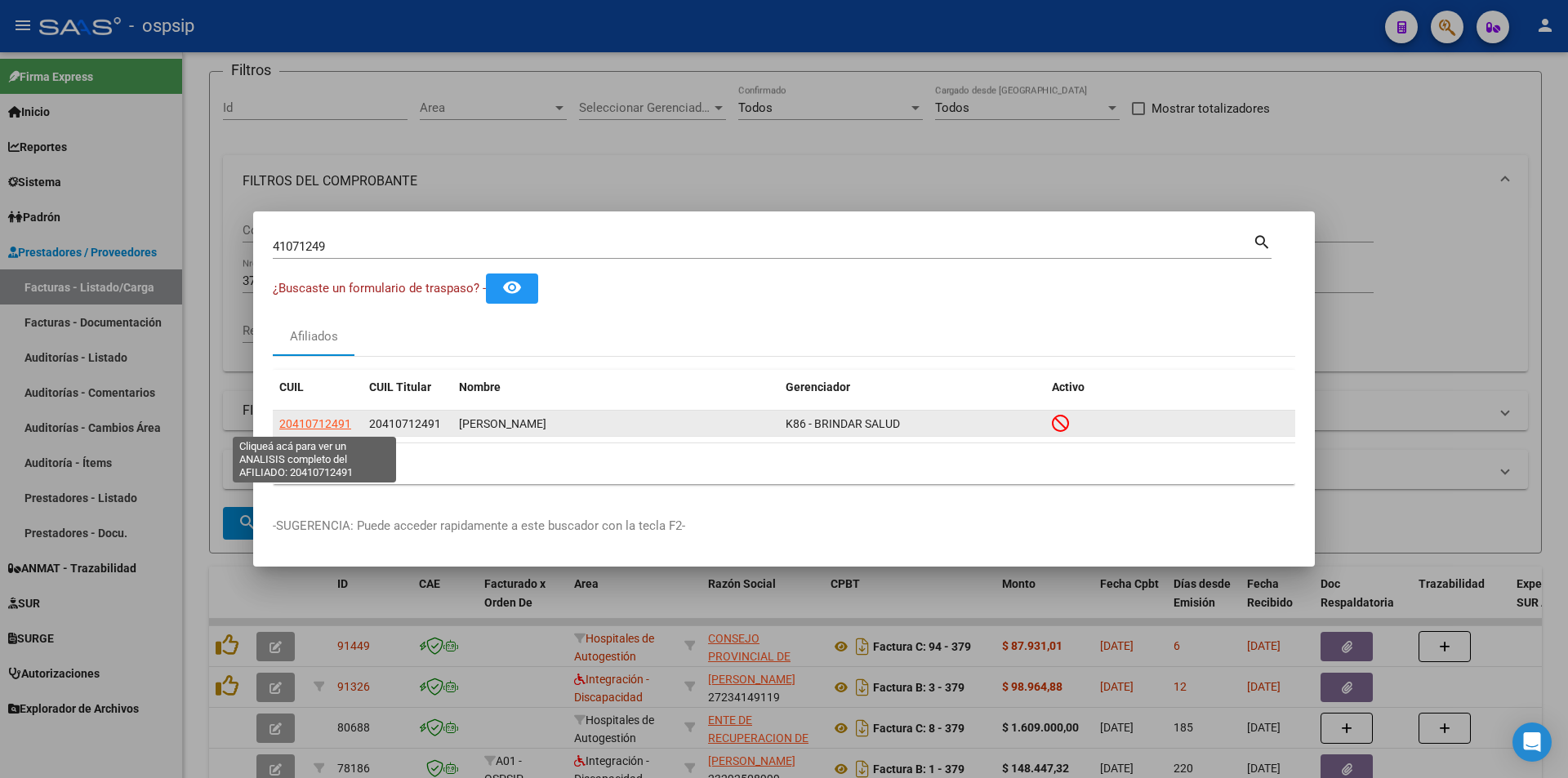
click at [317, 427] on span "20410712491" at bounding box center [315, 424] width 72 height 13
type textarea "20410712491"
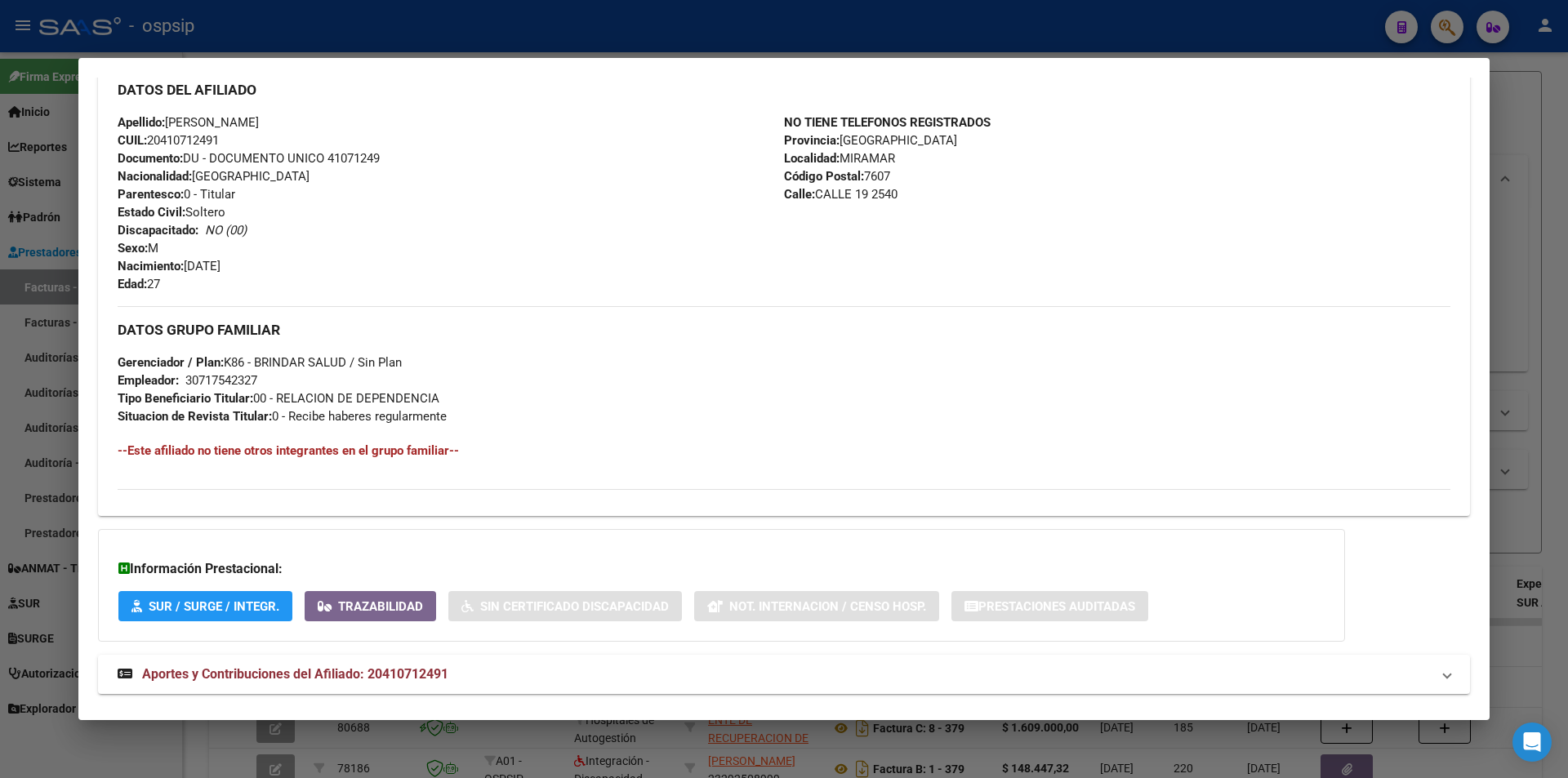
scroll to position [602, 0]
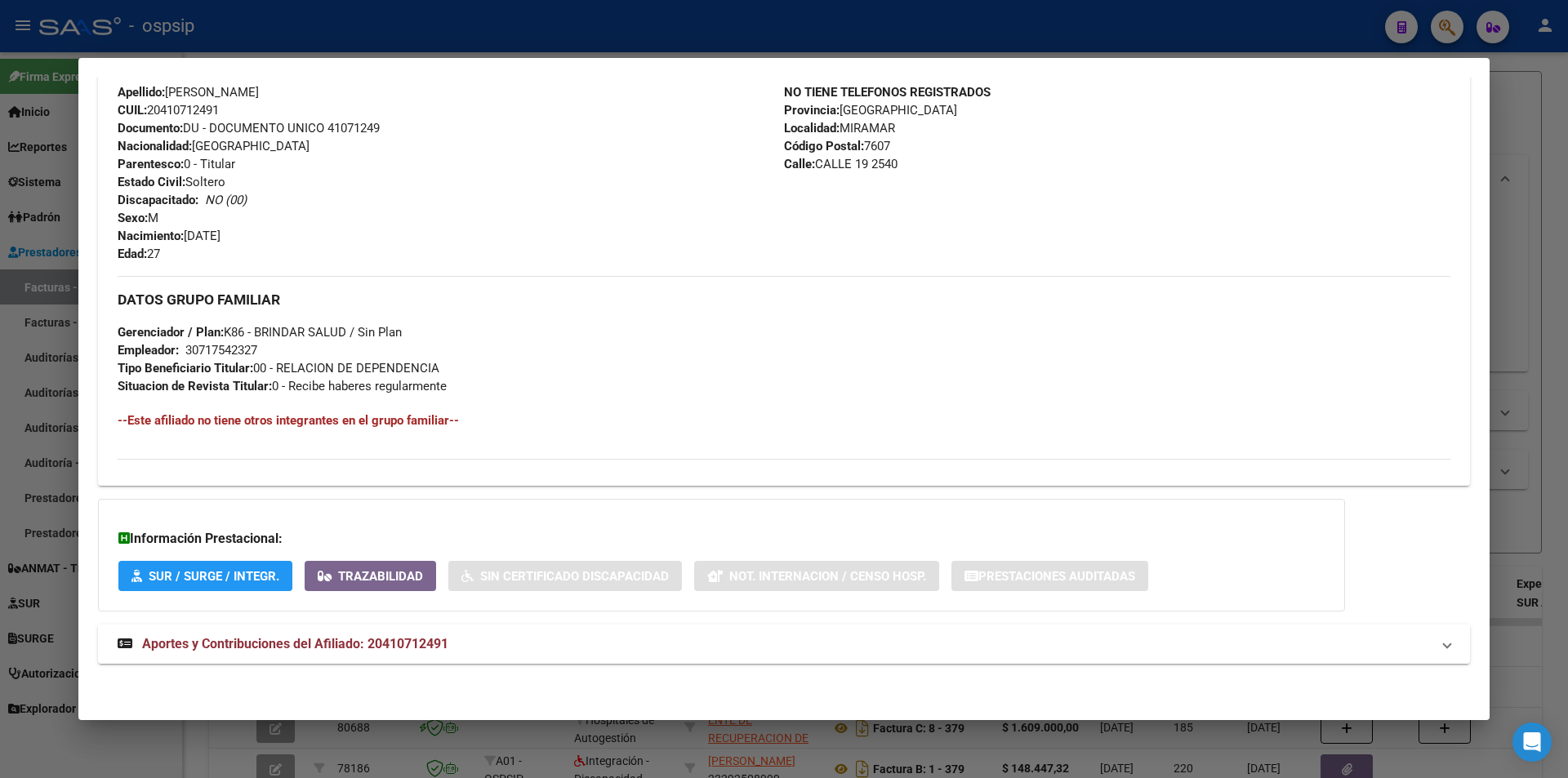
click at [476, 638] on mat-panel-title "Aportes y Contribuciones del Afiliado: 20410712491" at bounding box center [774, 644] width 1313 height 19
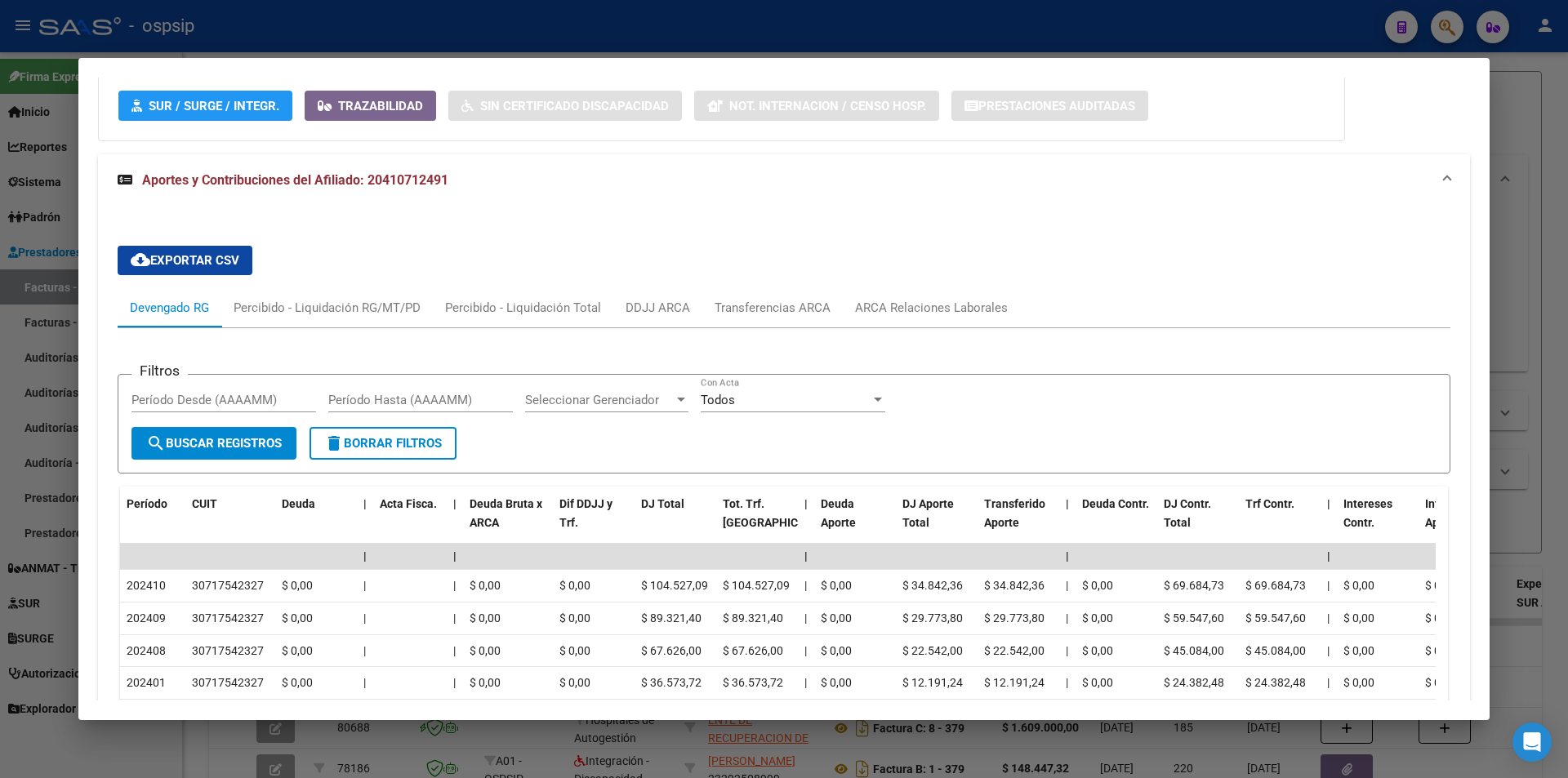
scroll to position [1246, 0]
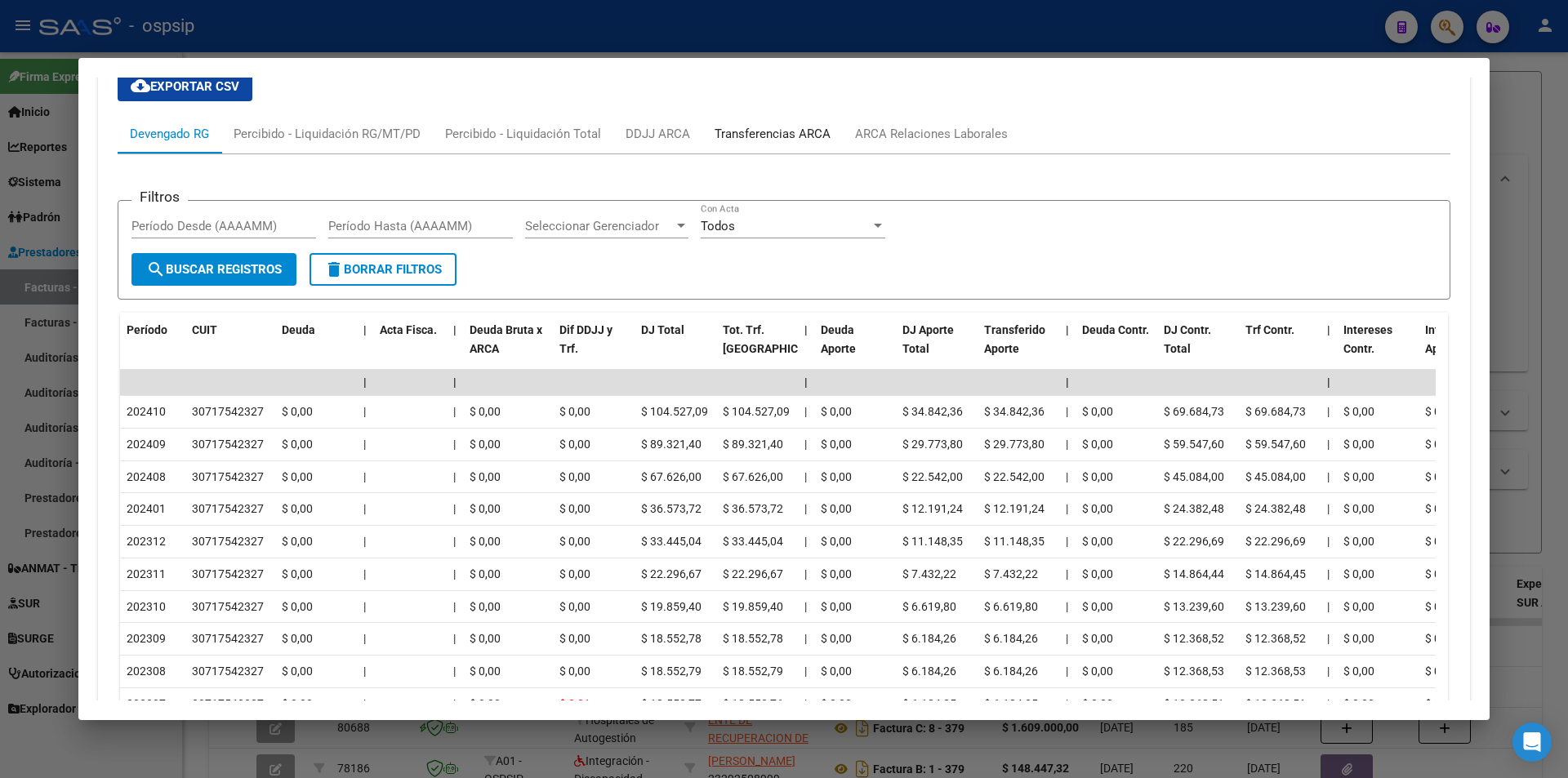
click at [819, 139] on div "Transferencias ARCA" at bounding box center [772, 134] width 116 height 18
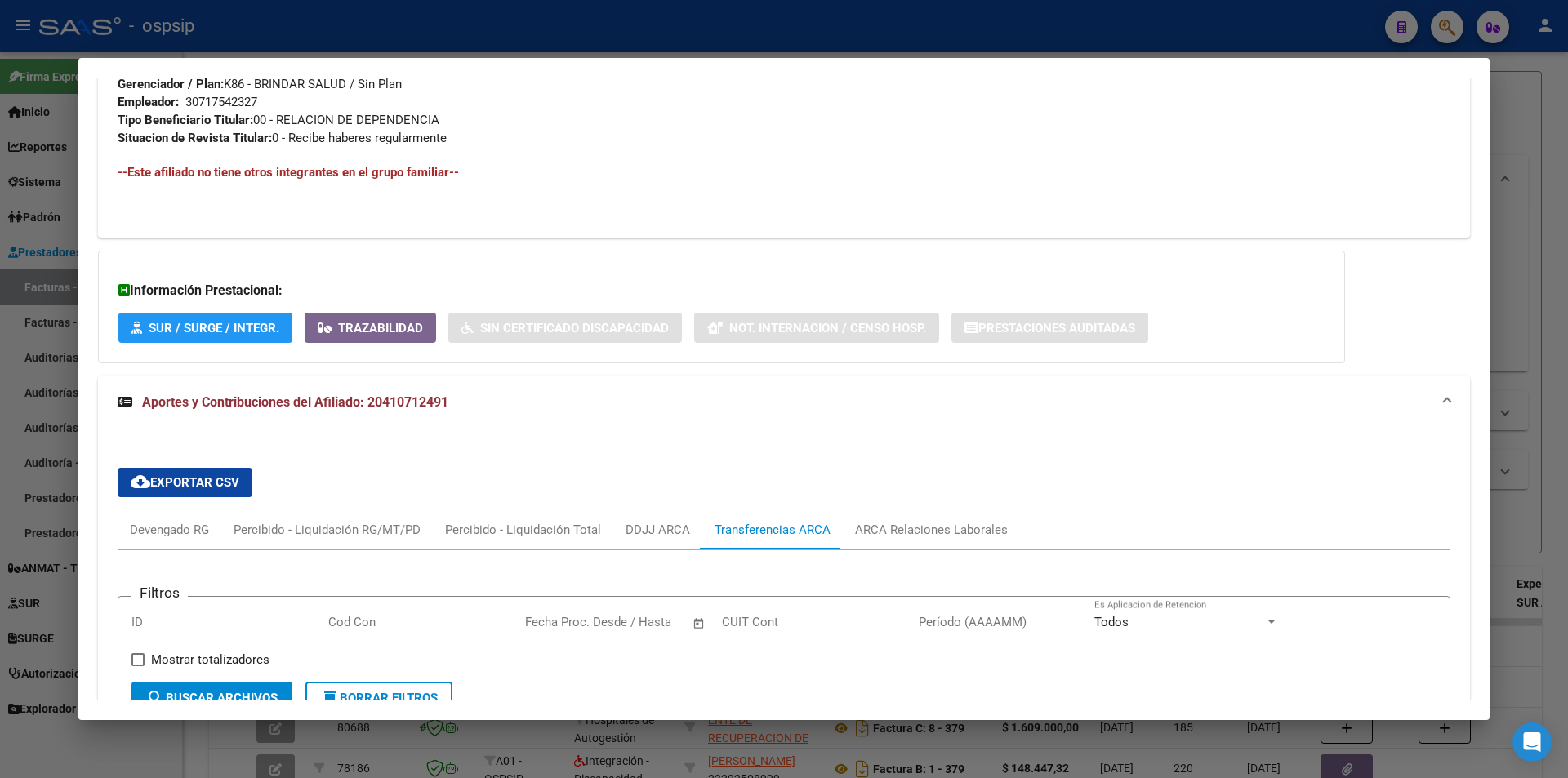
scroll to position [995, 0]
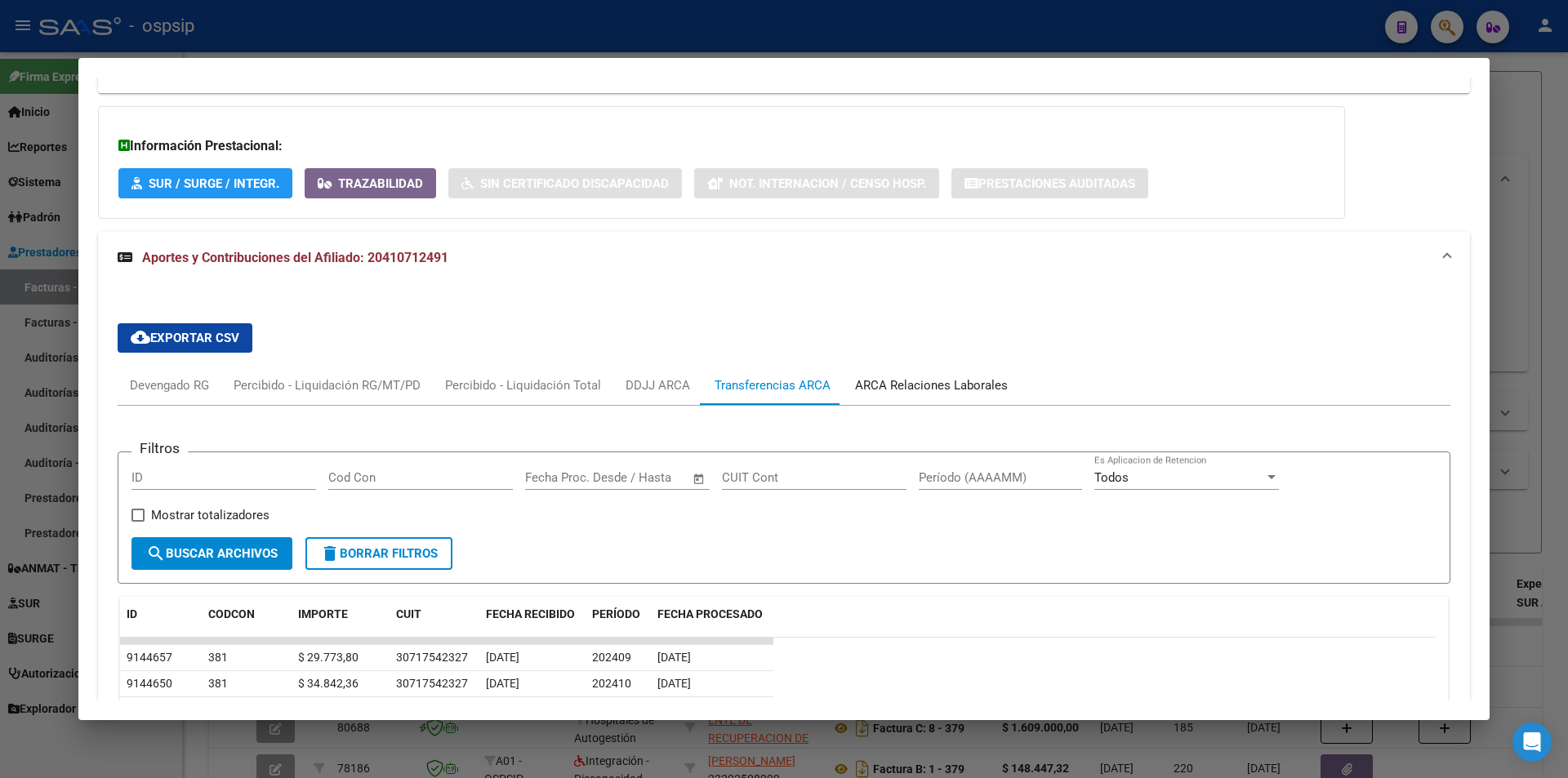
click at [914, 391] on div "ARCA Relaciones Laborales" at bounding box center [931, 385] width 153 height 18
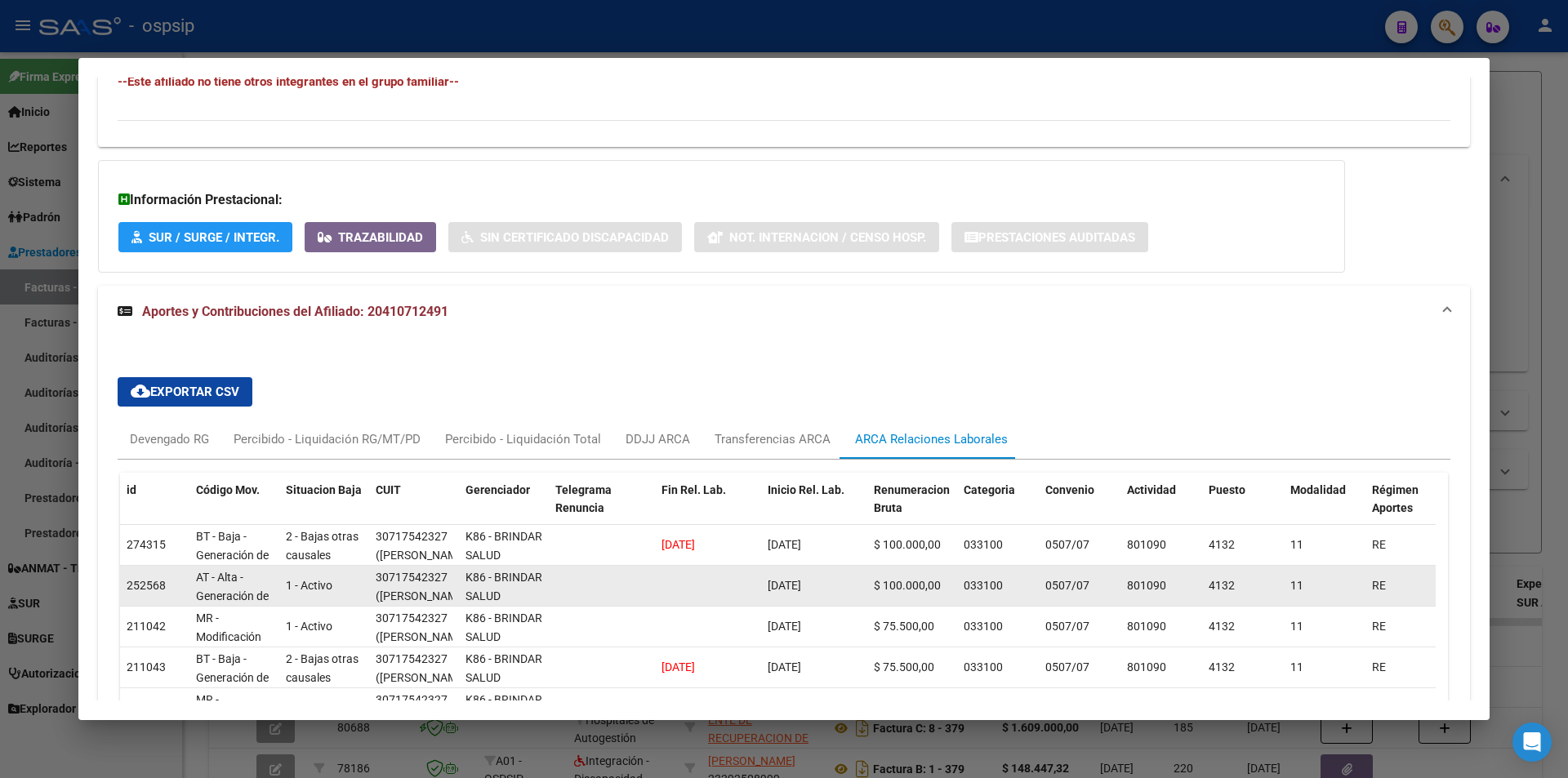
scroll to position [913, 0]
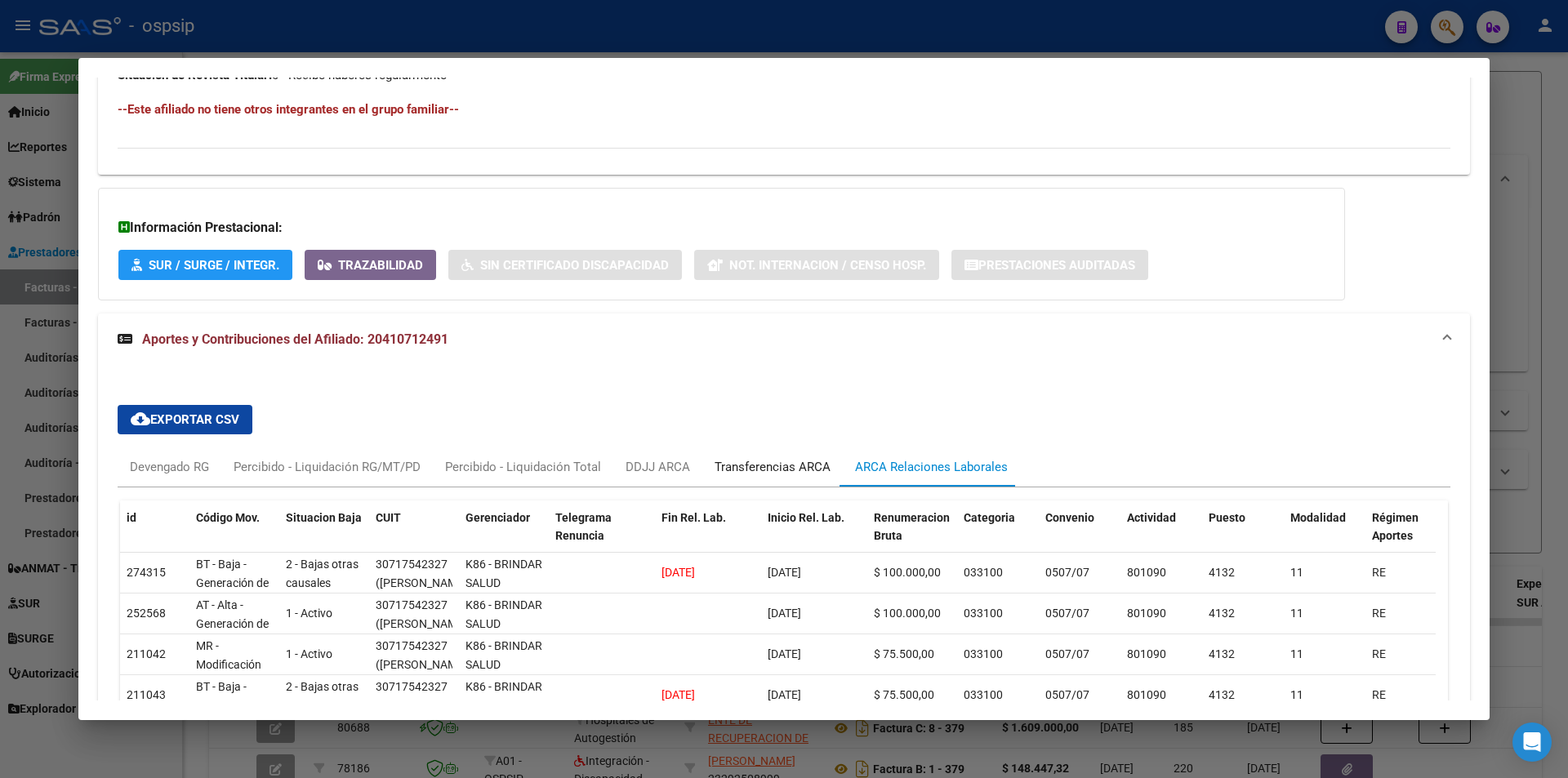
click at [755, 469] on div "Transferencias ARCA" at bounding box center [772, 466] width 116 height 18
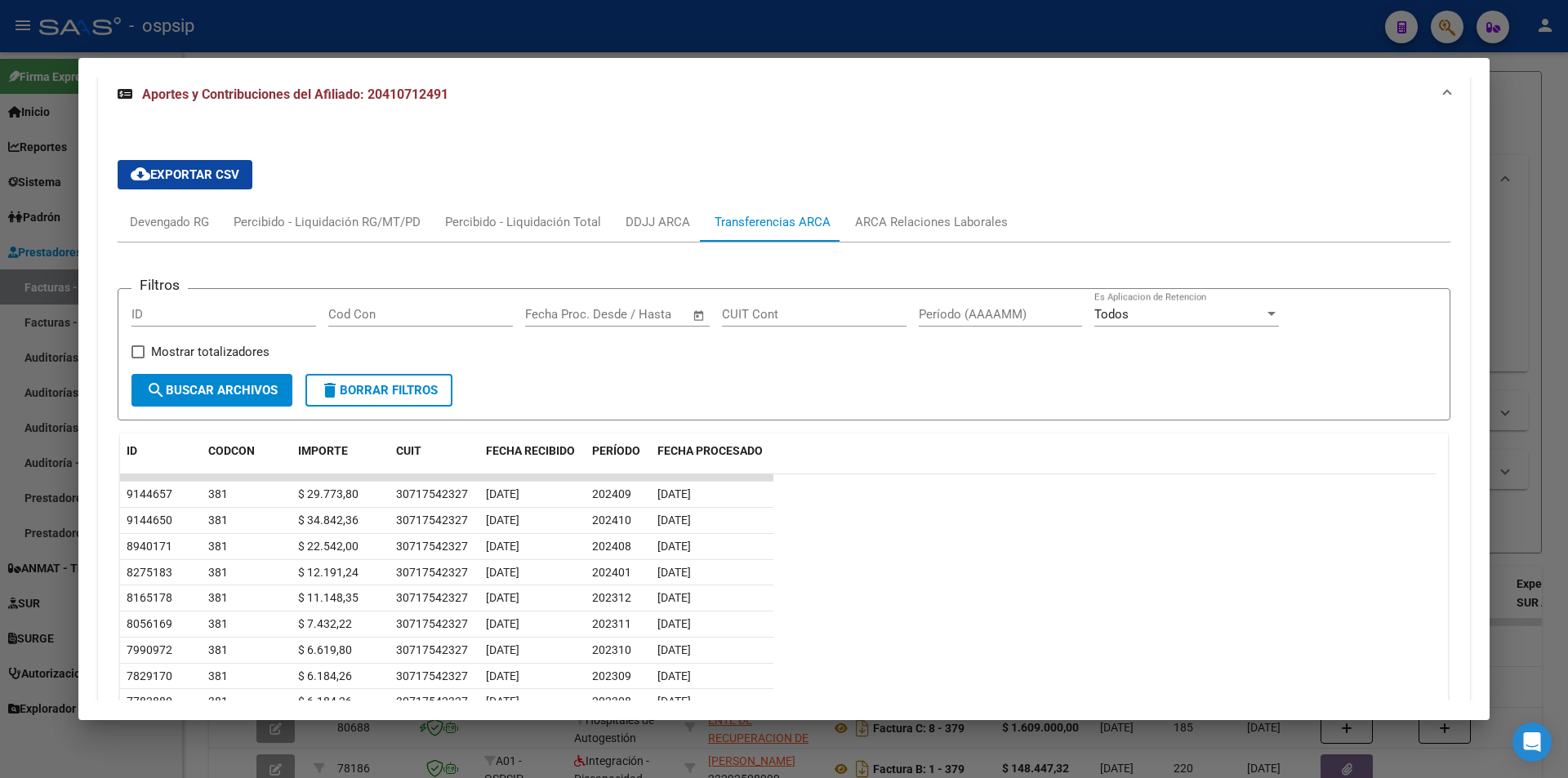
scroll to position [1077, 0]
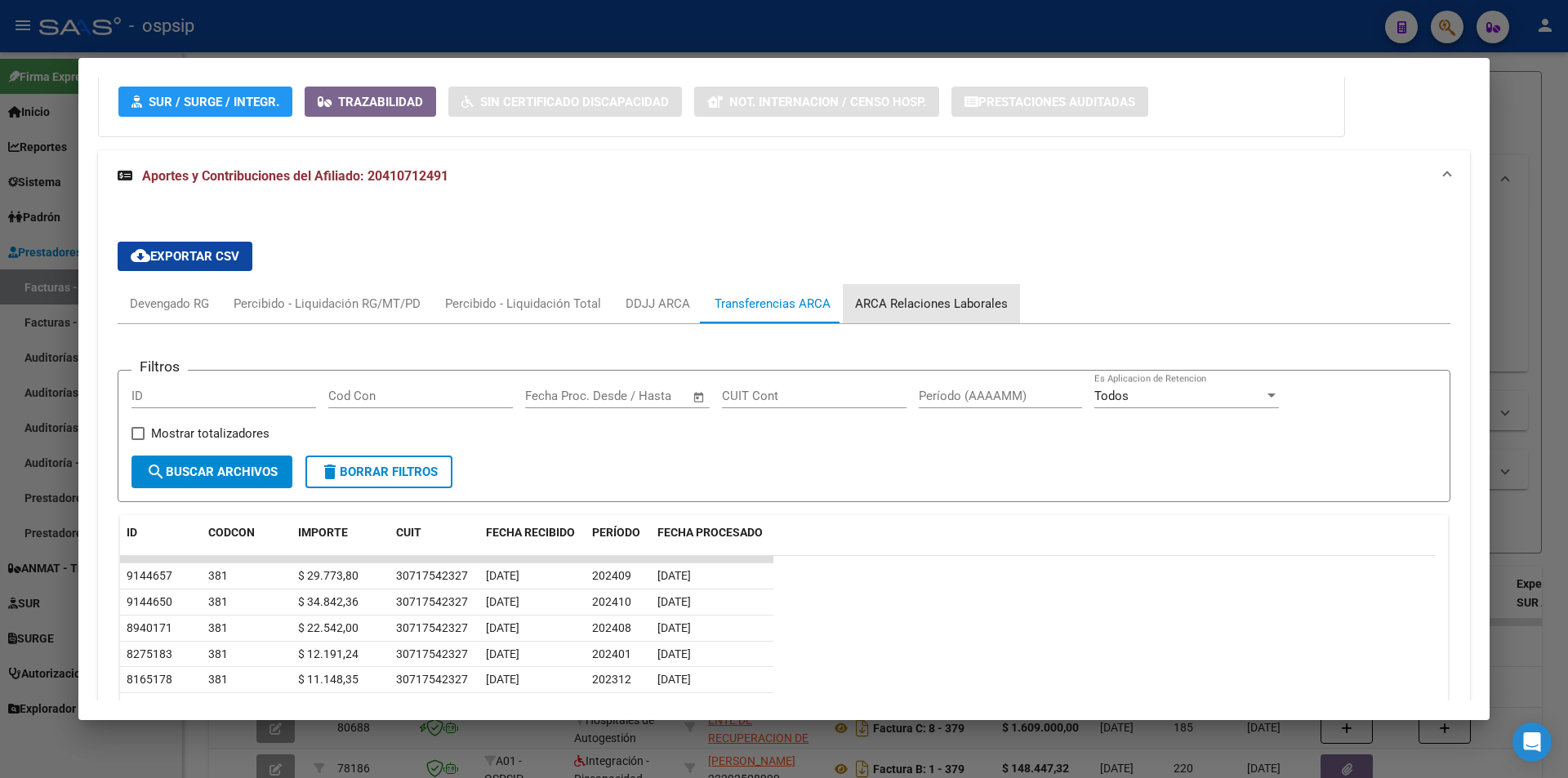
click at [940, 311] on div "ARCA Relaciones Laborales" at bounding box center [931, 303] width 153 height 18
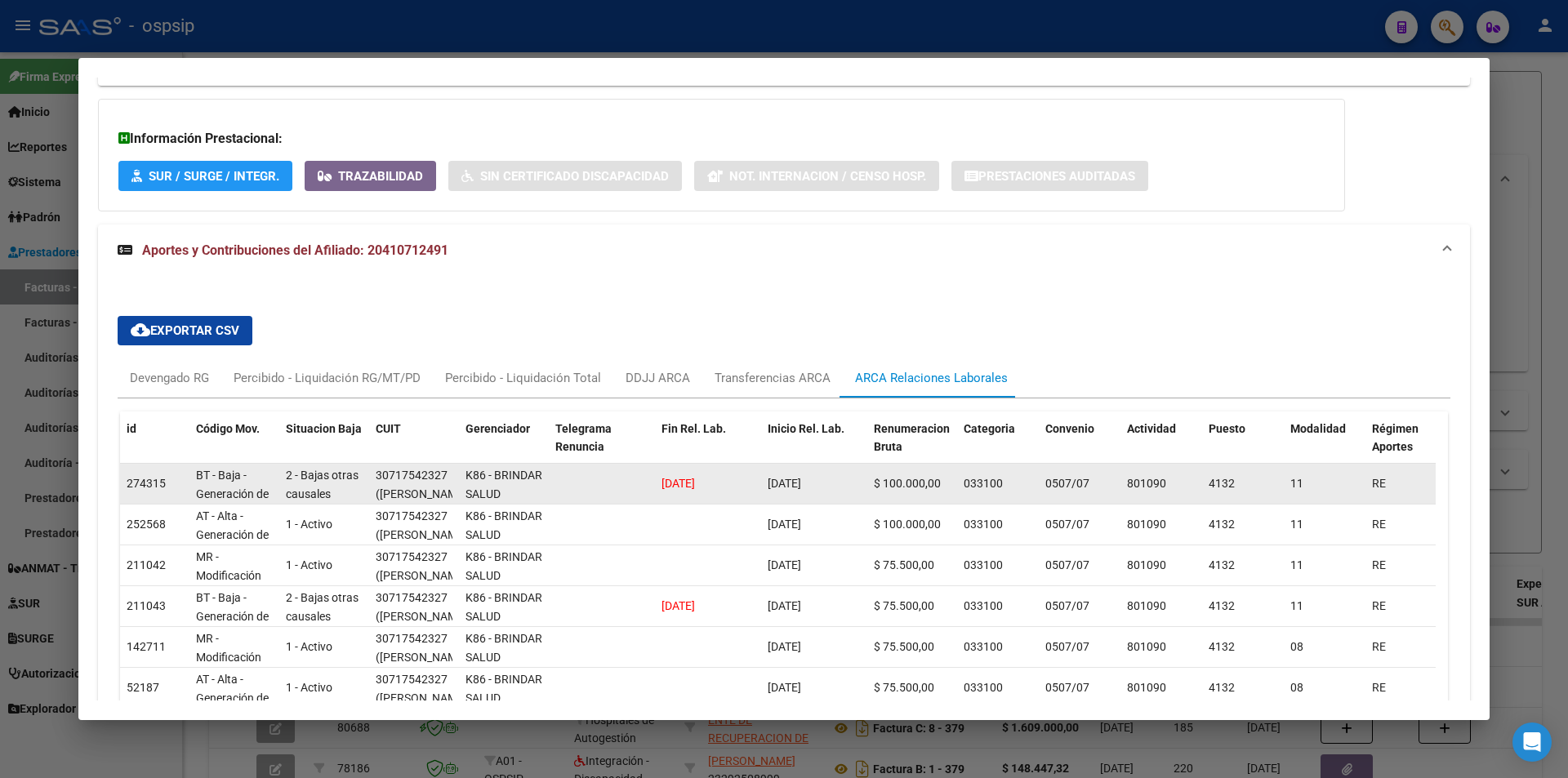
scroll to position [913, 0]
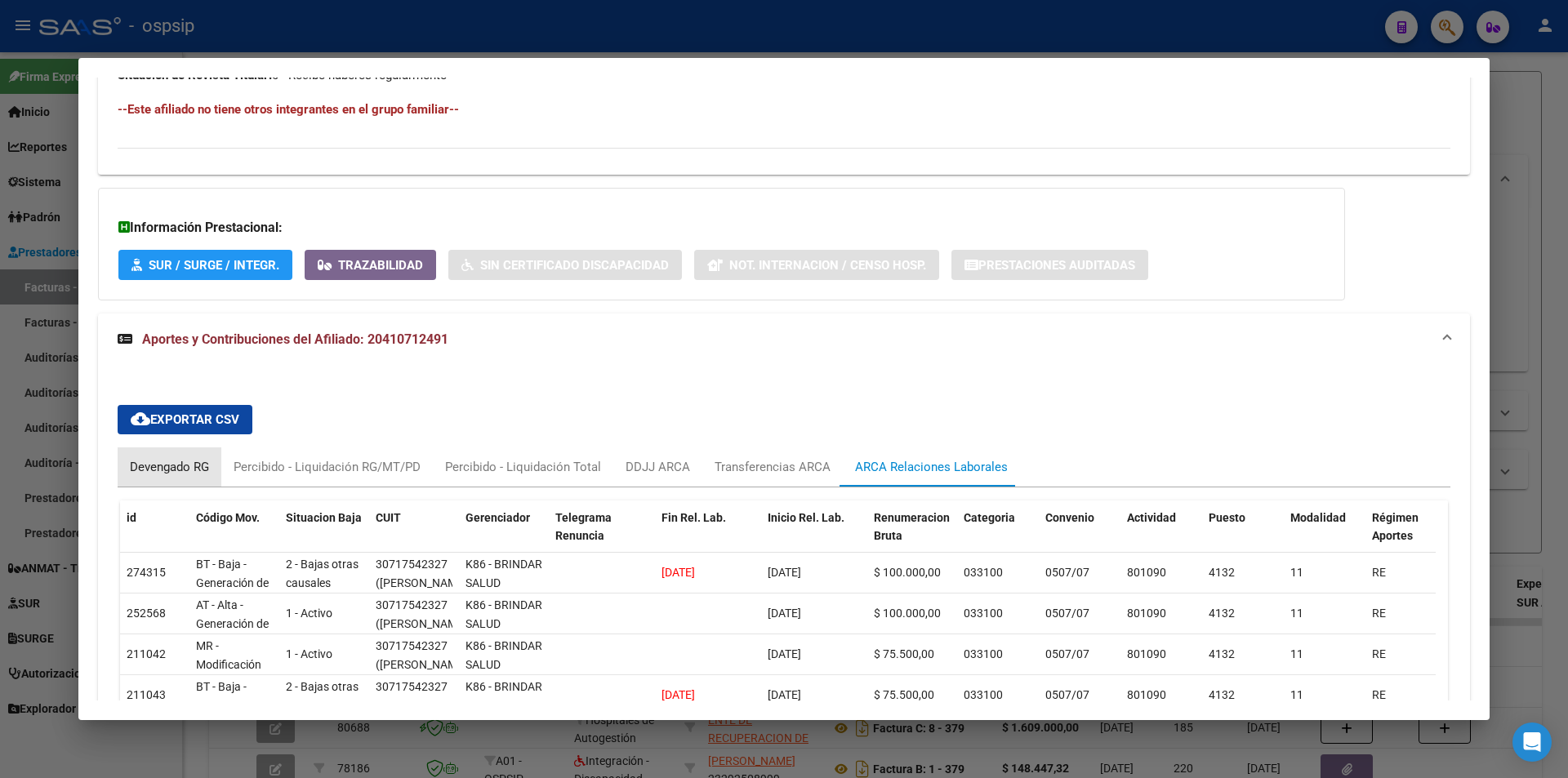
click at [172, 473] on div "Devengado RG" at bounding box center [169, 466] width 79 height 18
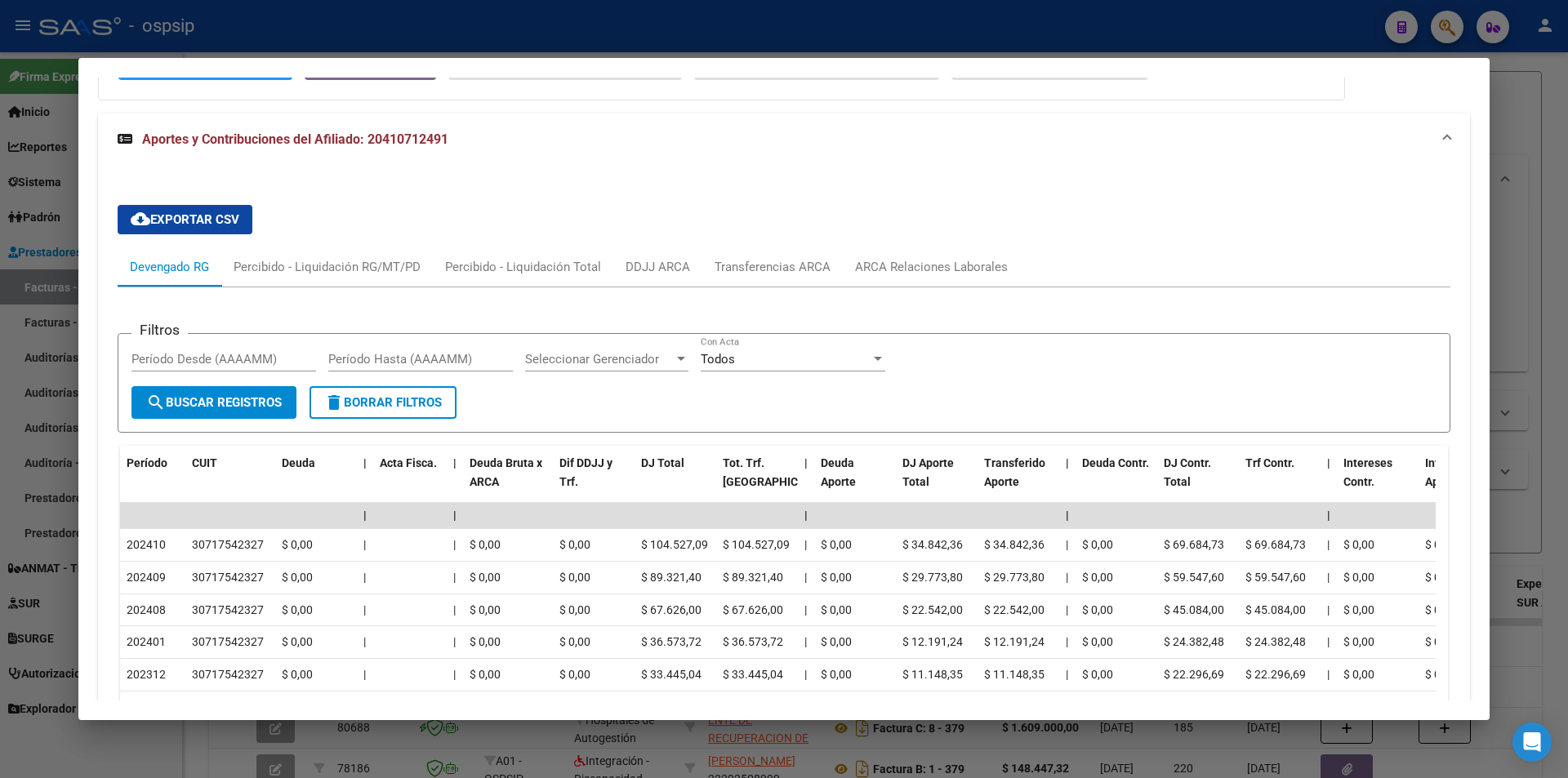
scroll to position [1077, 0]
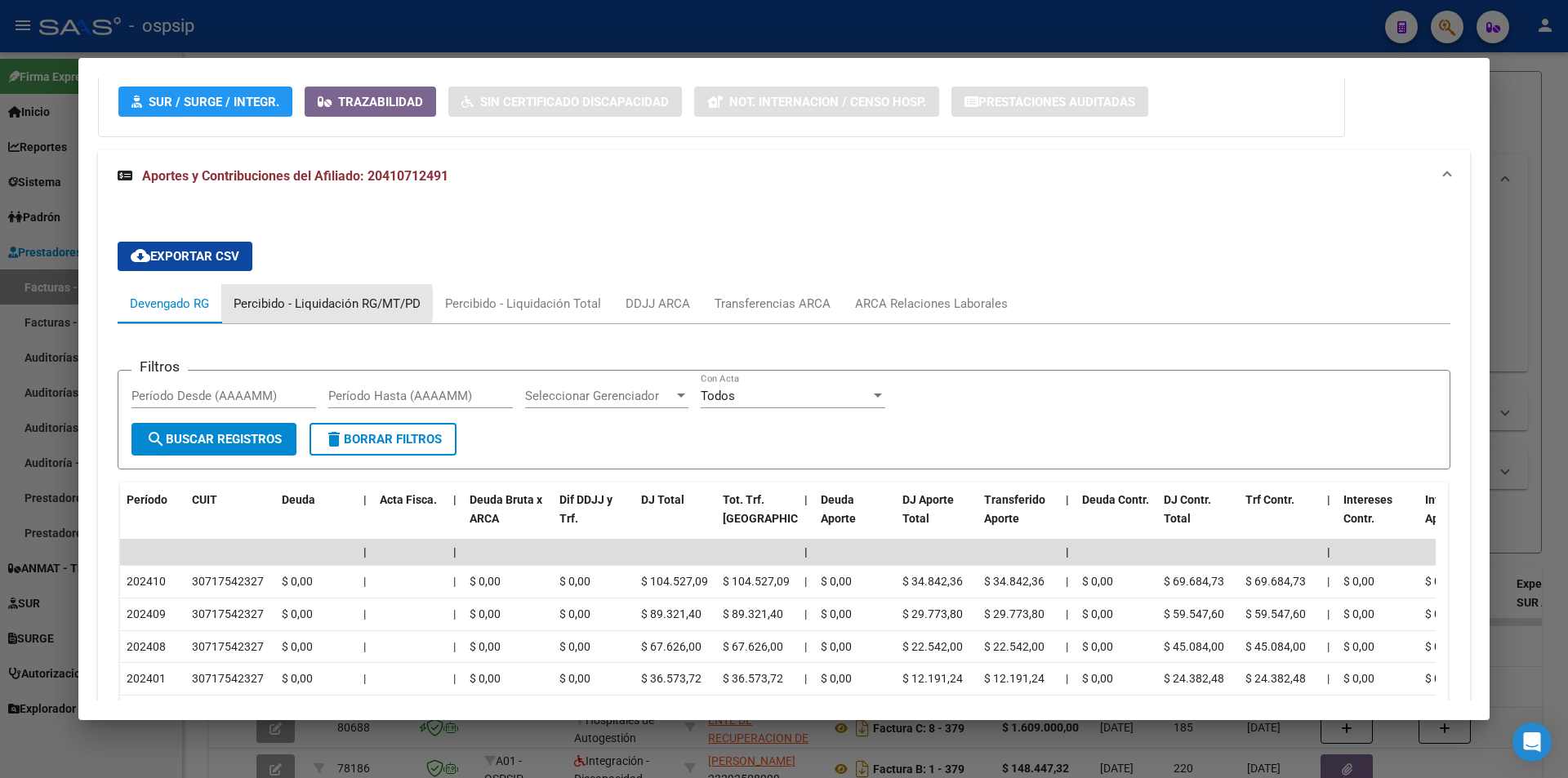
click at [325, 304] on div "Percibido - Liquidación RG/MT/PD" at bounding box center [327, 303] width 187 height 18
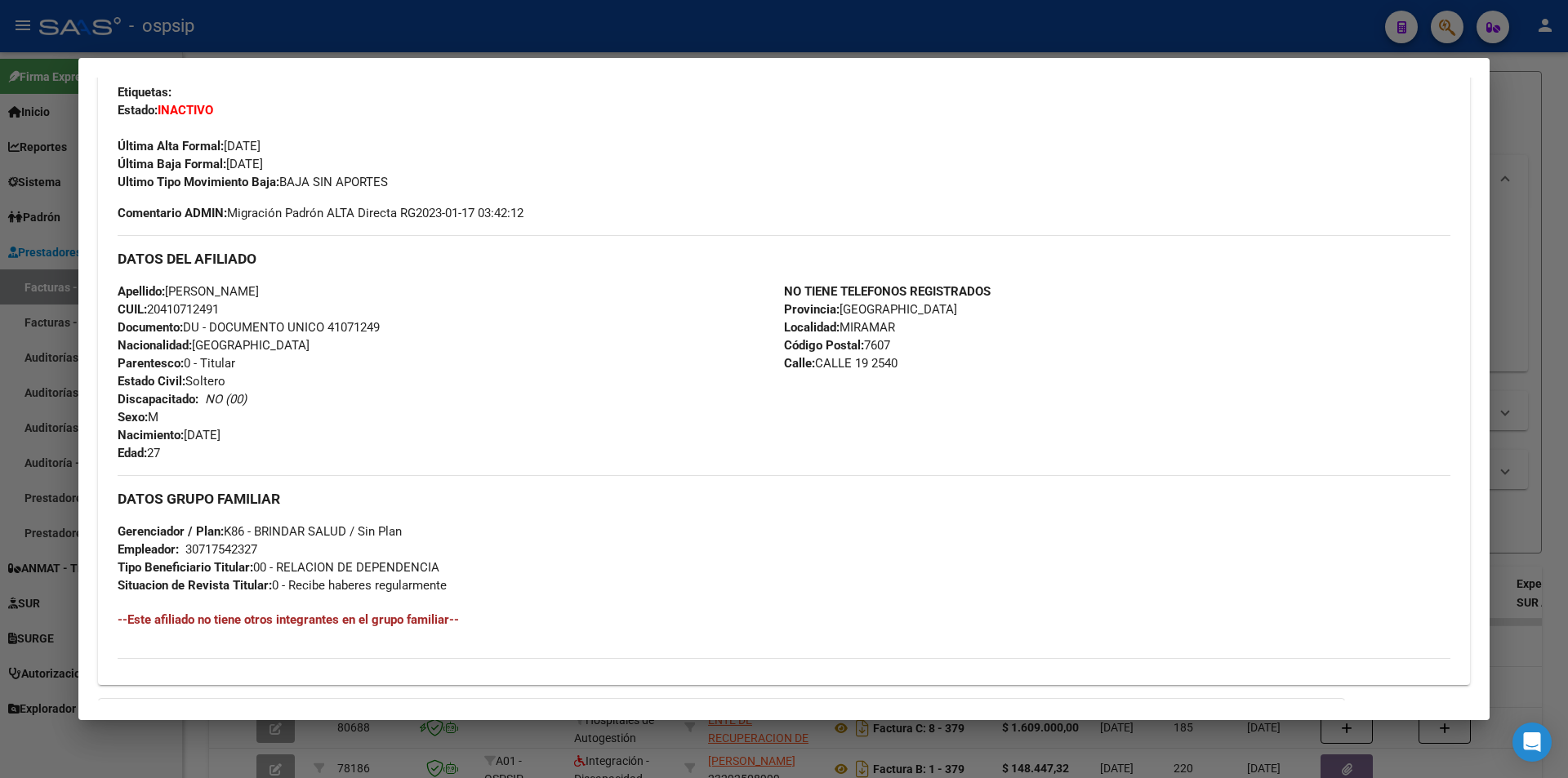
scroll to position [0, 0]
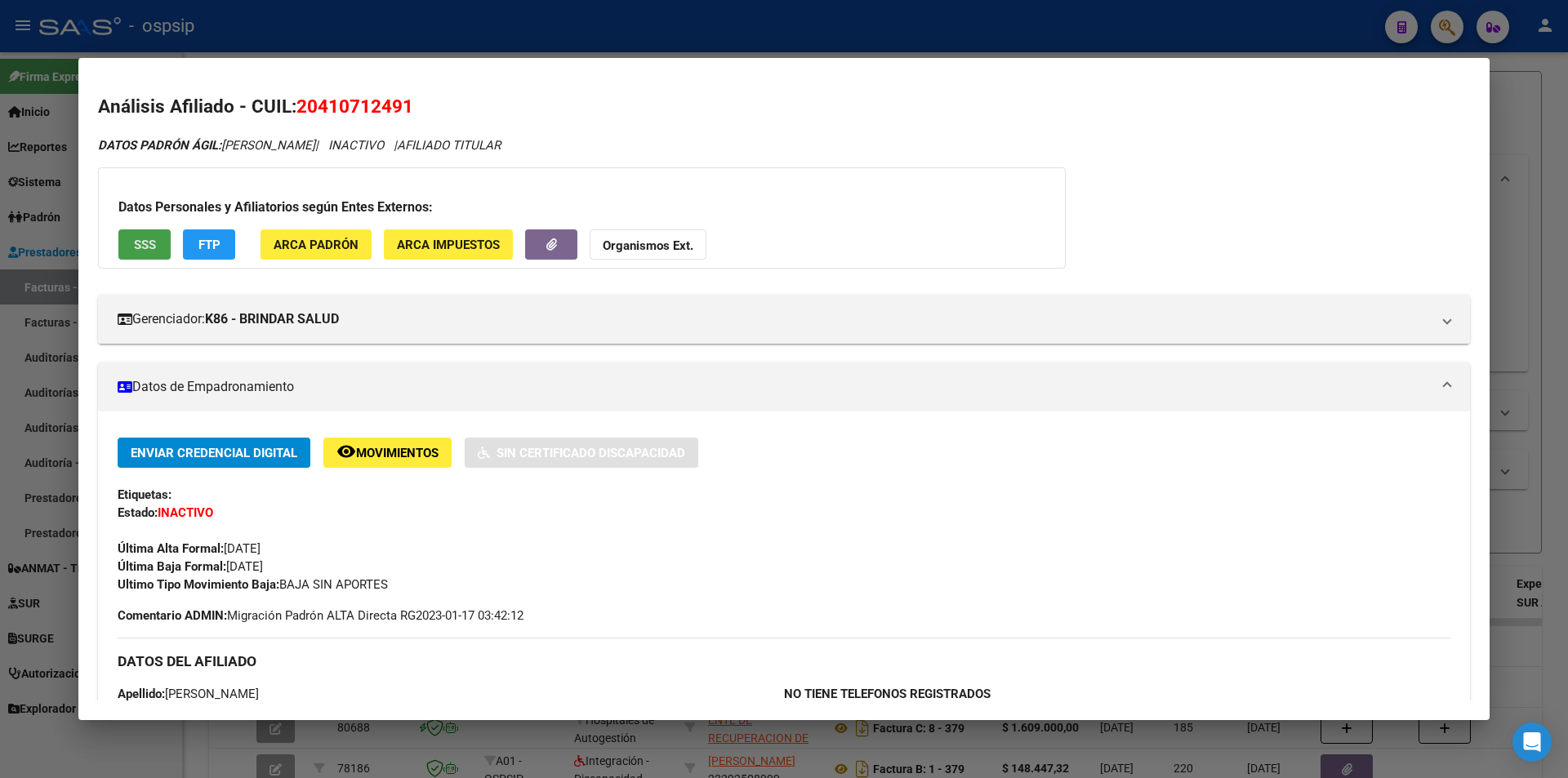
click at [157, 236] on button "SSS" at bounding box center [145, 244] width 52 height 31
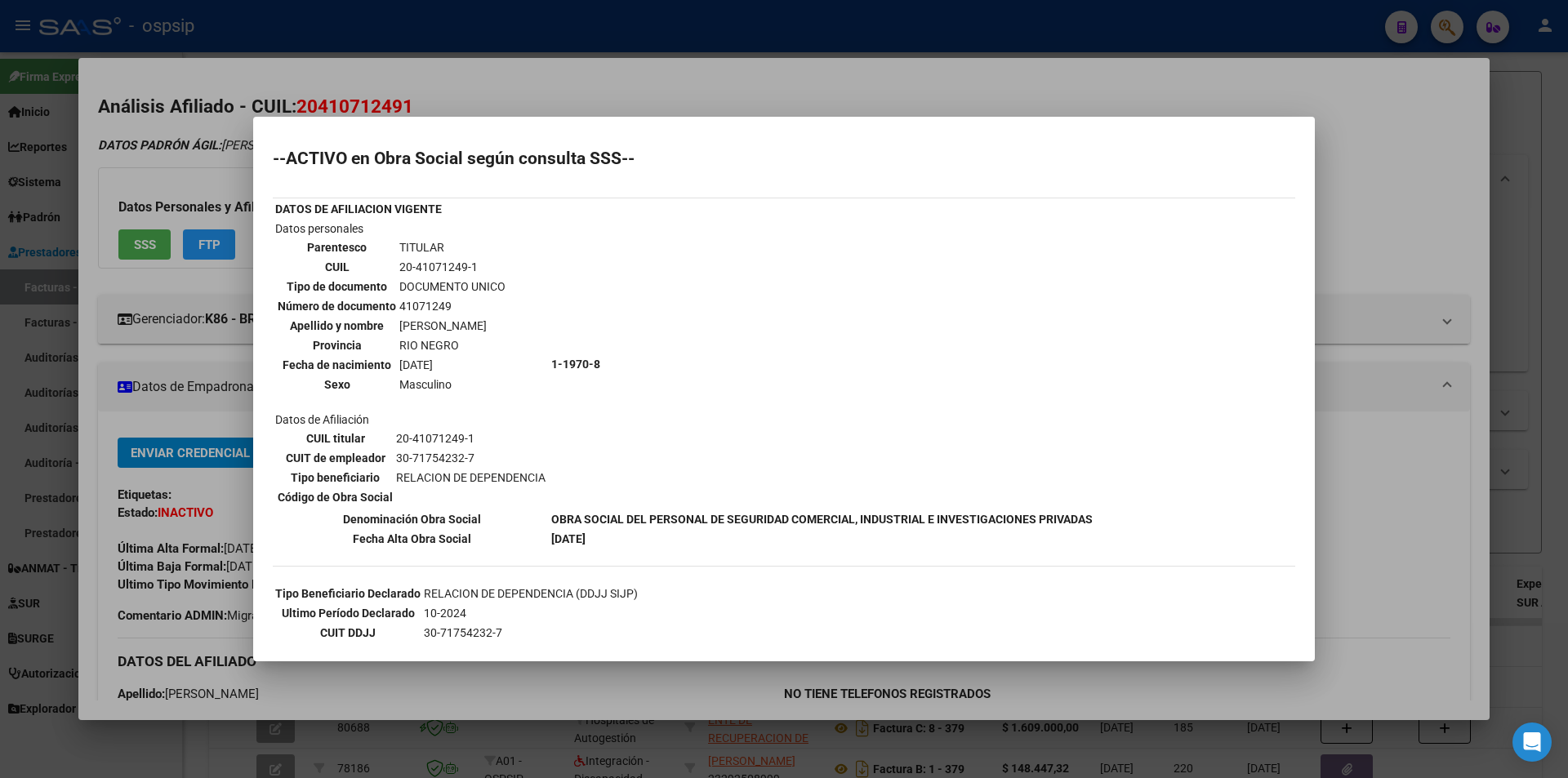
click at [422, 90] on div at bounding box center [784, 389] width 1568 height 778
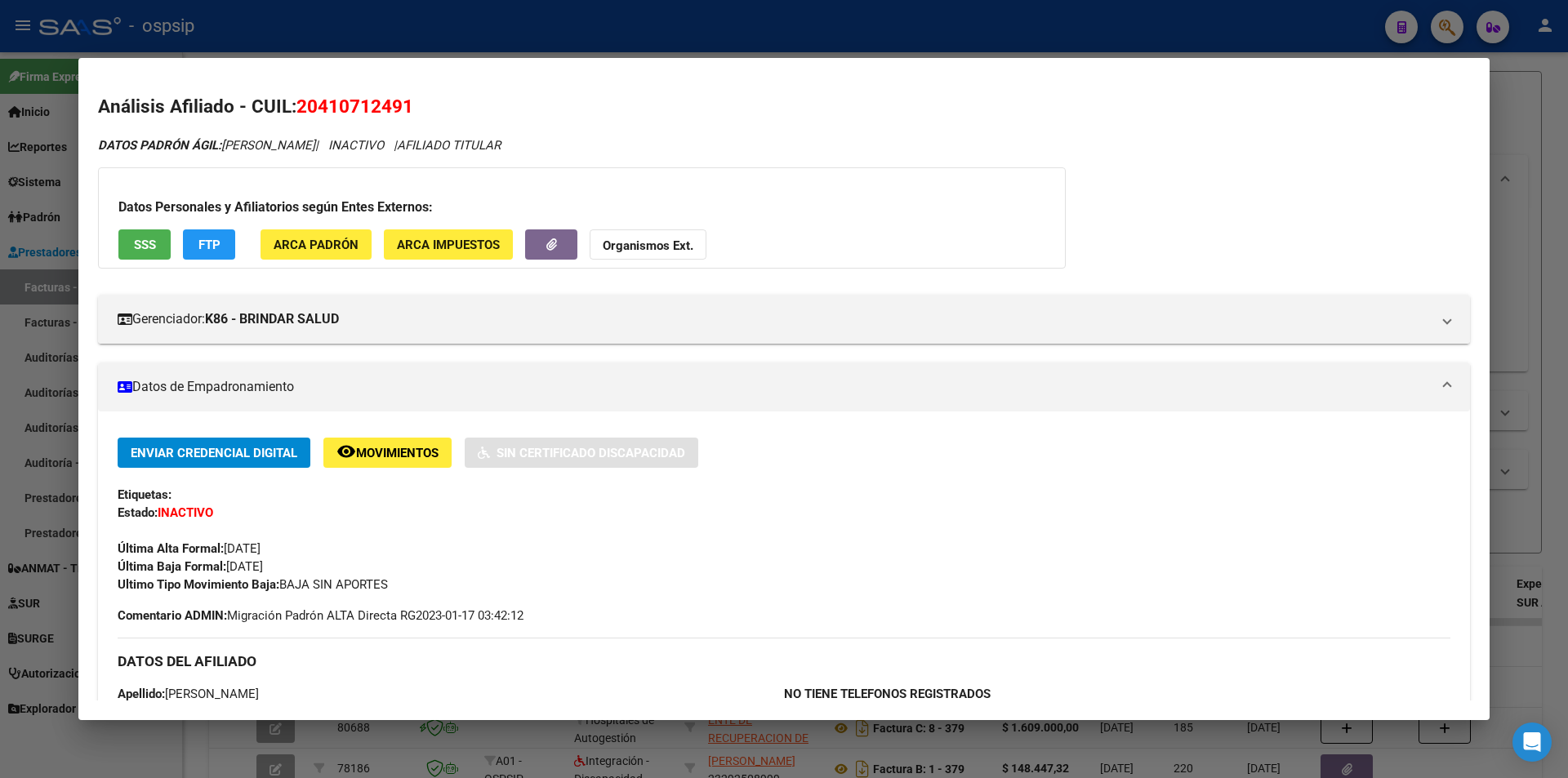
click at [429, 39] on div at bounding box center [784, 389] width 1568 height 778
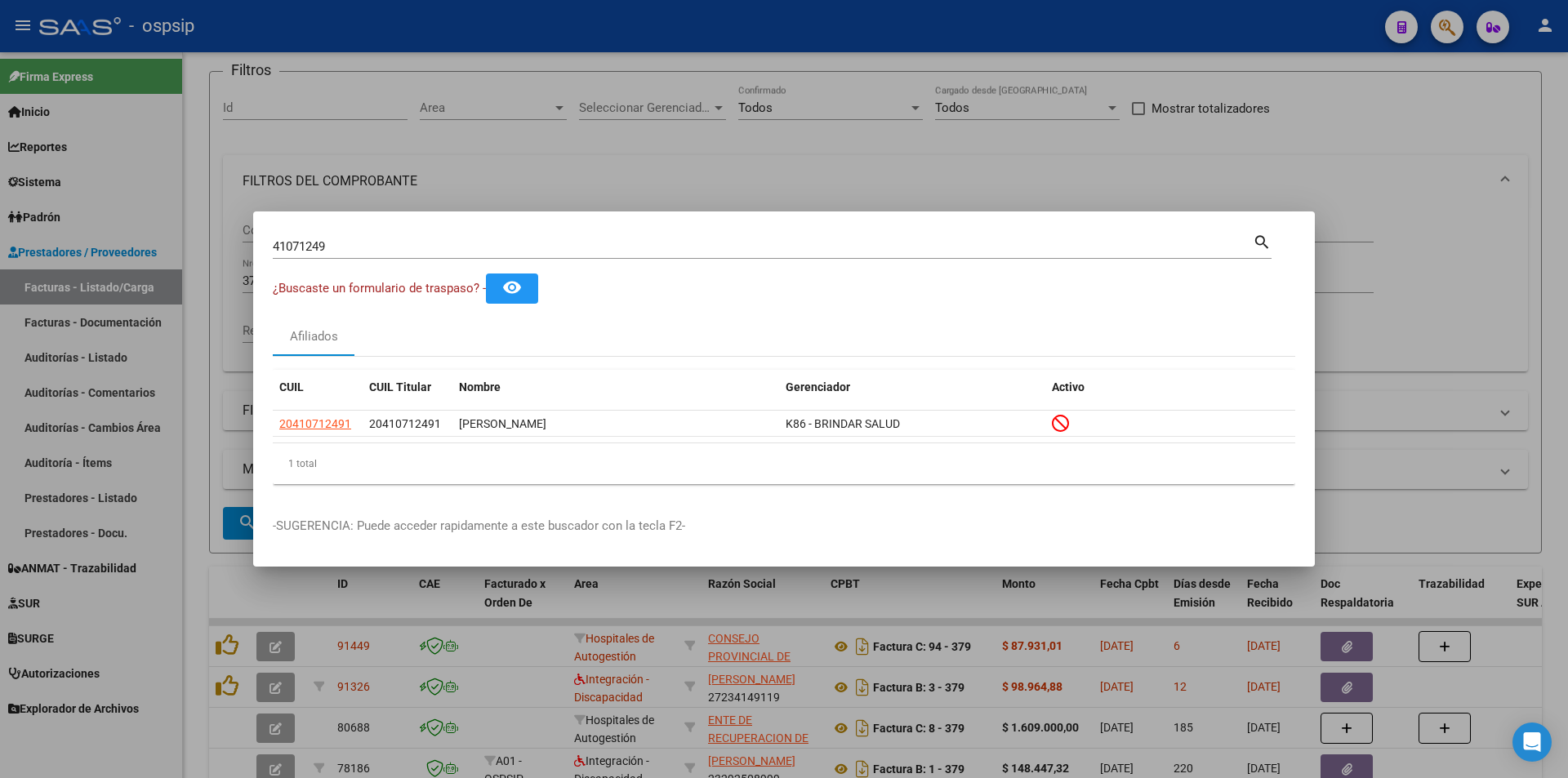
click at [431, 39] on div at bounding box center [784, 389] width 1568 height 778
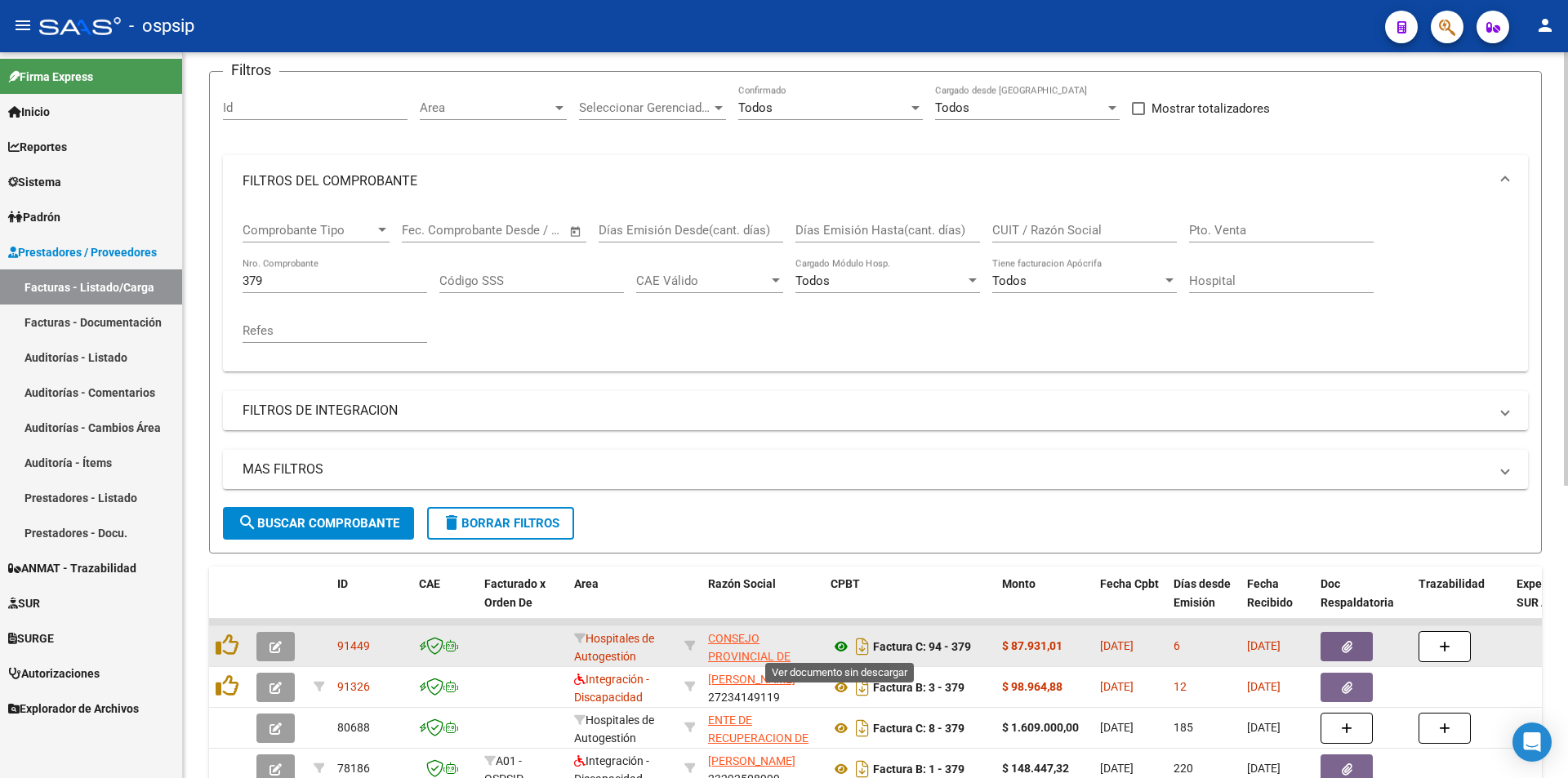
click at [843, 647] on icon at bounding box center [841, 646] width 21 height 19
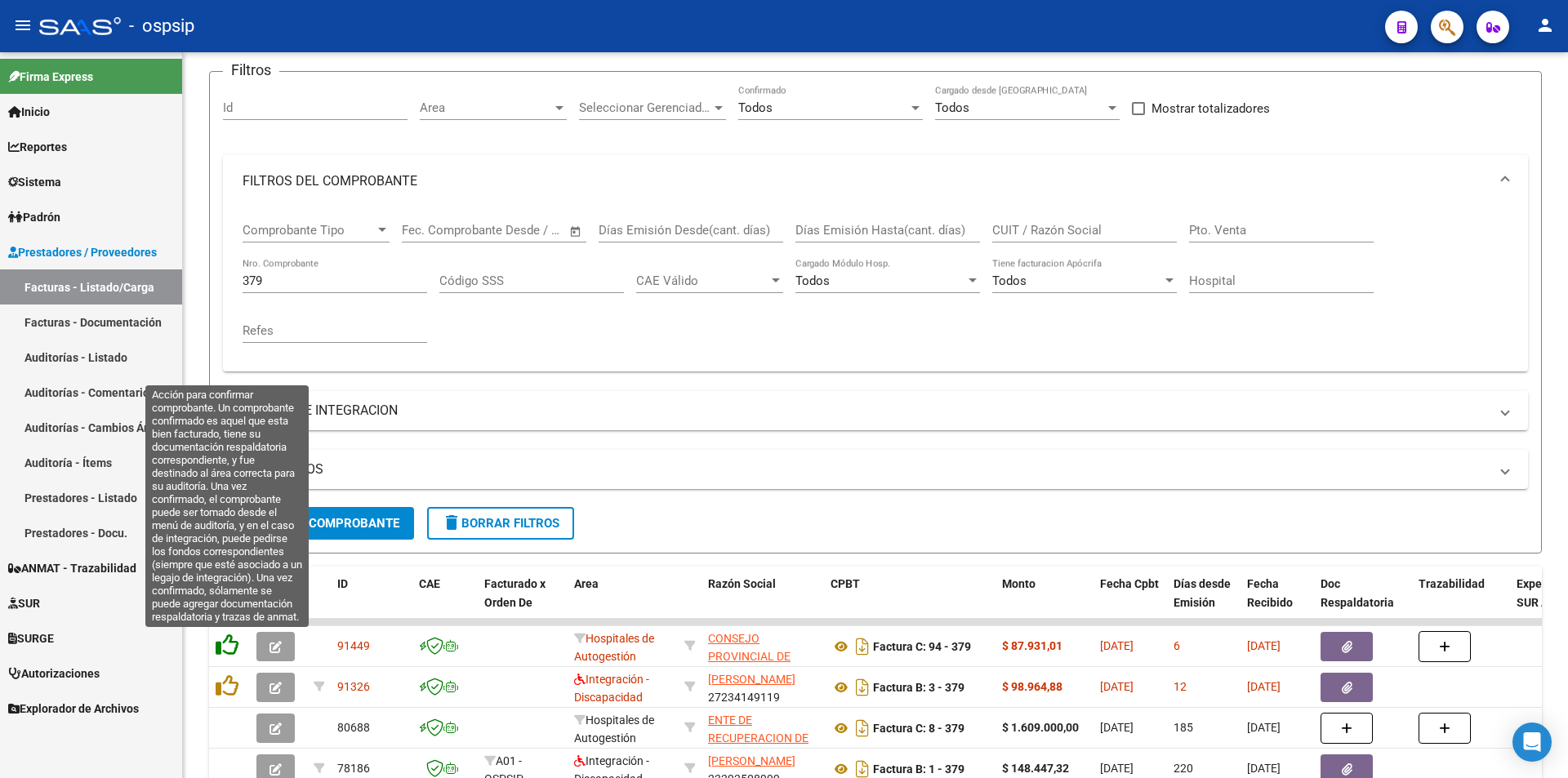
click at [229, 641] on icon at bounding box center [227, 644] width 23 height 23
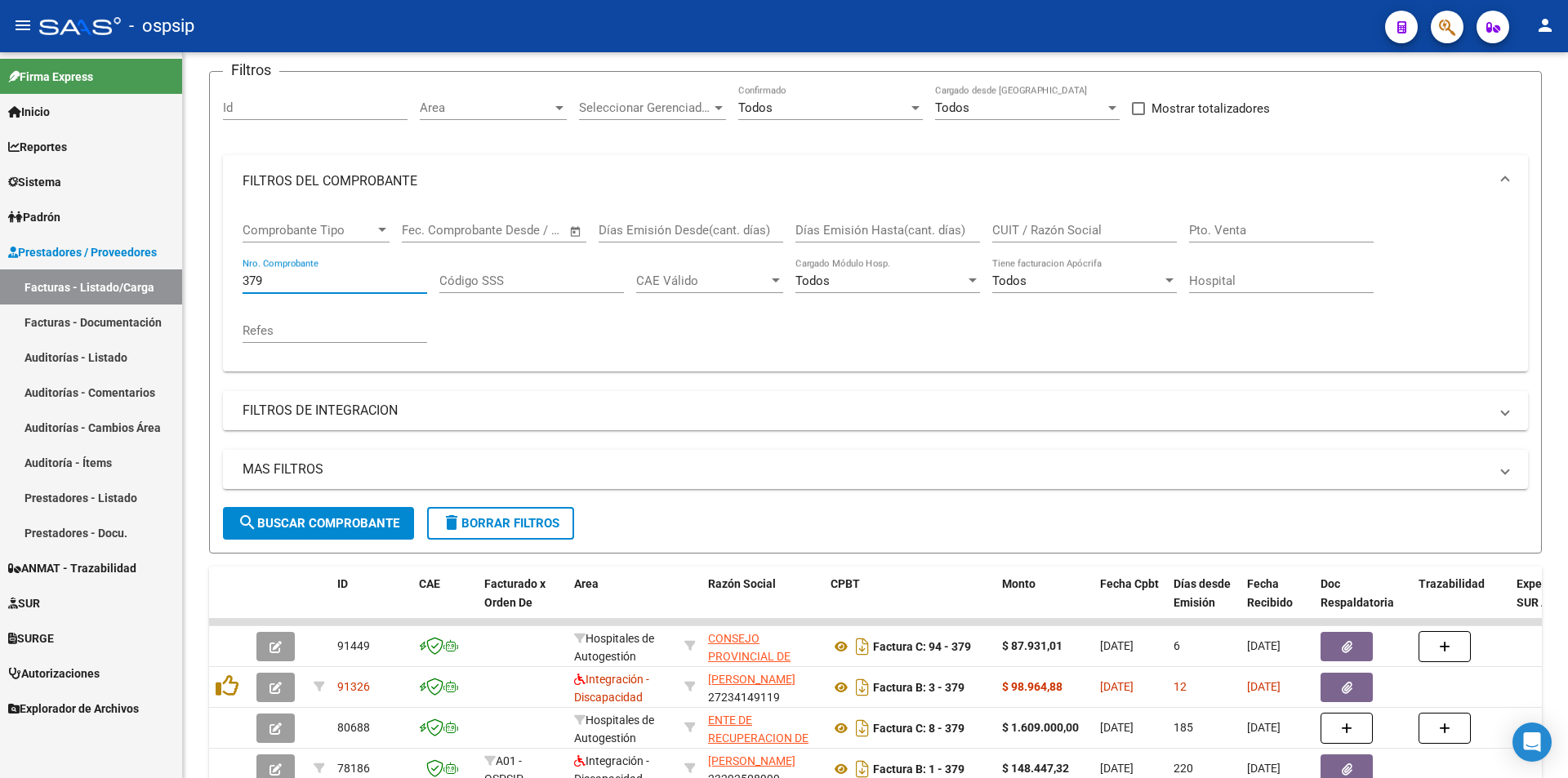
drag, startPoint x: 336, startPoint y: 277, endPoint x: 0, endPoint y: 284, distance: 336.1
click at [0, 284] on mat-sidenav-container "Firma Express Inicio Calendario SSS Instructivos Contacto OS Reportes Egresos D…" at bounding box center [784, 415] width 1568 height 726
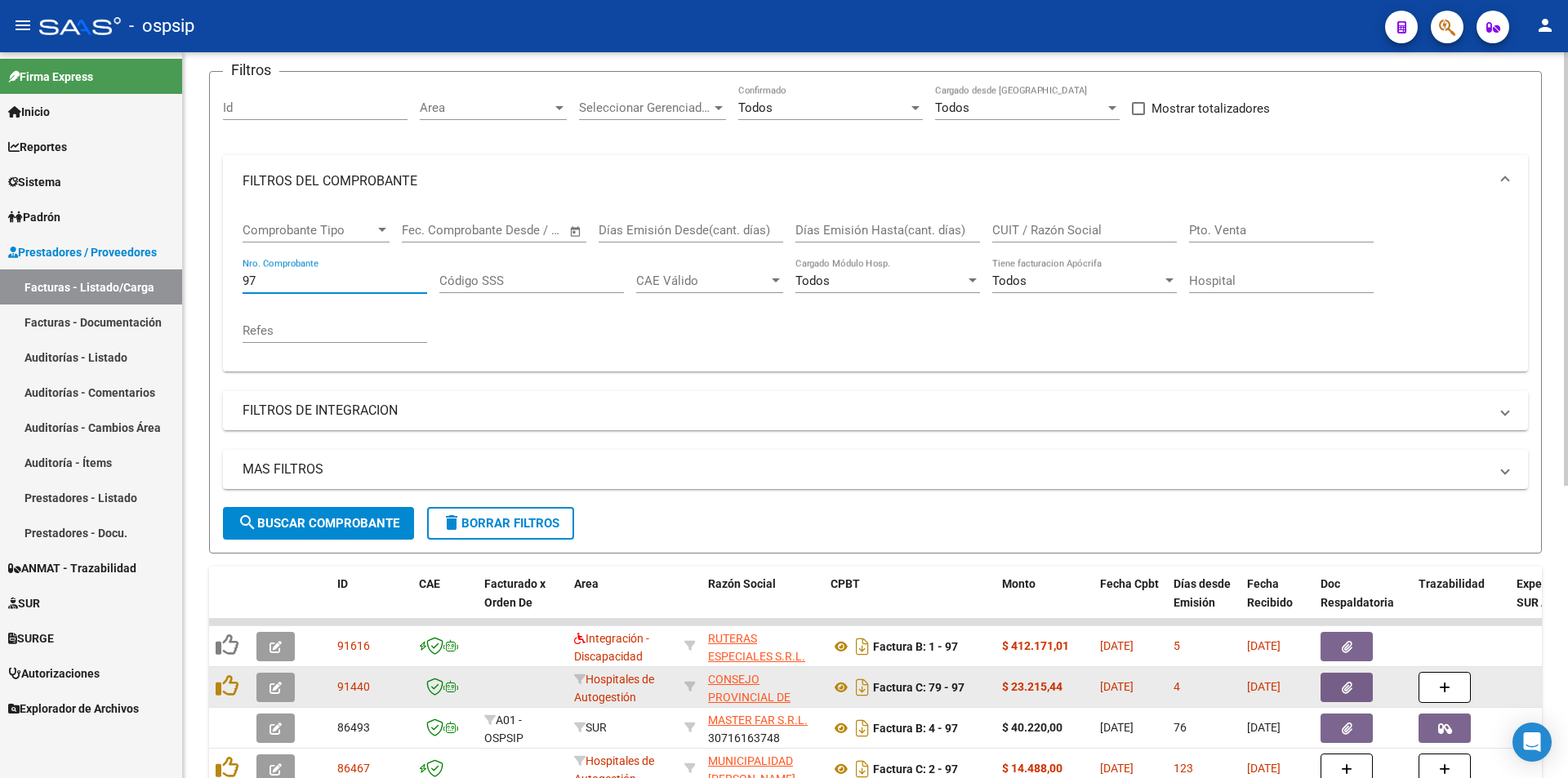
type input "97"
click at [1346, 683] on icon "button" at bounding box center [1346, 687] width 10 height 12
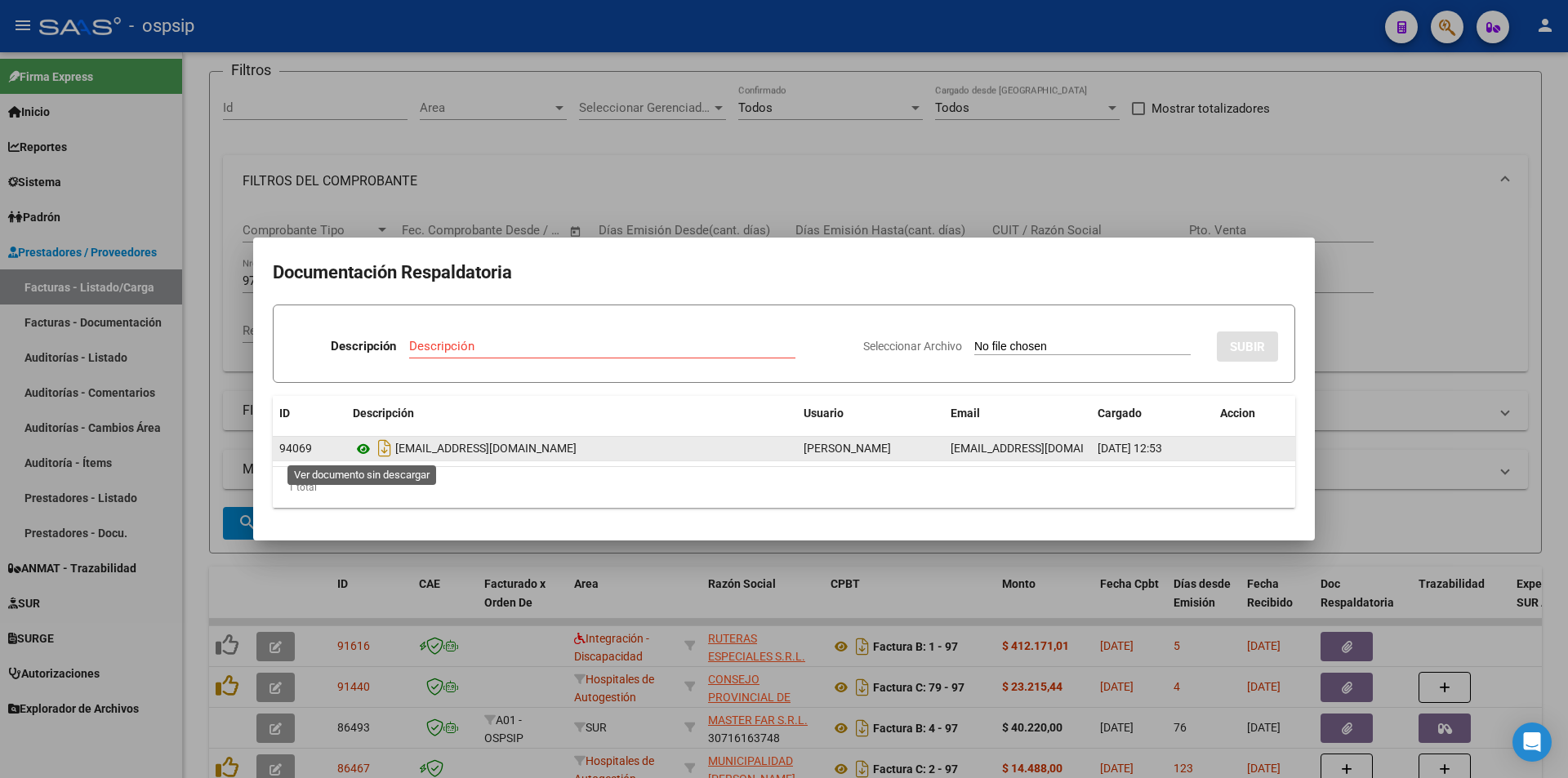
click at [358, 447] on icon at bounding box center [363, 449] width 21 height 19
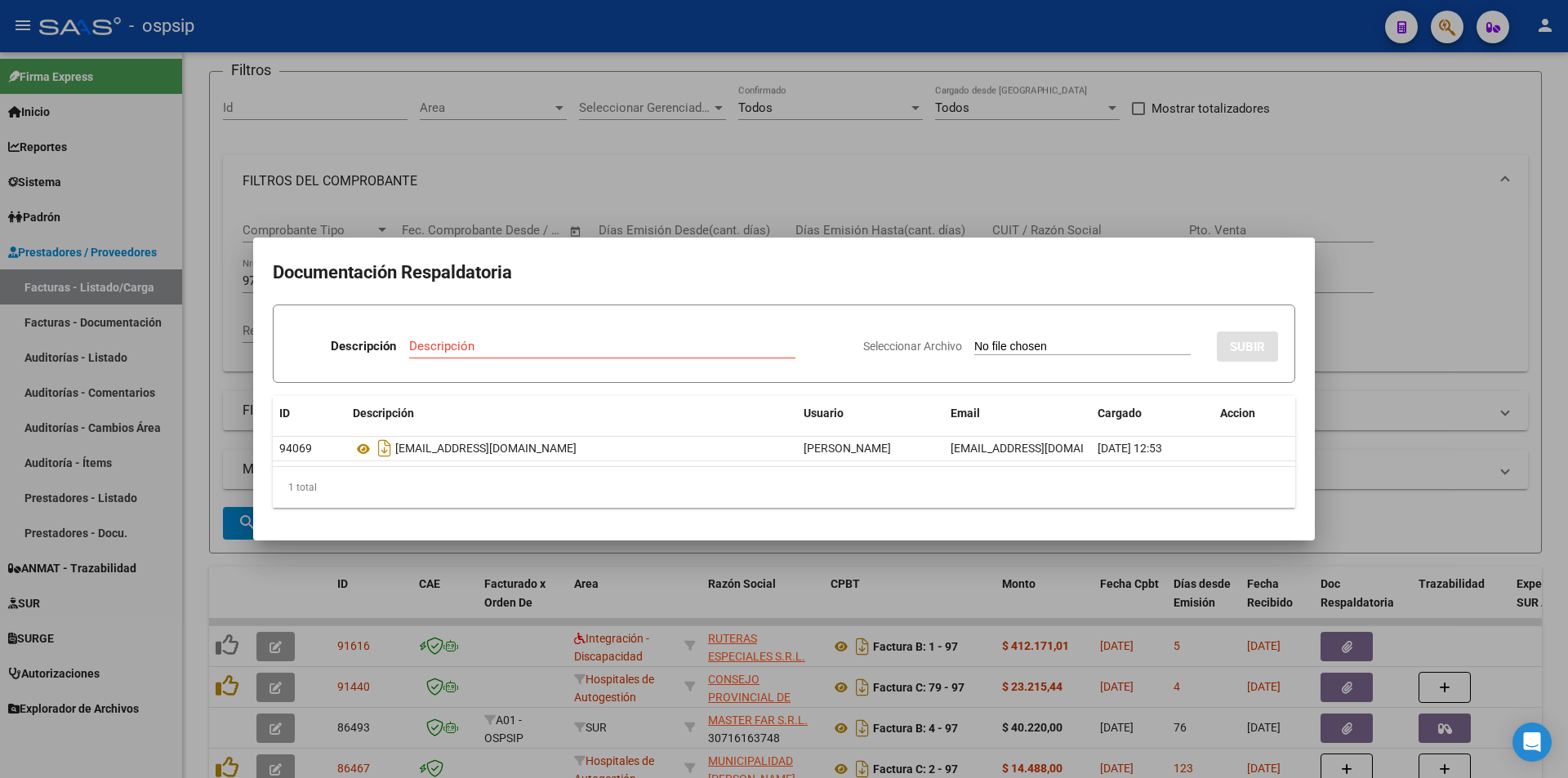
click at [1074, 84] on div at bounding box center [784, 389] width 1568 height 778
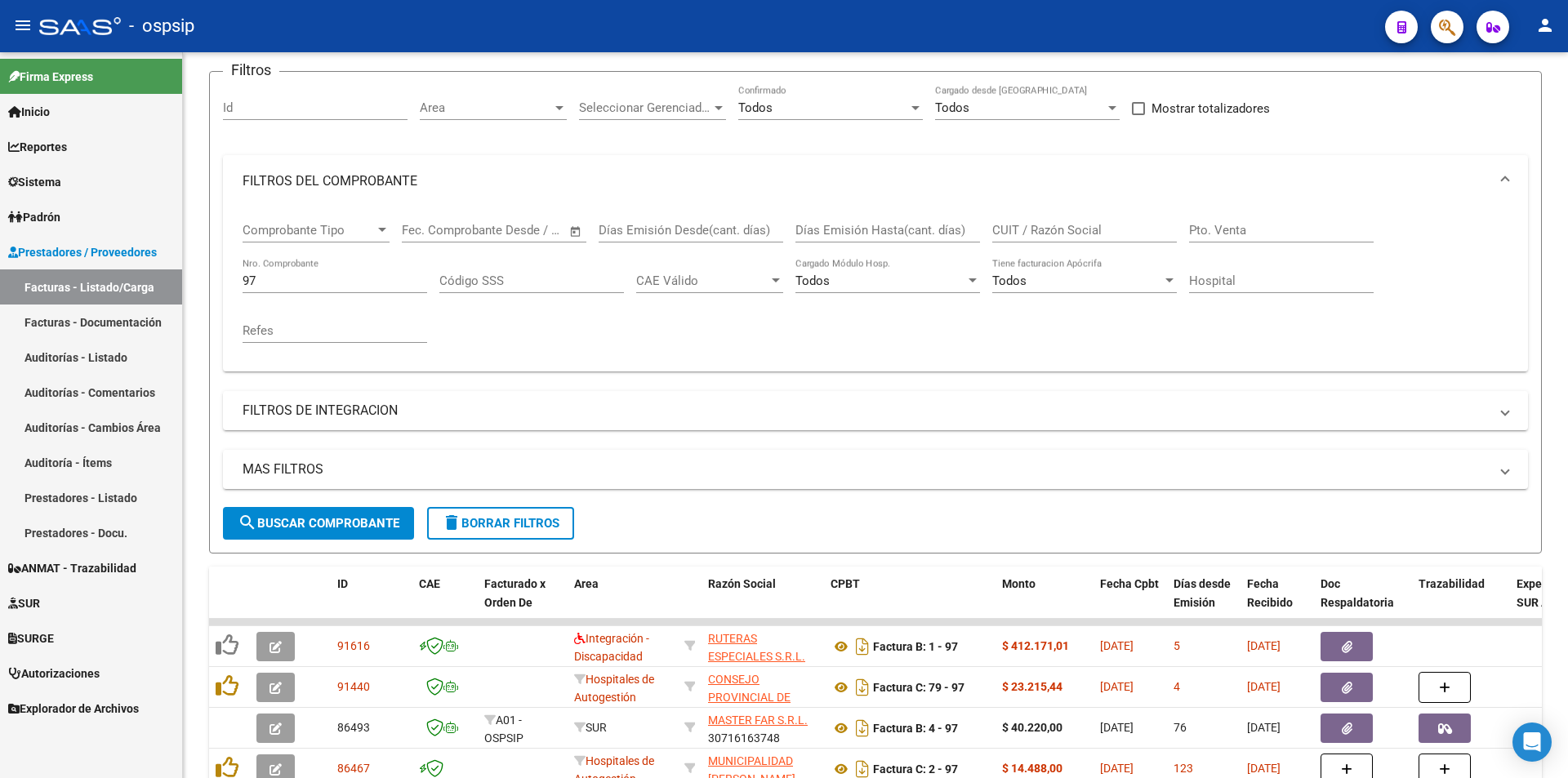
click at [1449, 17] on span "button" at bounding box center [1447, 27] width 17 height 33
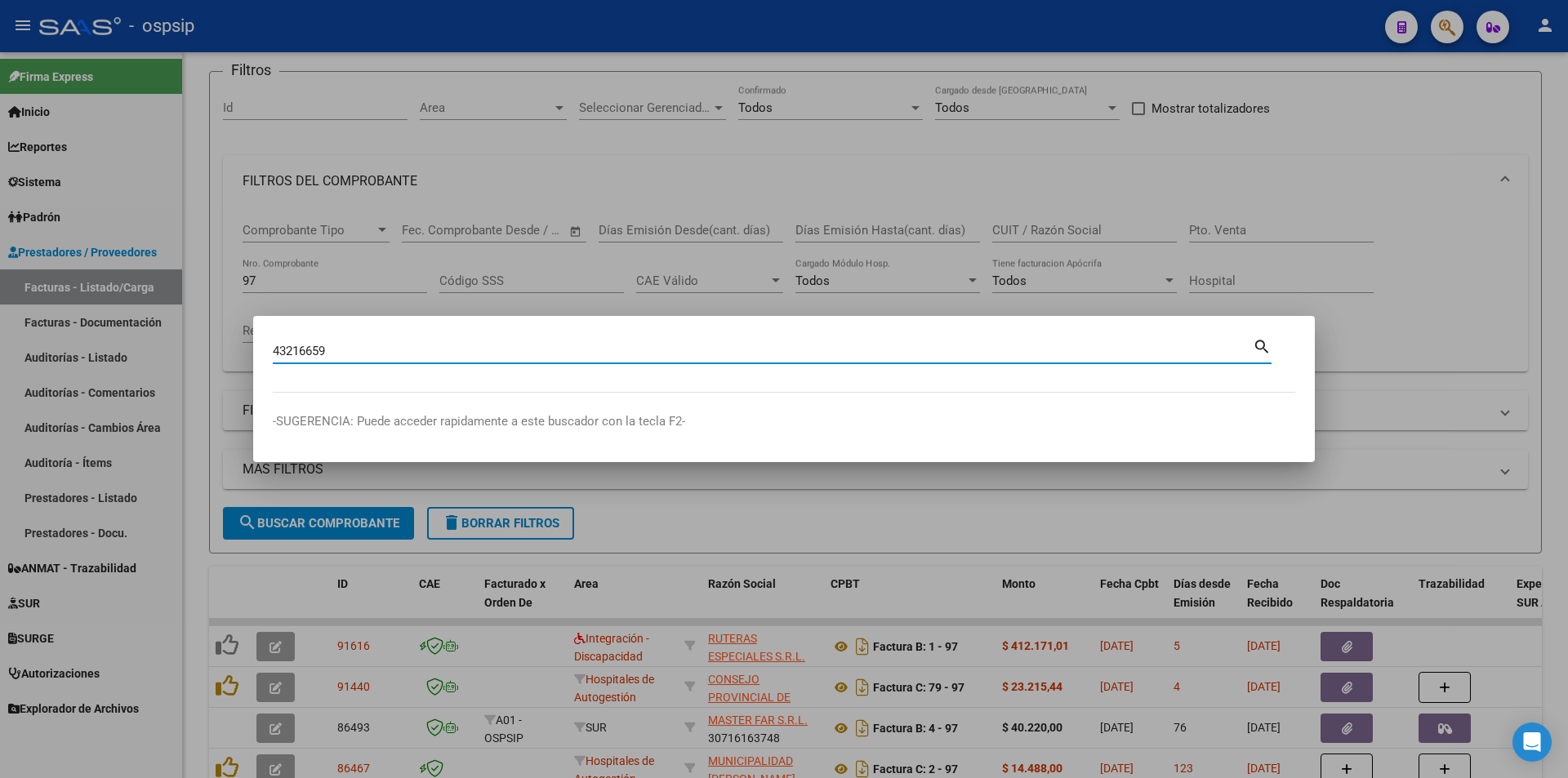
type input "43216659"
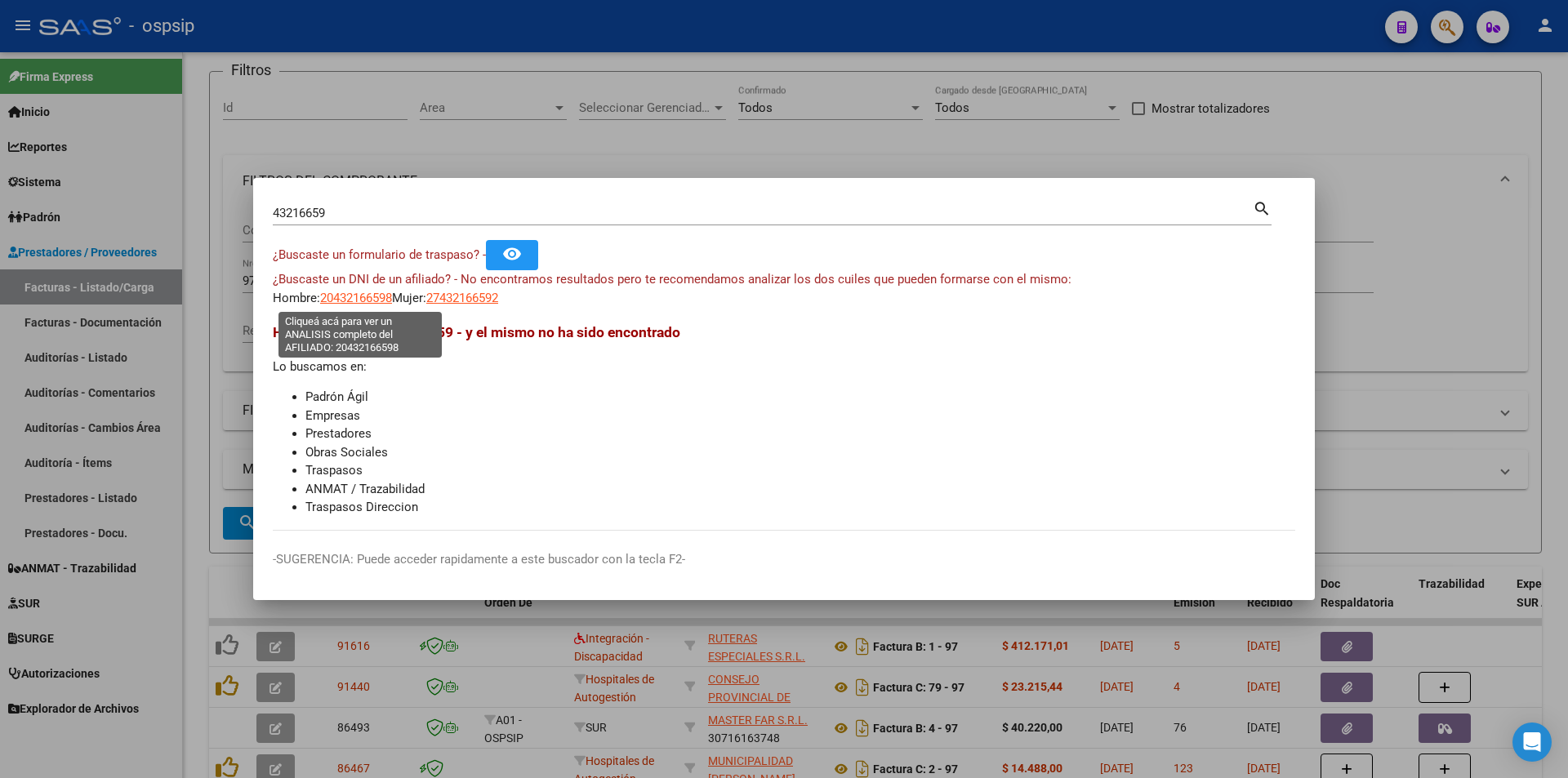
click at [358, 295] on span "20432166598" at bounding box center [356, 299] width 72 height 15
type textarea "20432166598"
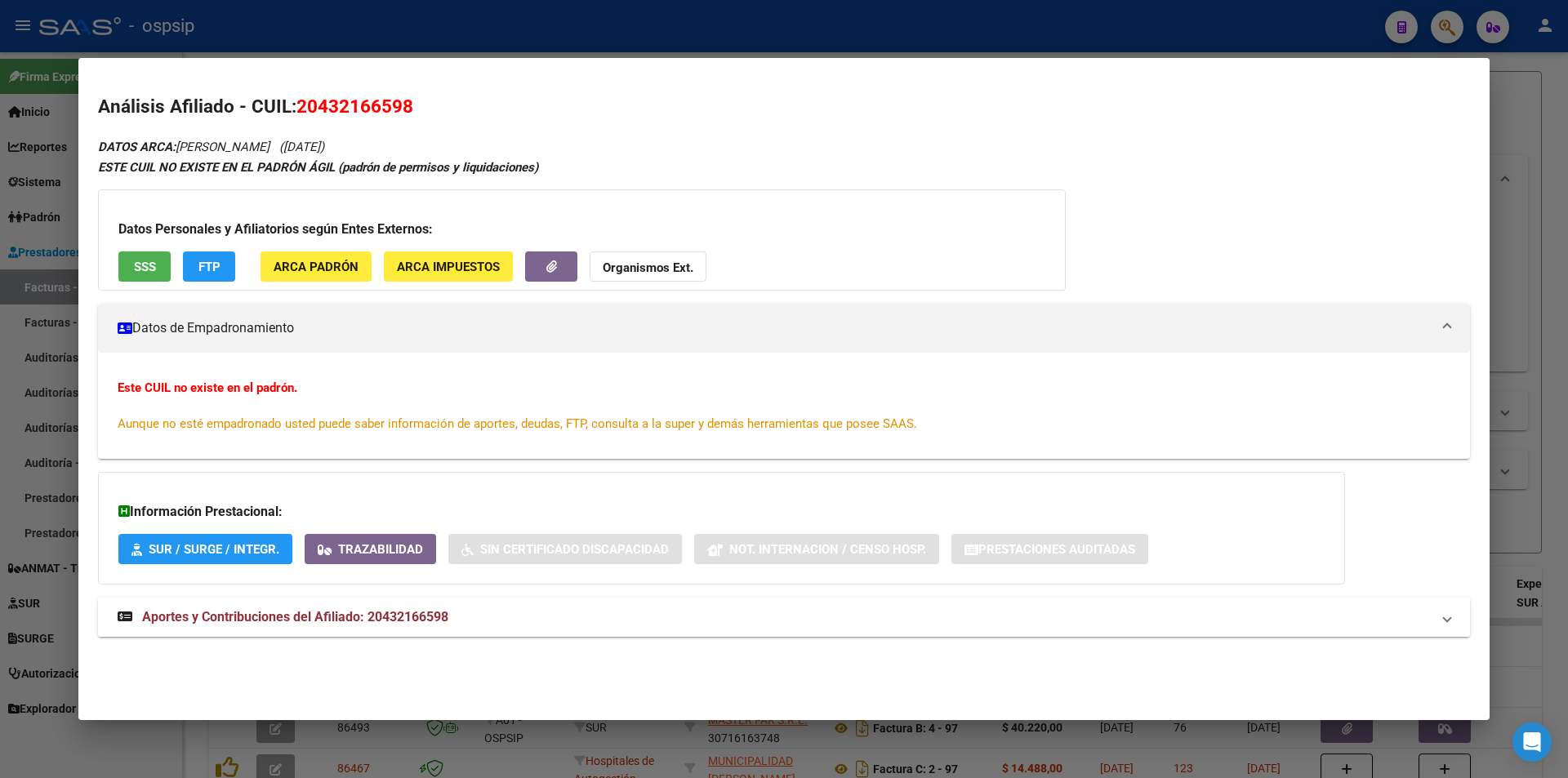
click at [414, 618] on span "Aportes y Contribuciones del Afiliado: 20432166598" at bounding box center [295, 617] width 306 height 16
click at [137, 259] on span "SSS" at bounding box center [145, 266] width 22 height 15
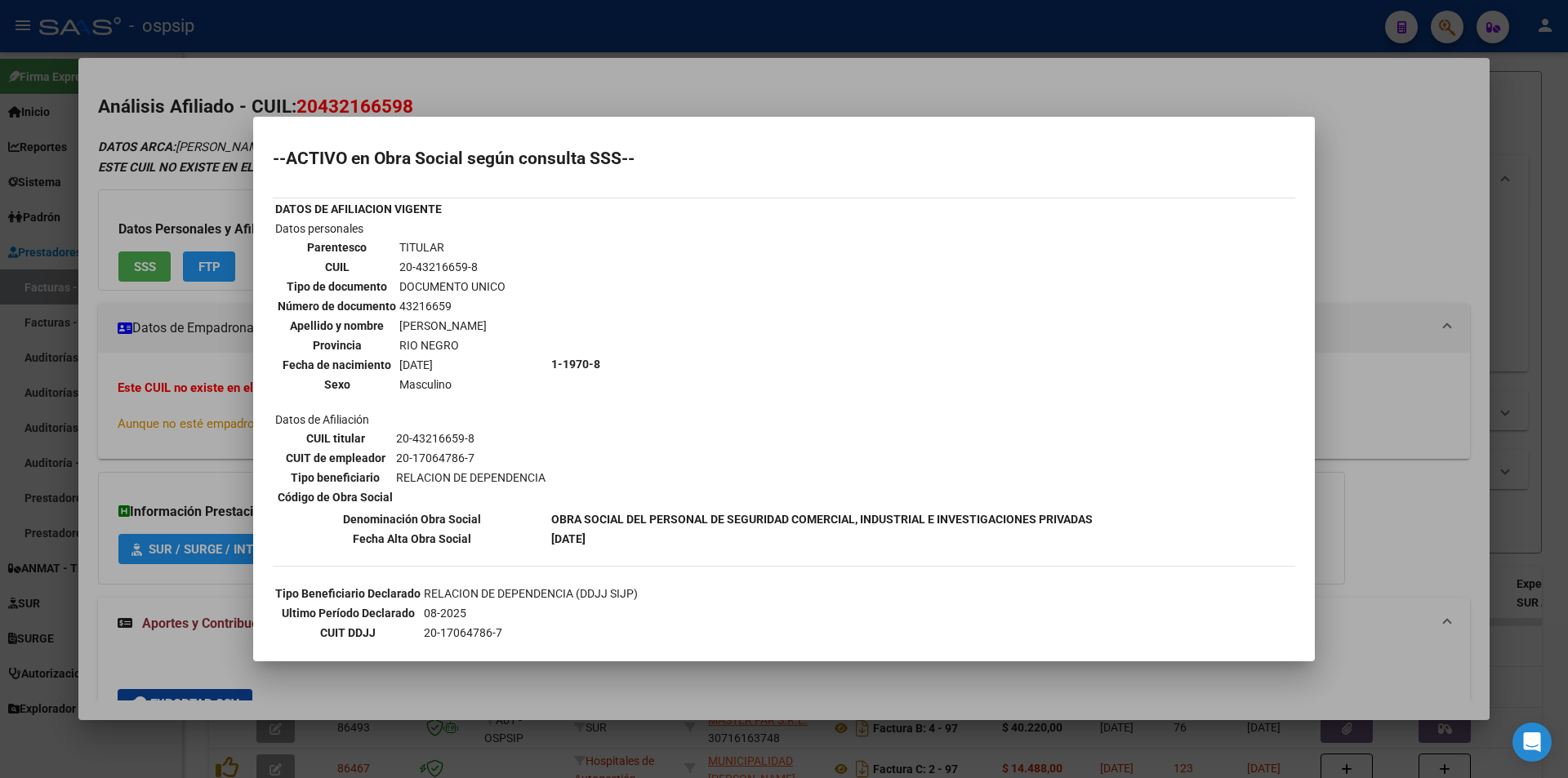
click at [380, 19] on div at bounding box center [784, 389] width 1568 height 778
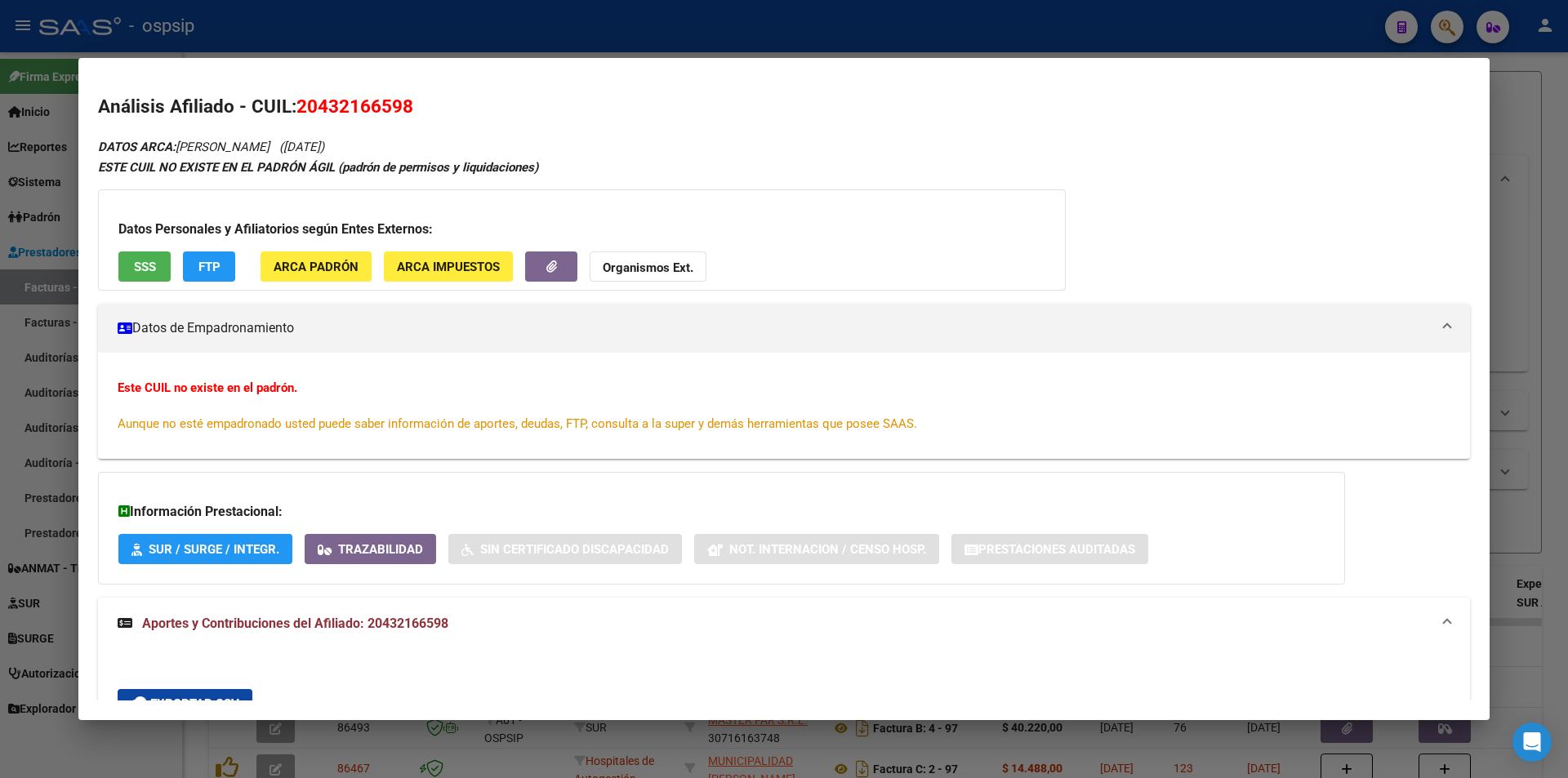
click at [380, 19] on div at bounding box center [784, 389] width 1568 height 778
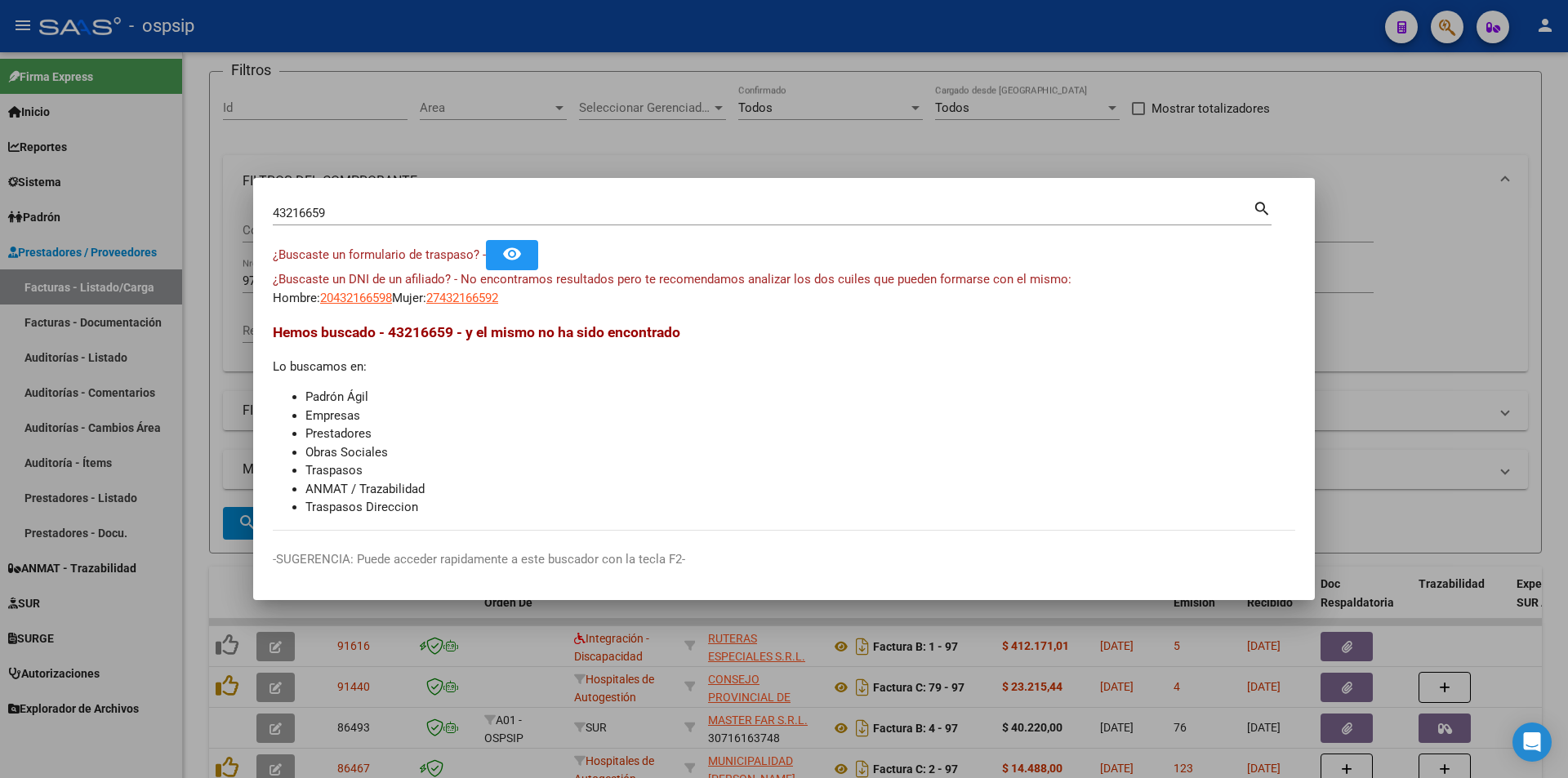
click at [380, 19] on div at bounding box center [784, 389] width 1568 height 778
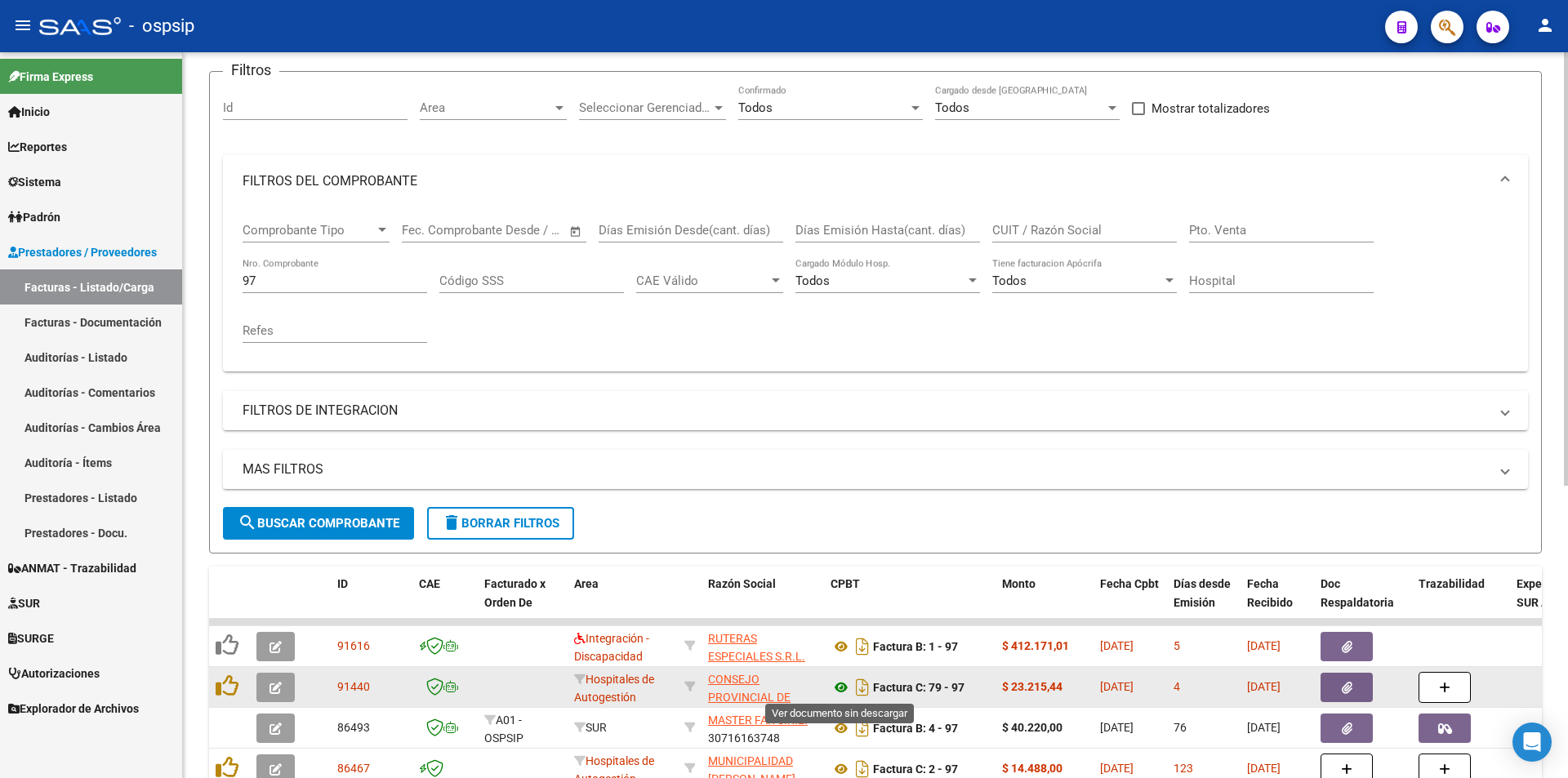
click at [844, 694] on icon at bounding box center [841, 687] width 21 height 19
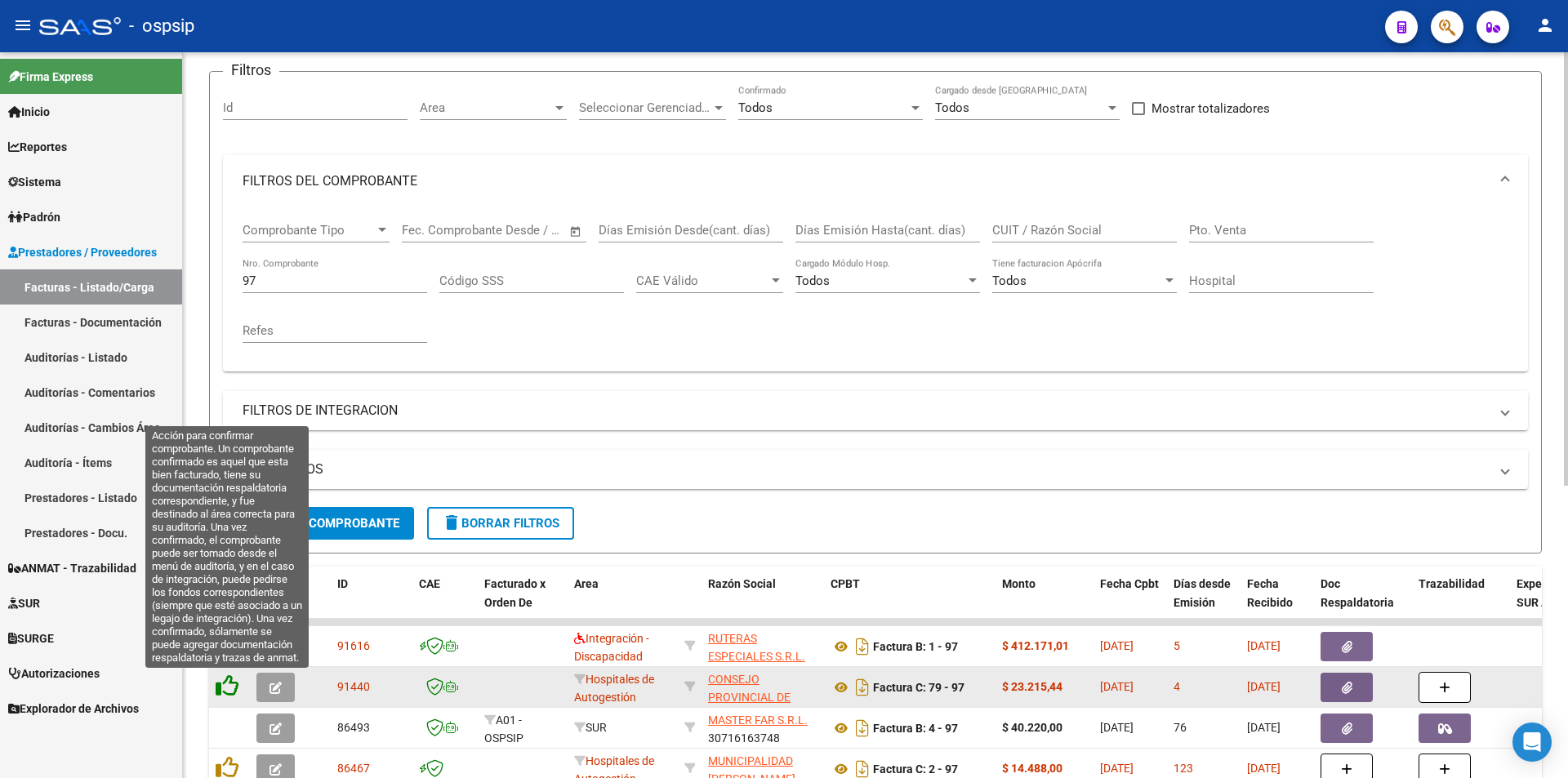
click at [229, 686] on icon at bounding box center [227, 685] width 23 height 23
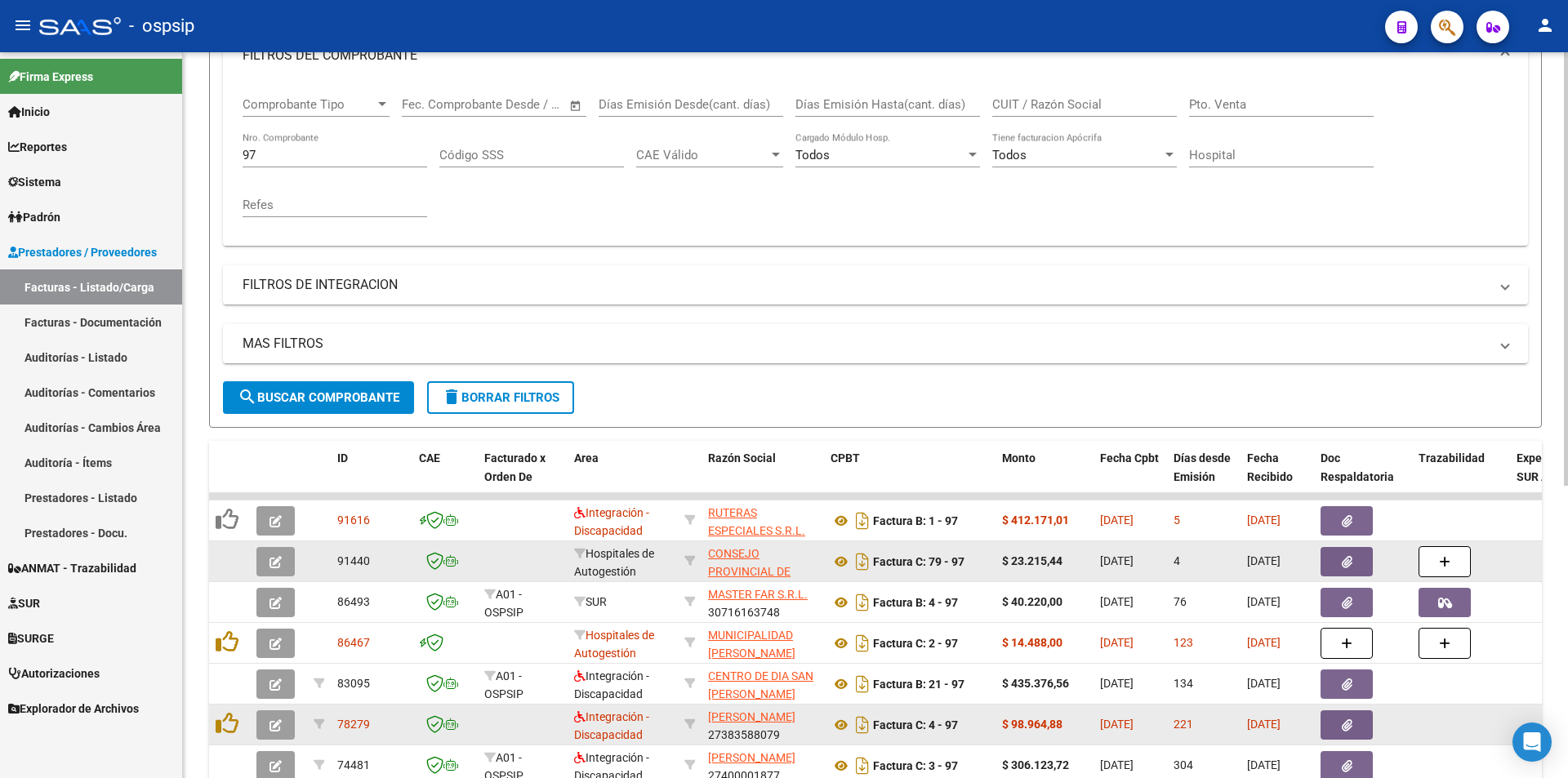
scroll to position [286, 0]
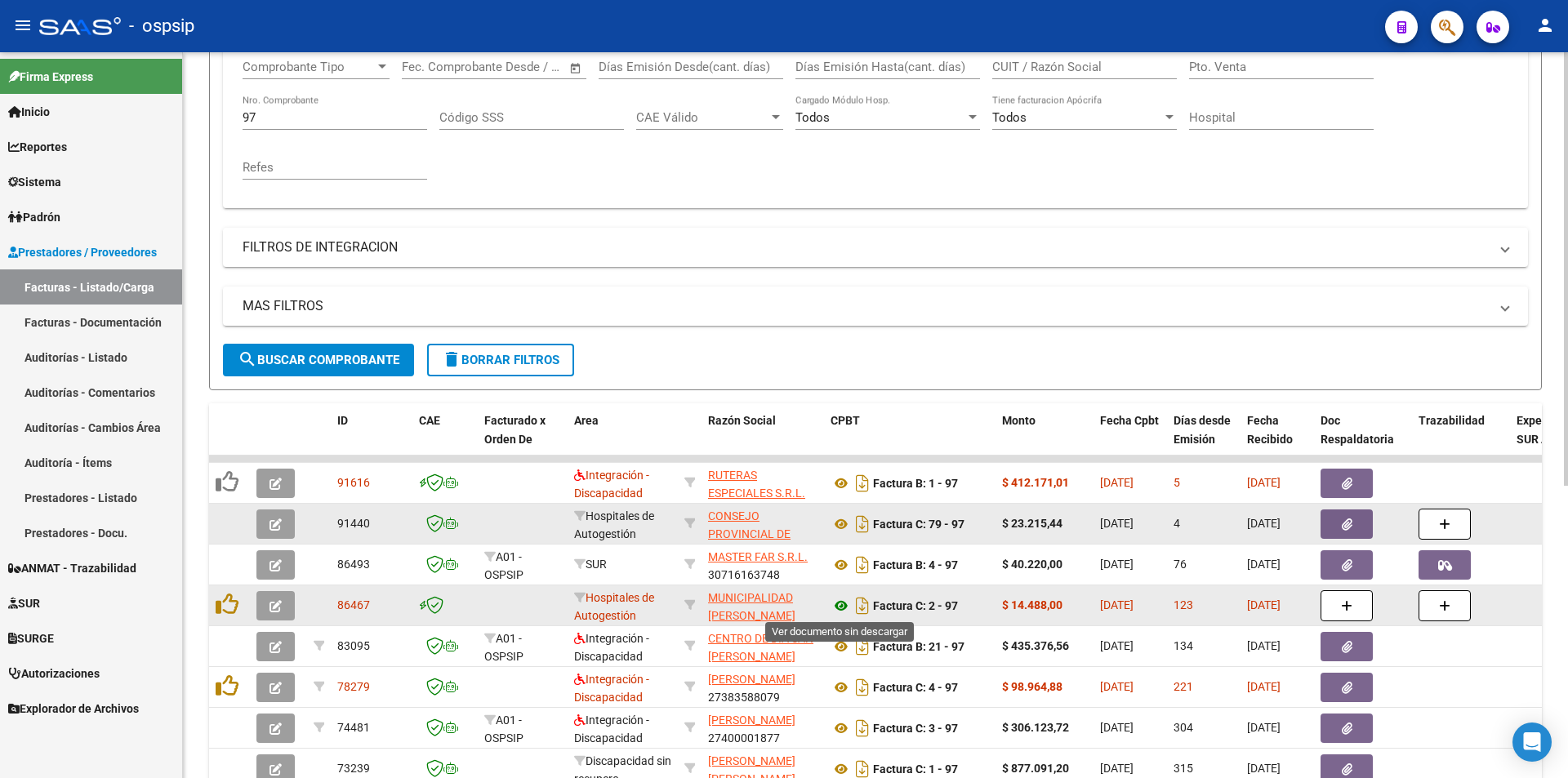
click at [835, 606] on icon at bounding box center [841, 606] width 21 height 19
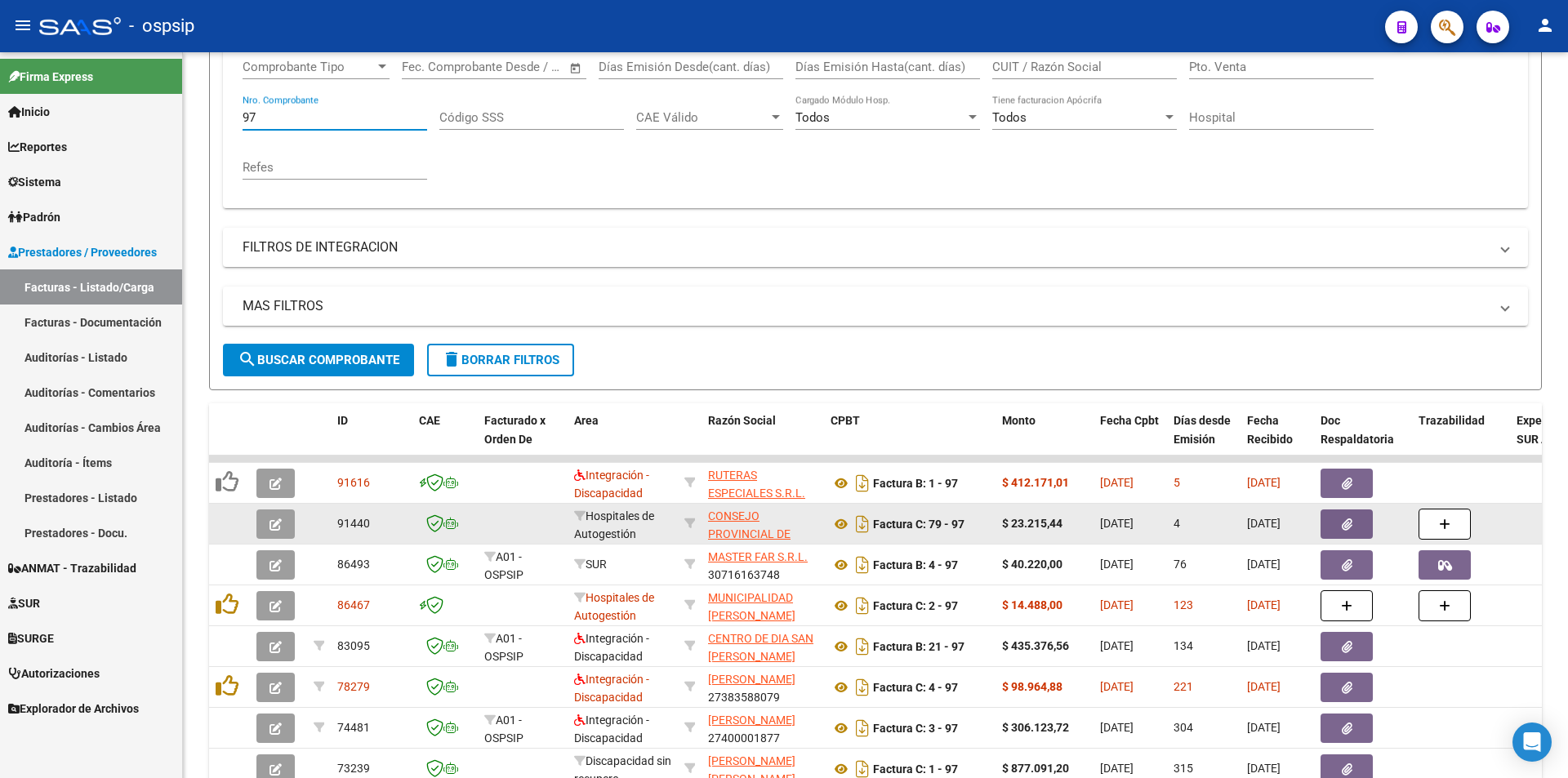
drag, startPoint x: 279, startPoint y: 114, endPoint x: 3, endPoint y: 112, distance: 276.0
click at [3, 112] on mat-sidenav-container "Firma Express Inicio Calendario SSS Instructivos Contacto OS Reportes Egresos D…" at bounding box center [784, 415] width 1568 height 726
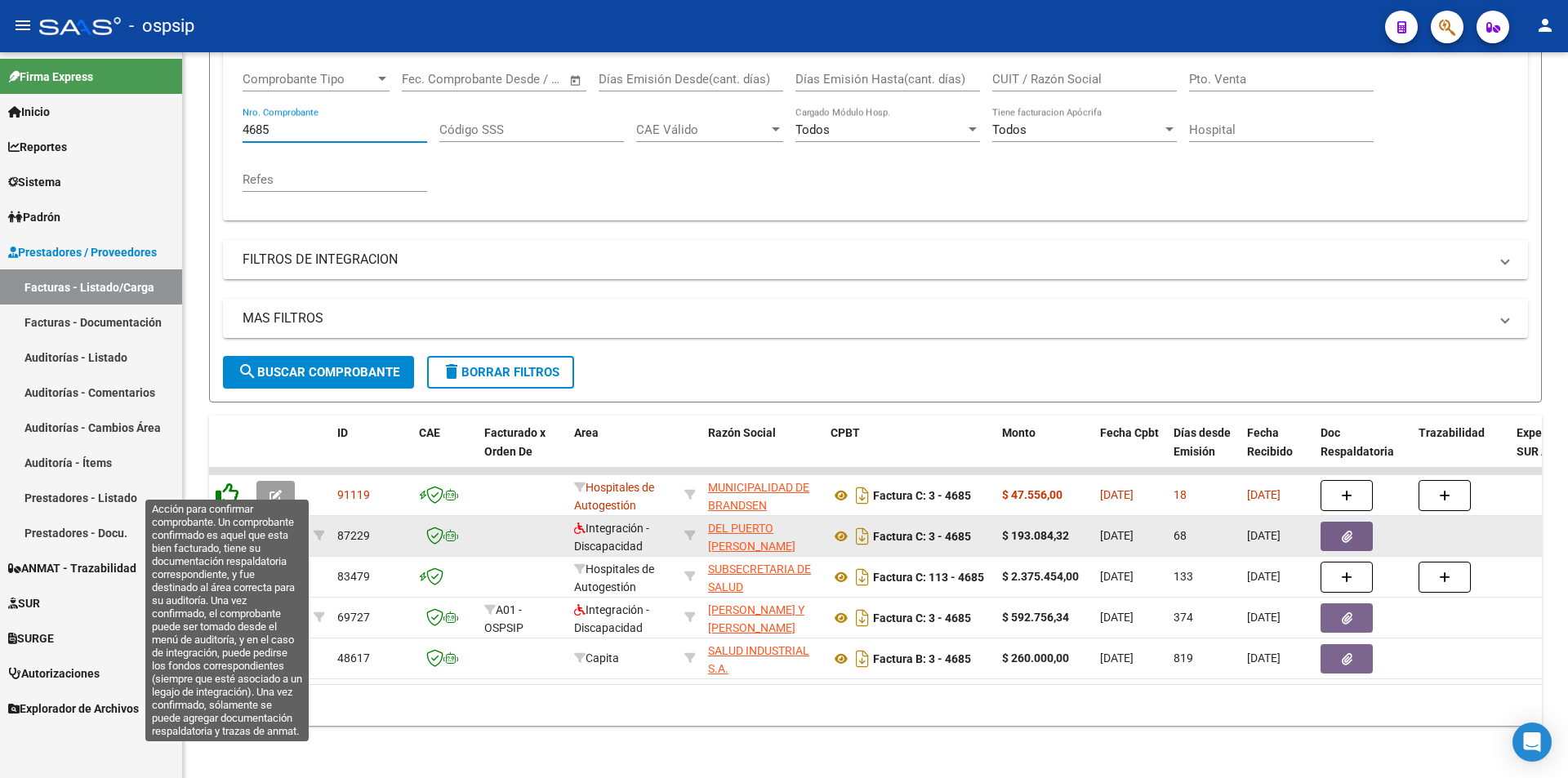
click at [235, 483] on icon at bounding box center [227, 494] width 23 height 23
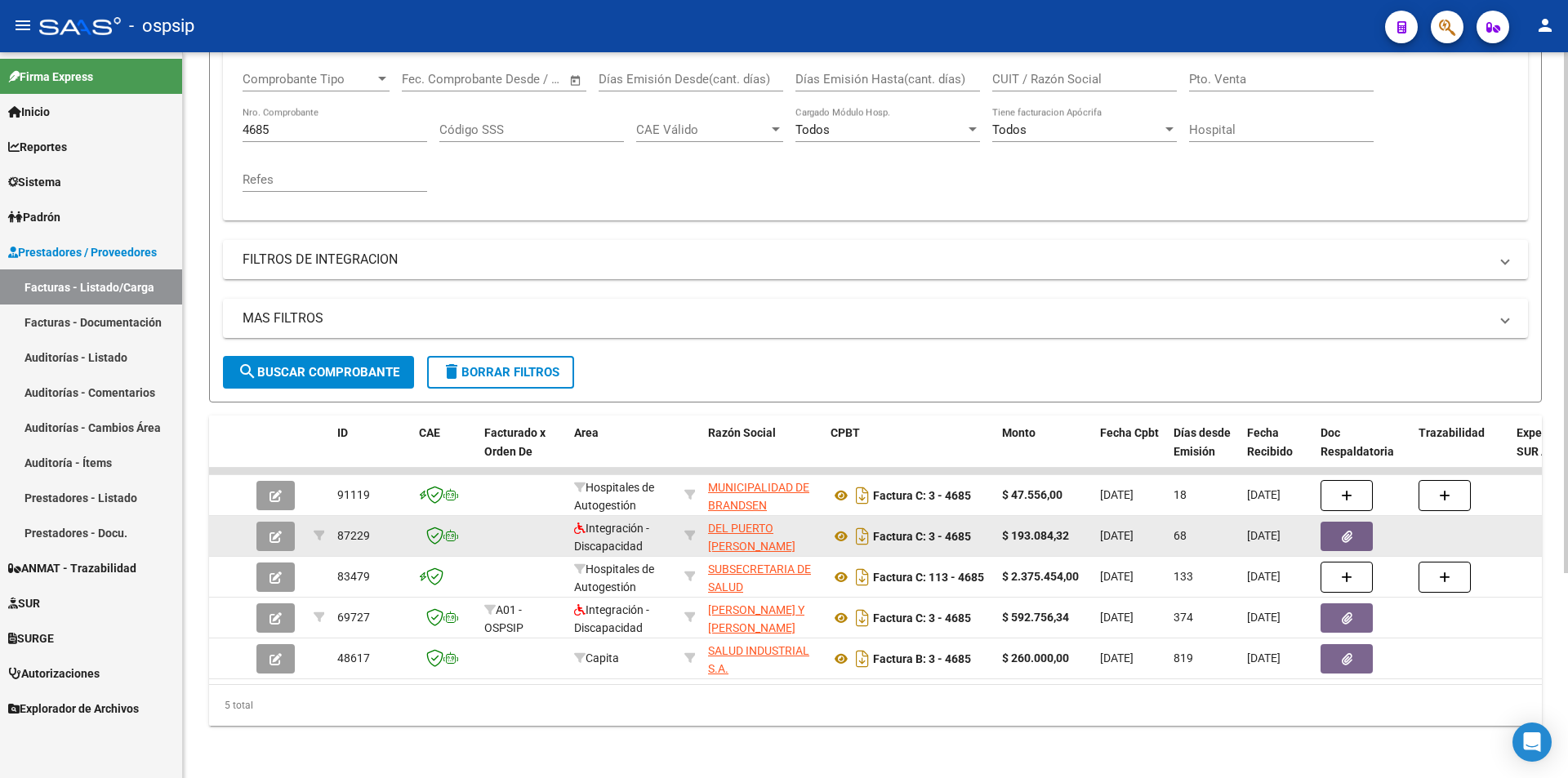
click at [303, 122] on input "4685" at bounding box center [335, 130] width 185 height 15
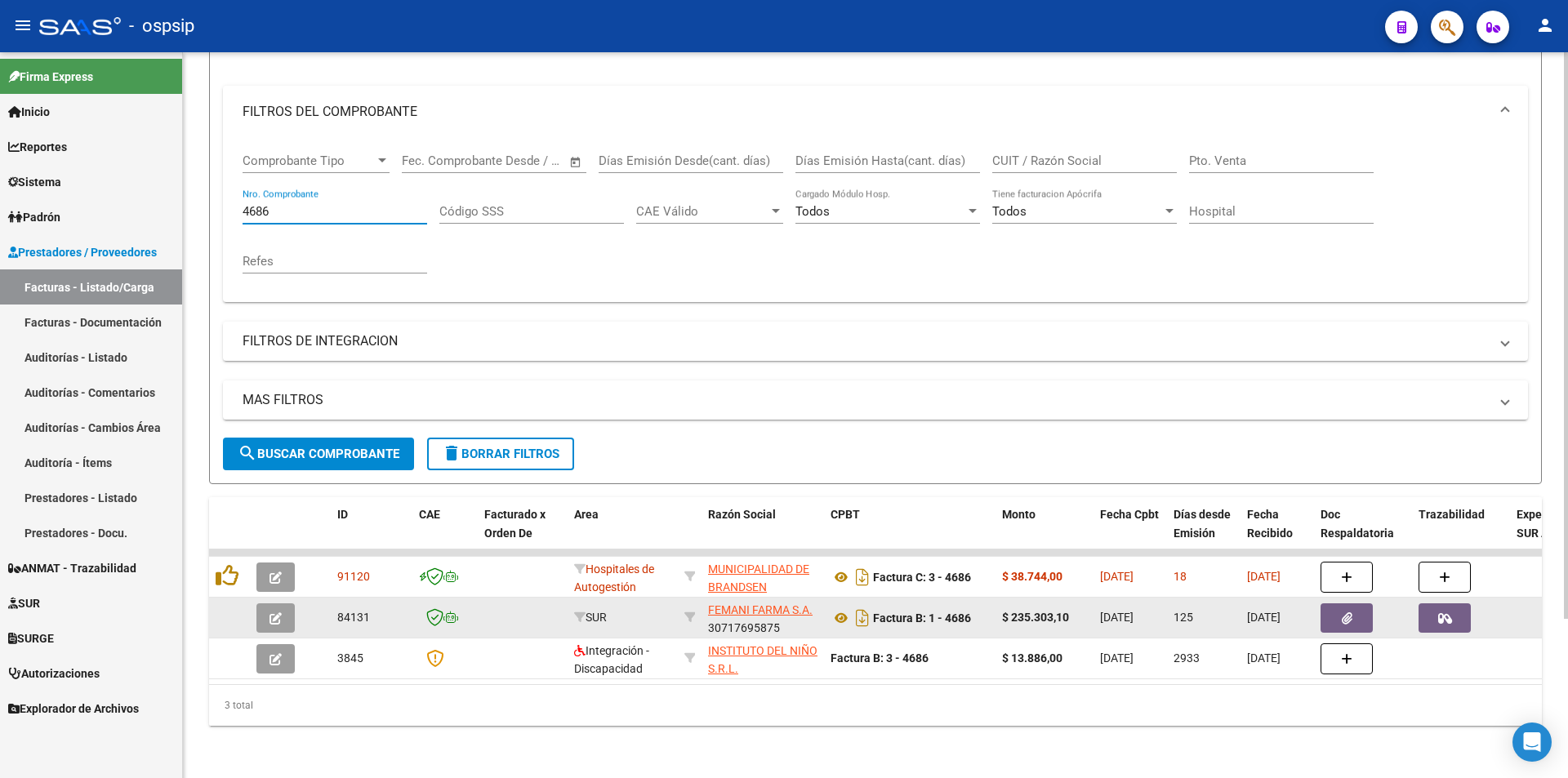
scroll to position [204, 0]
type input "4686"
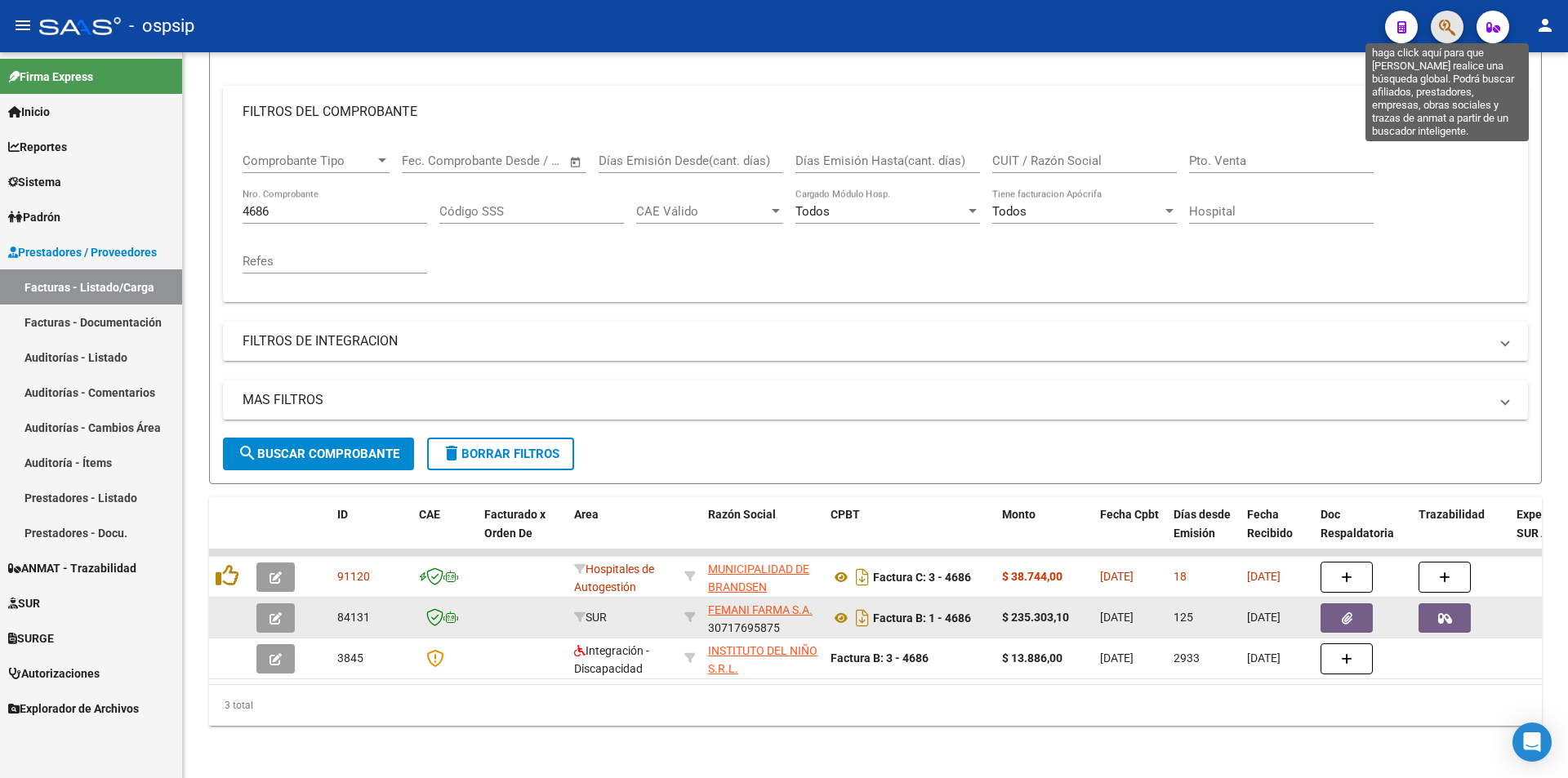
click at [1447, 25] on icon "button" at bounding box center [1447, 27] width 17 height 19
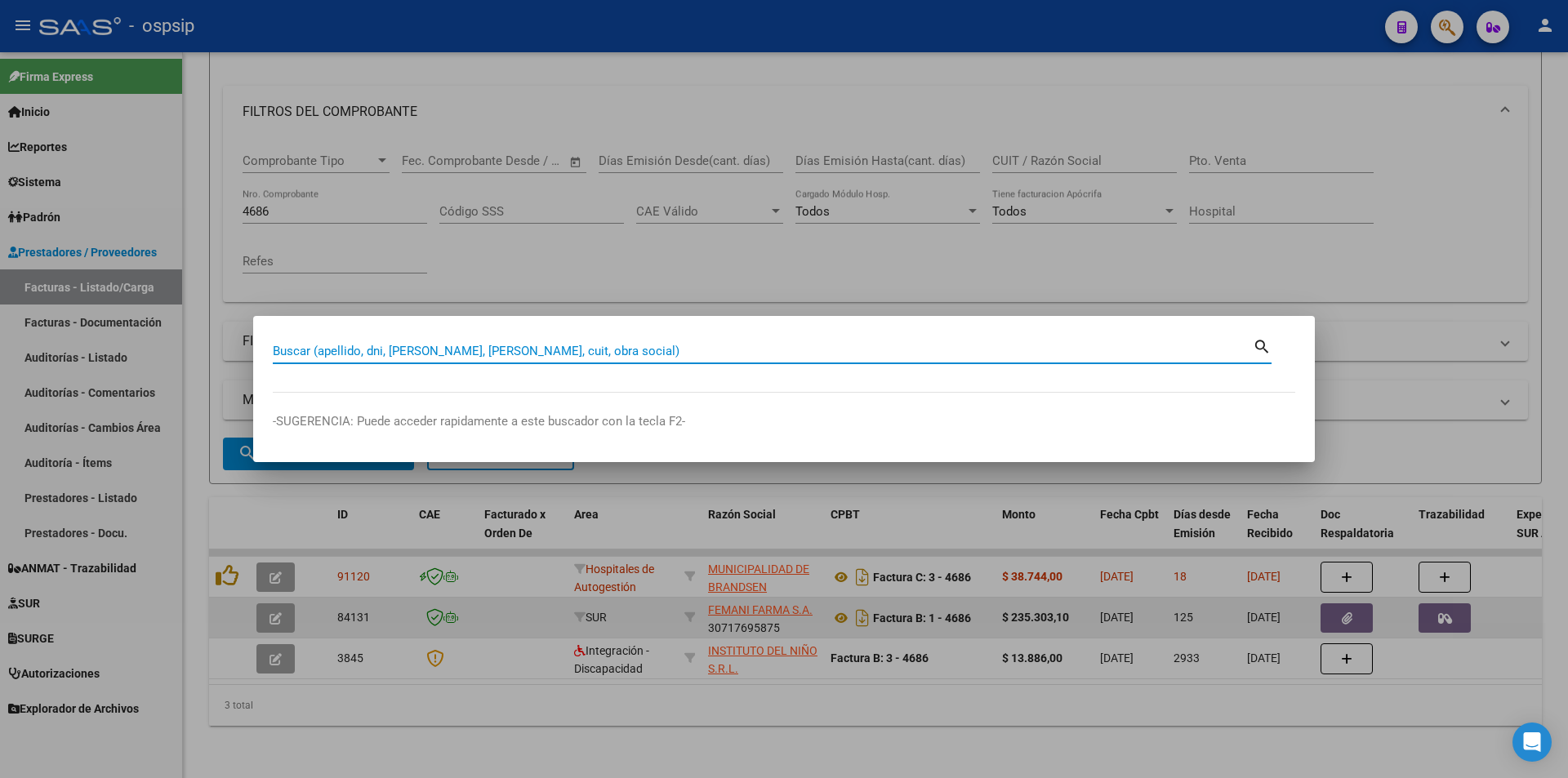
click at [337, 349] on input "Buscar (apellido, dni, [PERSON_NAME], [PERSON_NAME], cuit, obra social)" at bounding box center [762, 351] width 980 height 15
type input "57842036"
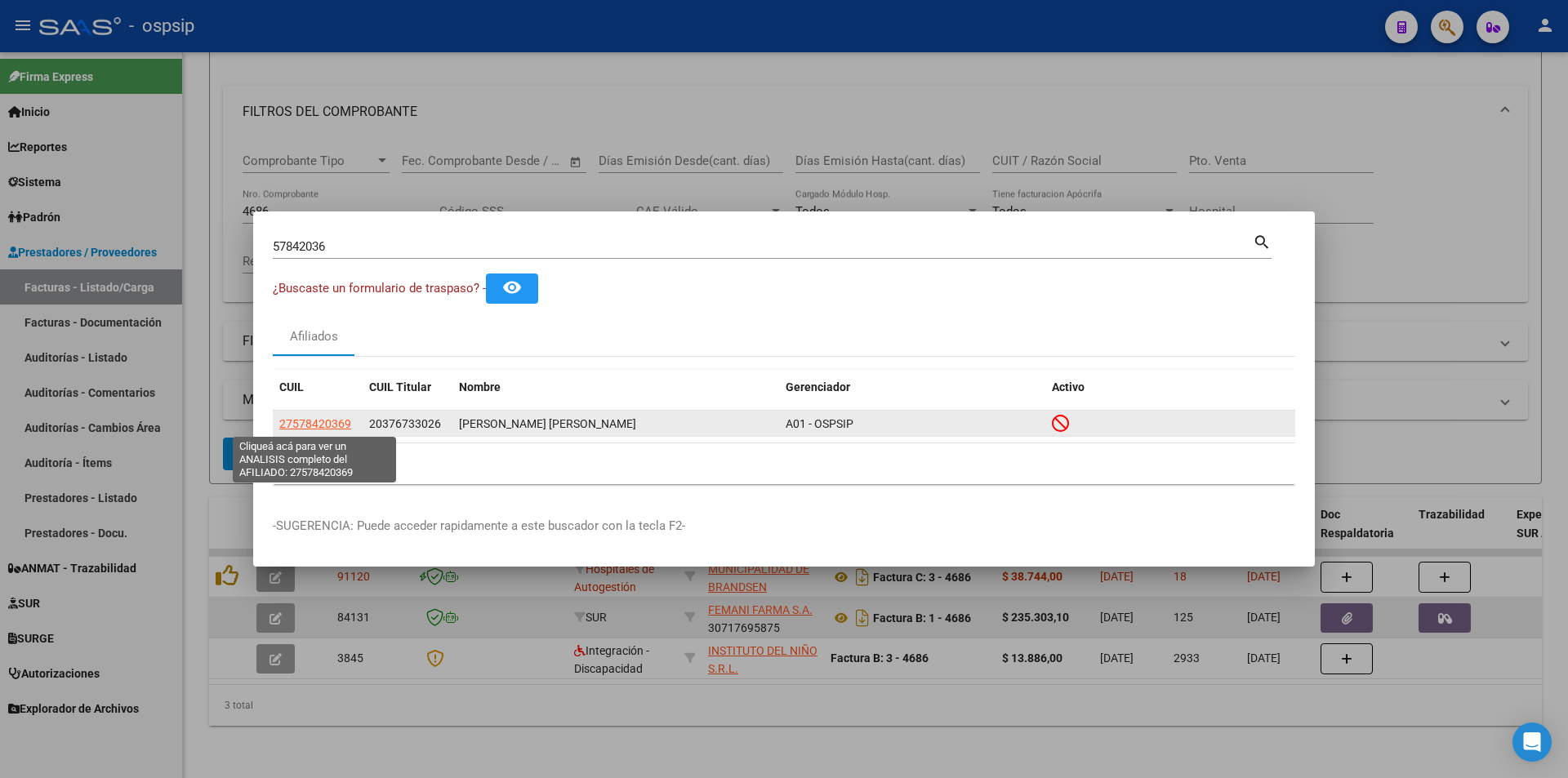
click at [321, 422] on span "27578420369" at bounding box center [315, 424] width 72 height 13
type textarea "27578420369"
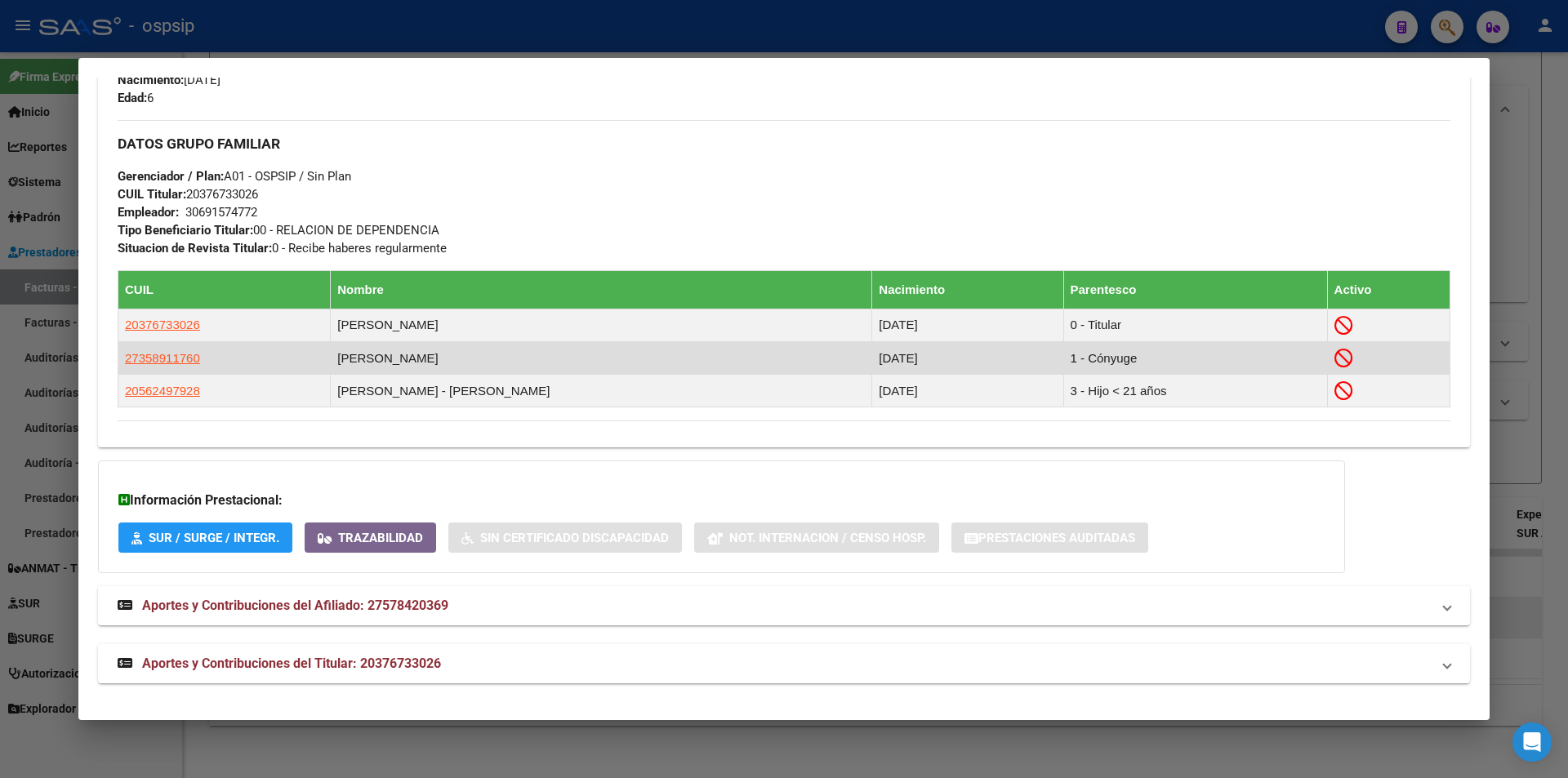
scroll to position [746, 0]
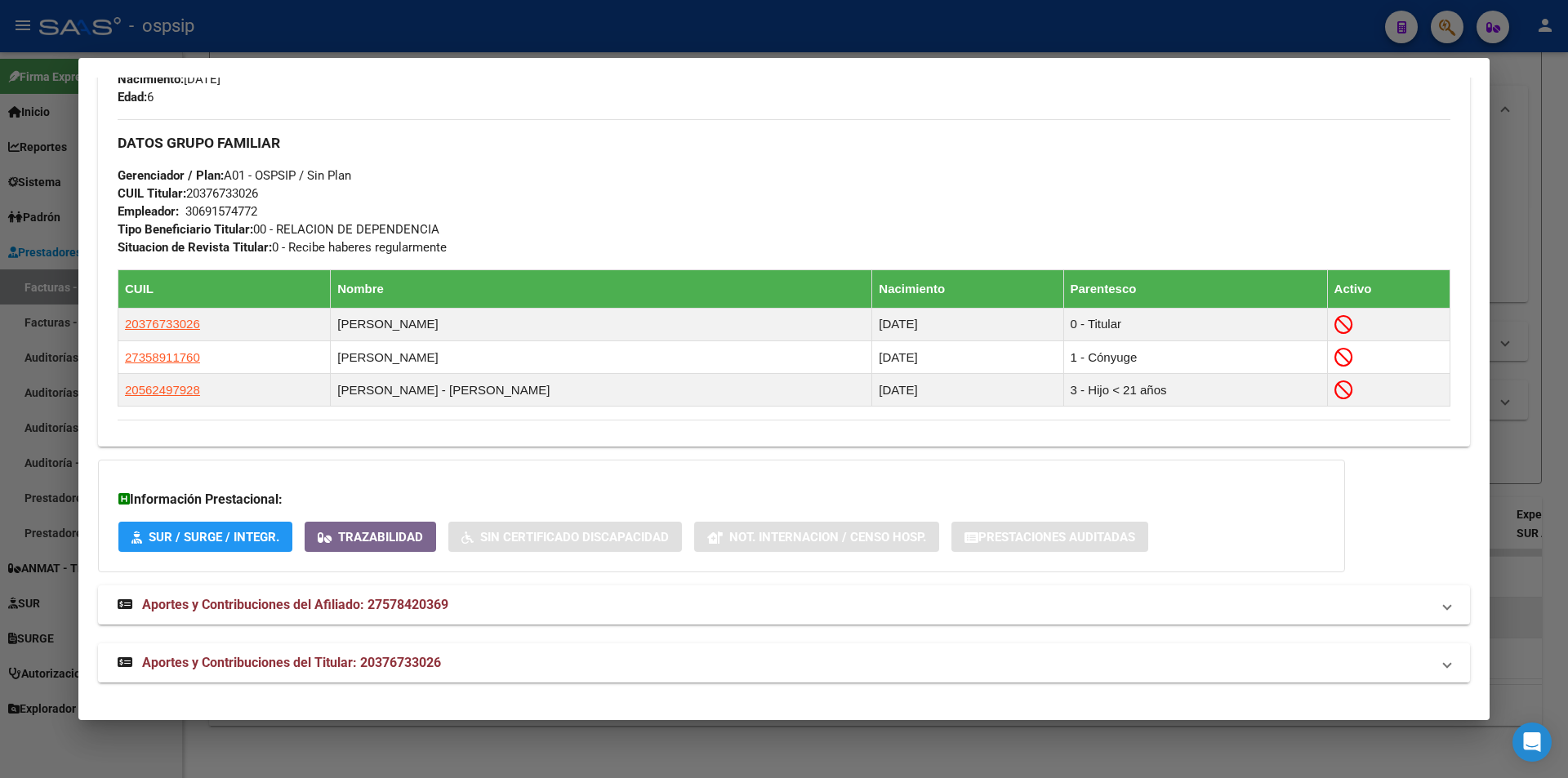
click at [439, 651] on mat-expansion-panel-header "Aportes y Contribuciones del Titular: 20376733026" at bounding box center [784, 663] width 1372 height 39
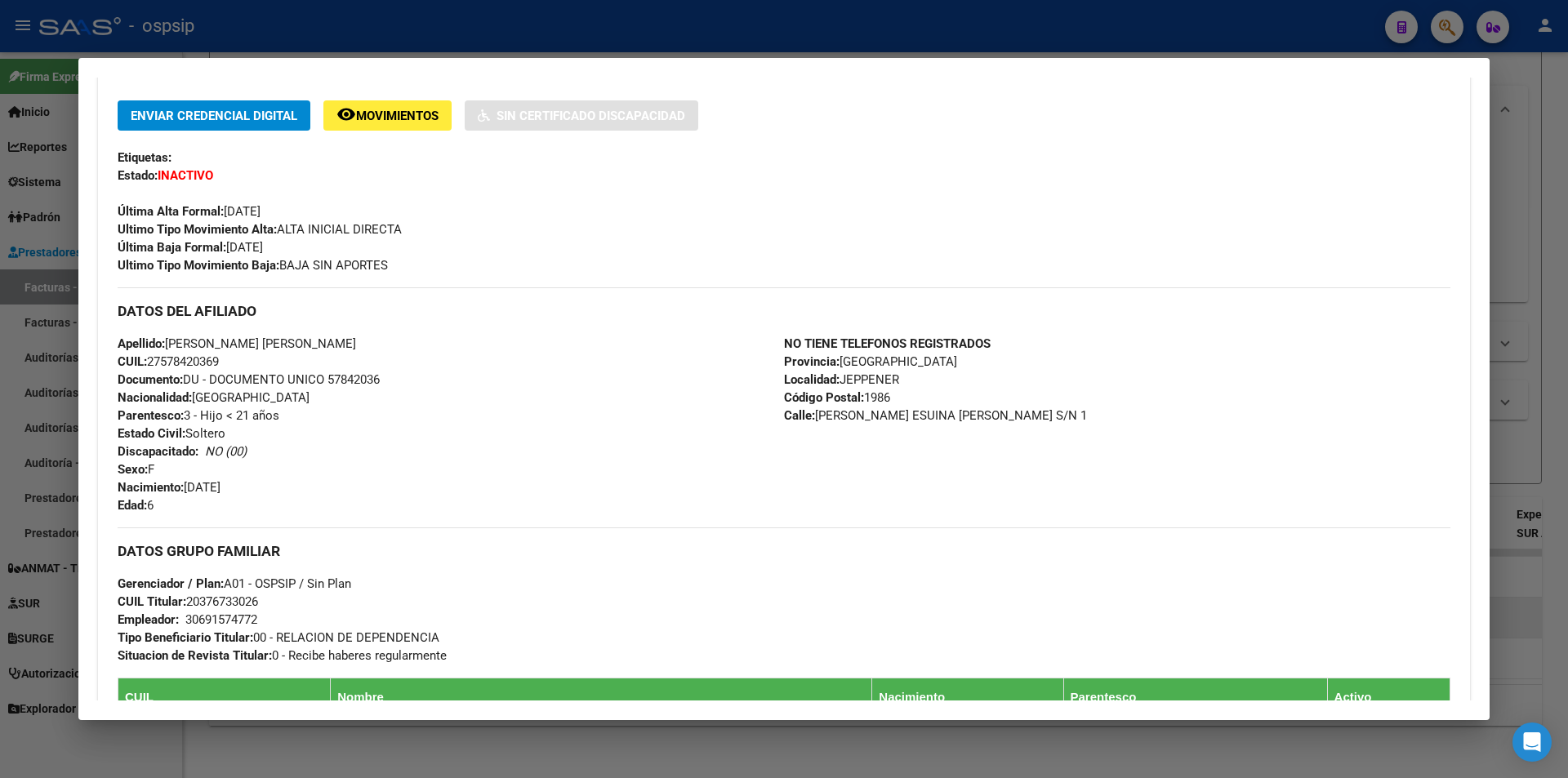
scroll to position [93, 0]
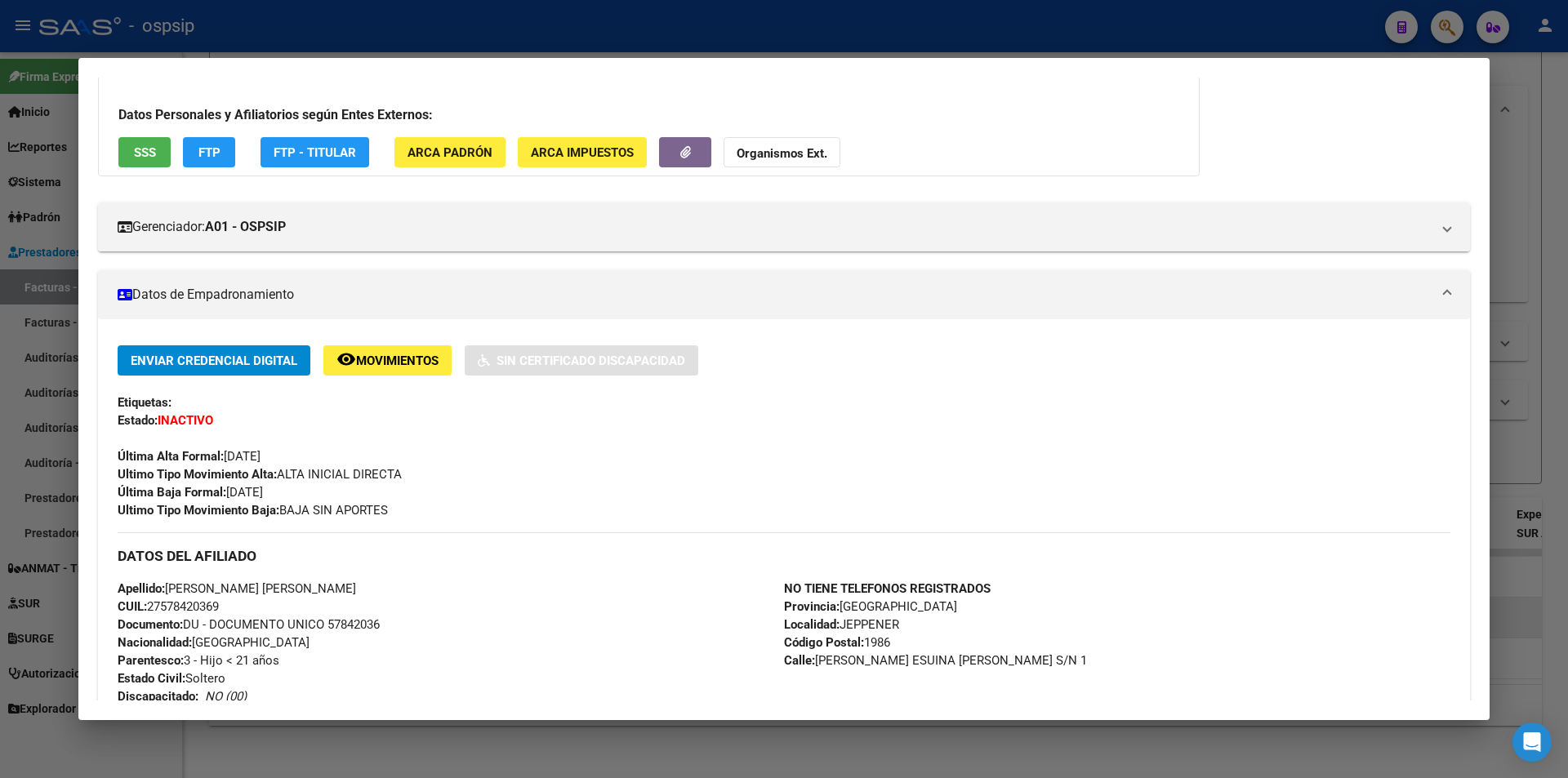
click at [745, 152] on strong "Organismos Ext." at bounding box center [782, 154] width 91 height 15
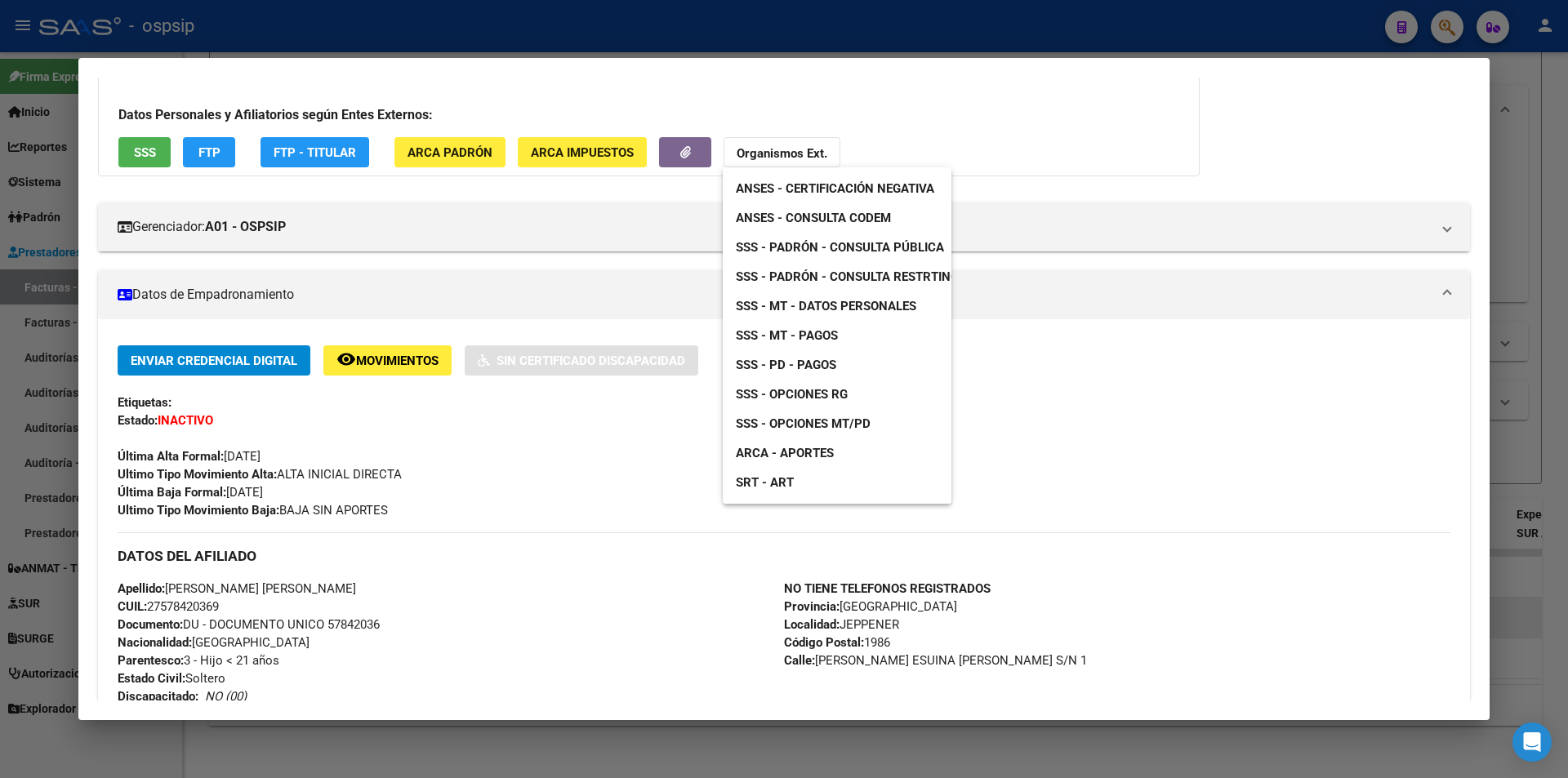
click at [824, 220] on span "ANSES - Consulta CODEM" at bounding box center [813, 218] width 155 height 15
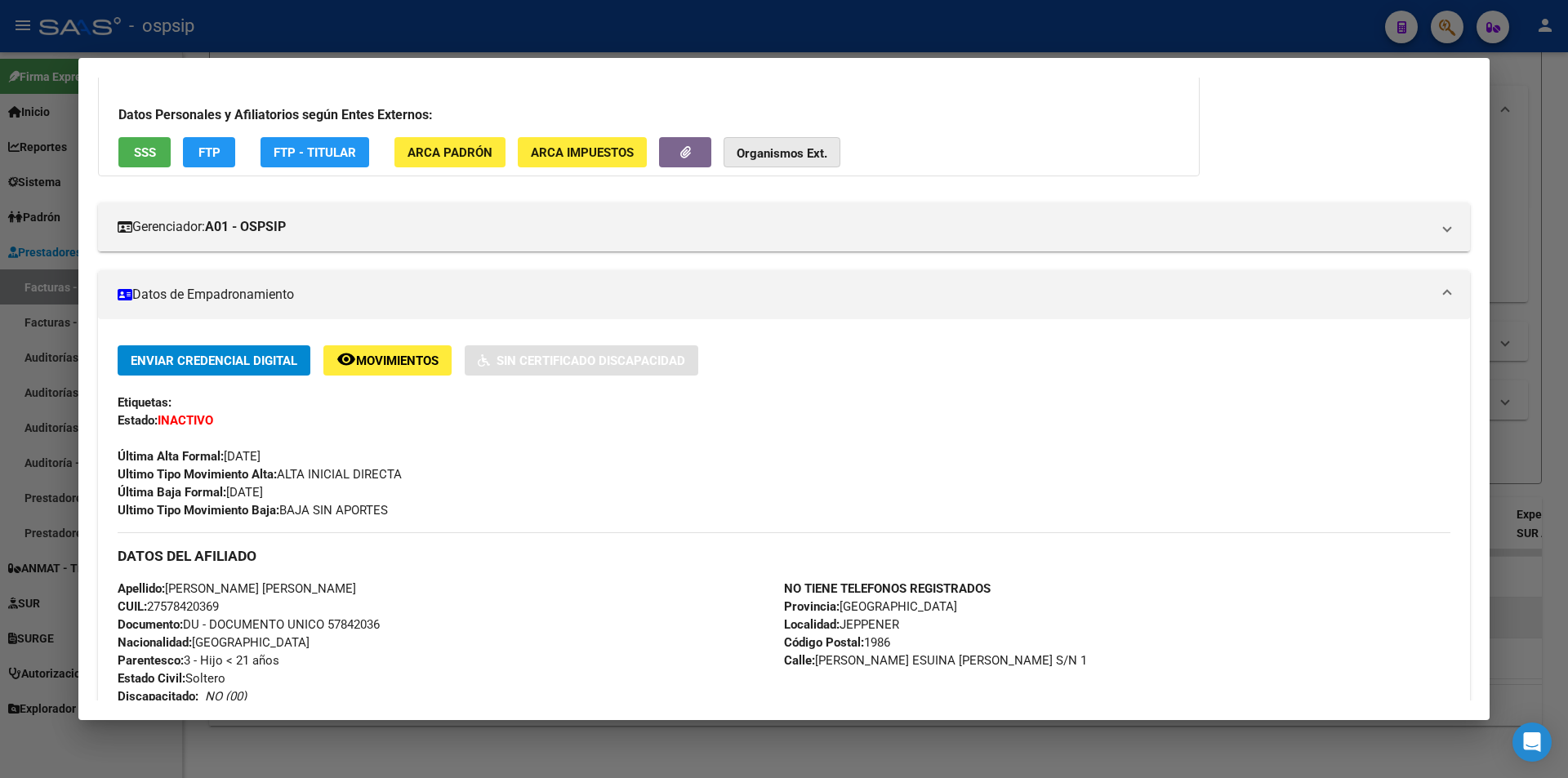
click at [797, 157] on strong "Organismos Ext." at bounding box center [782, 154] width 91 height 15
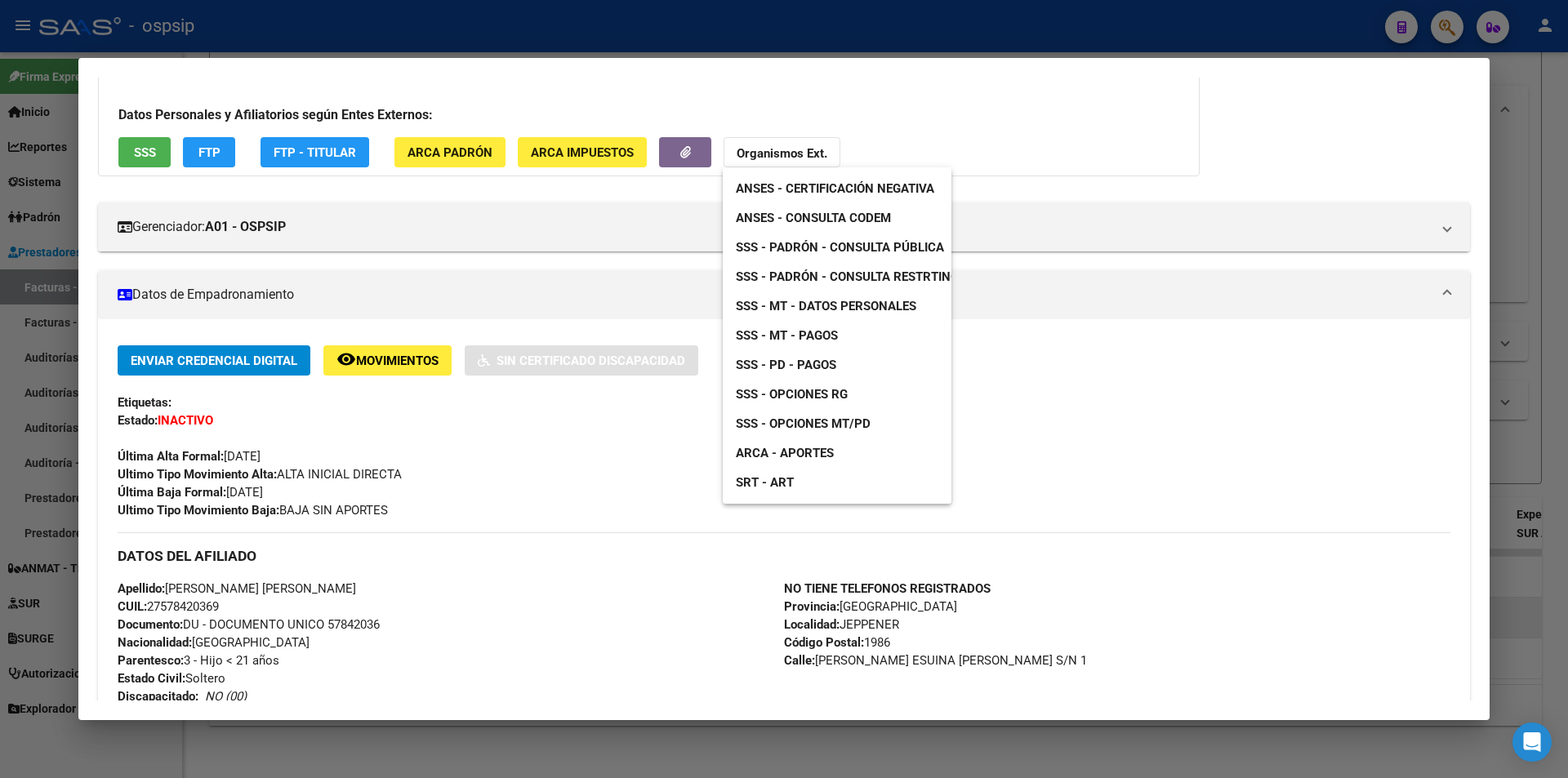
click at [1216, 419] on div at bounding box center [784, 389] width 1568 height 778
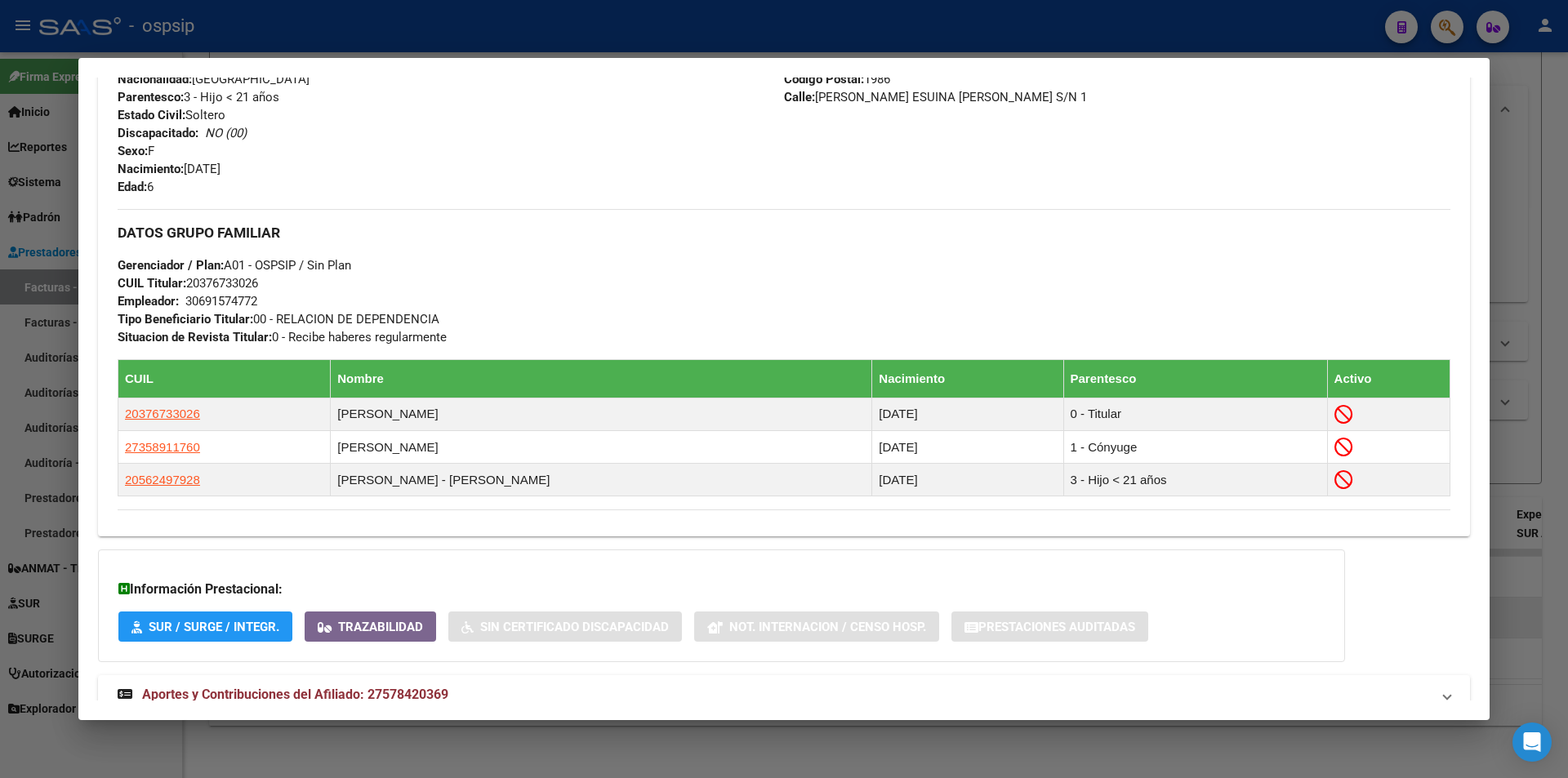
scroll to position [419, 0]
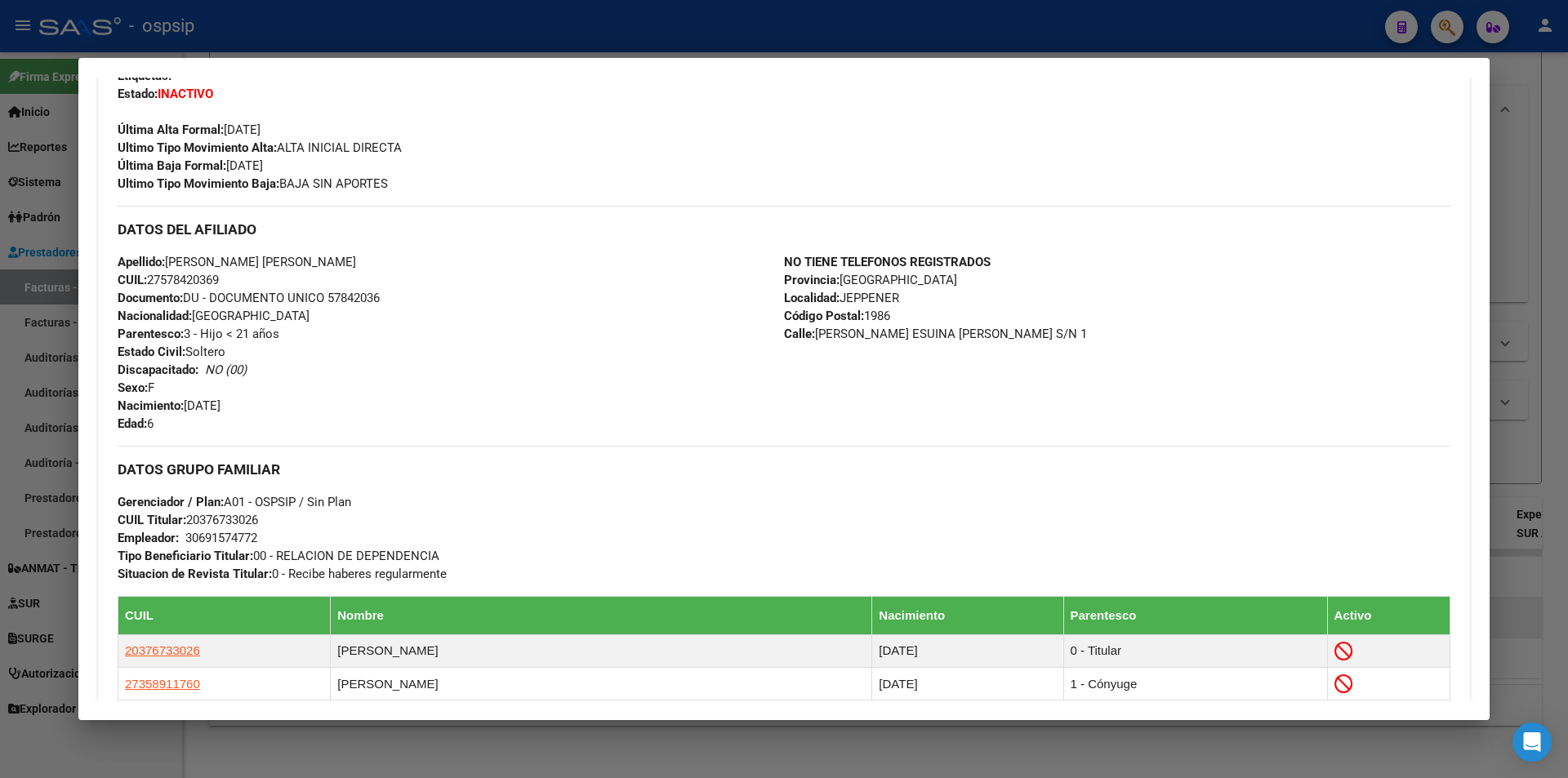
click at [838, 40] on div at bounding box center [784, 389] width 1568 height 778
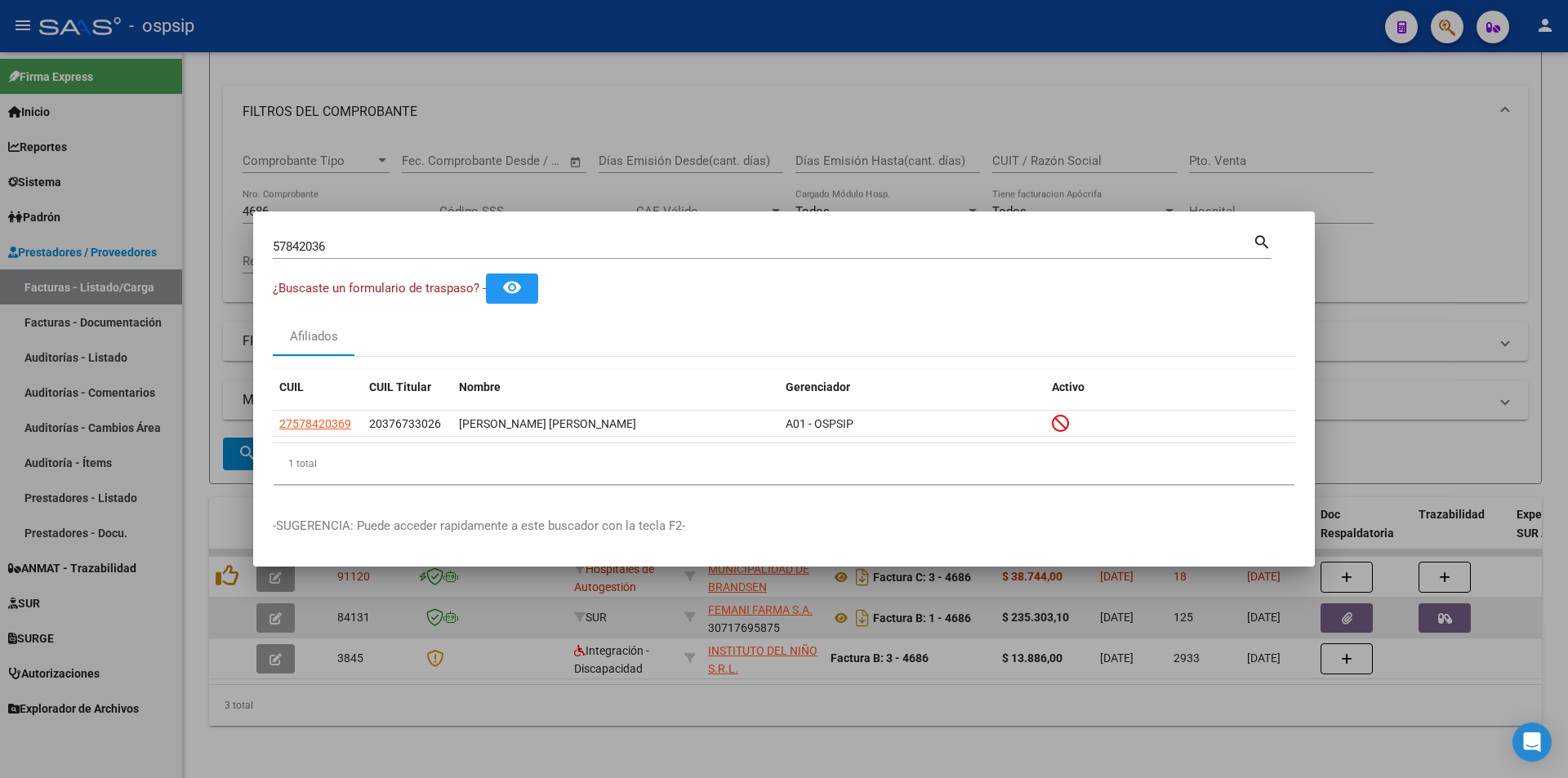
click at [838, 40] on div at bounding box center [784, 389] width 1568 height 778
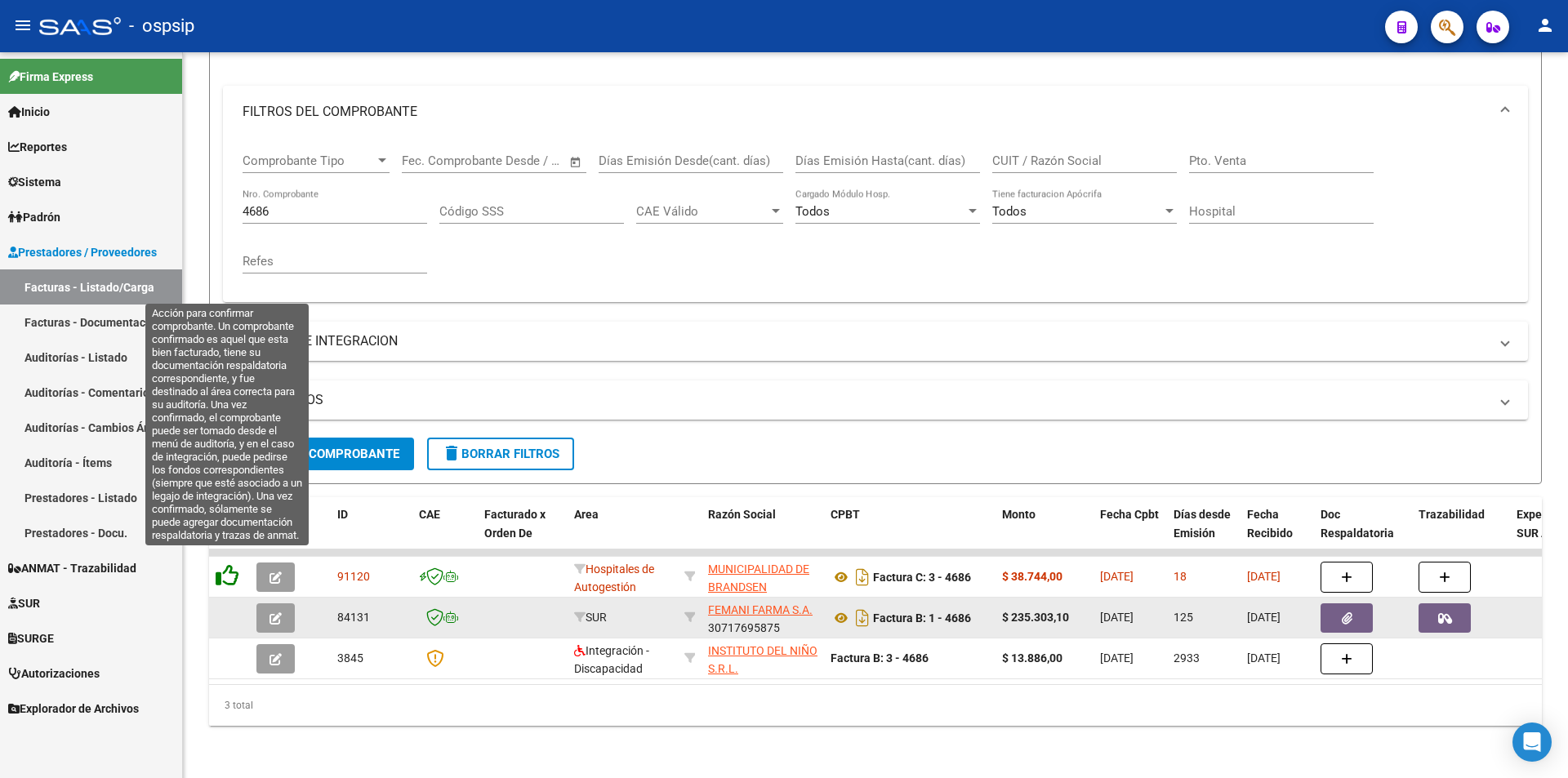
click at [232, 565] on icon at bounding box center [227, 576] width 23 height 23
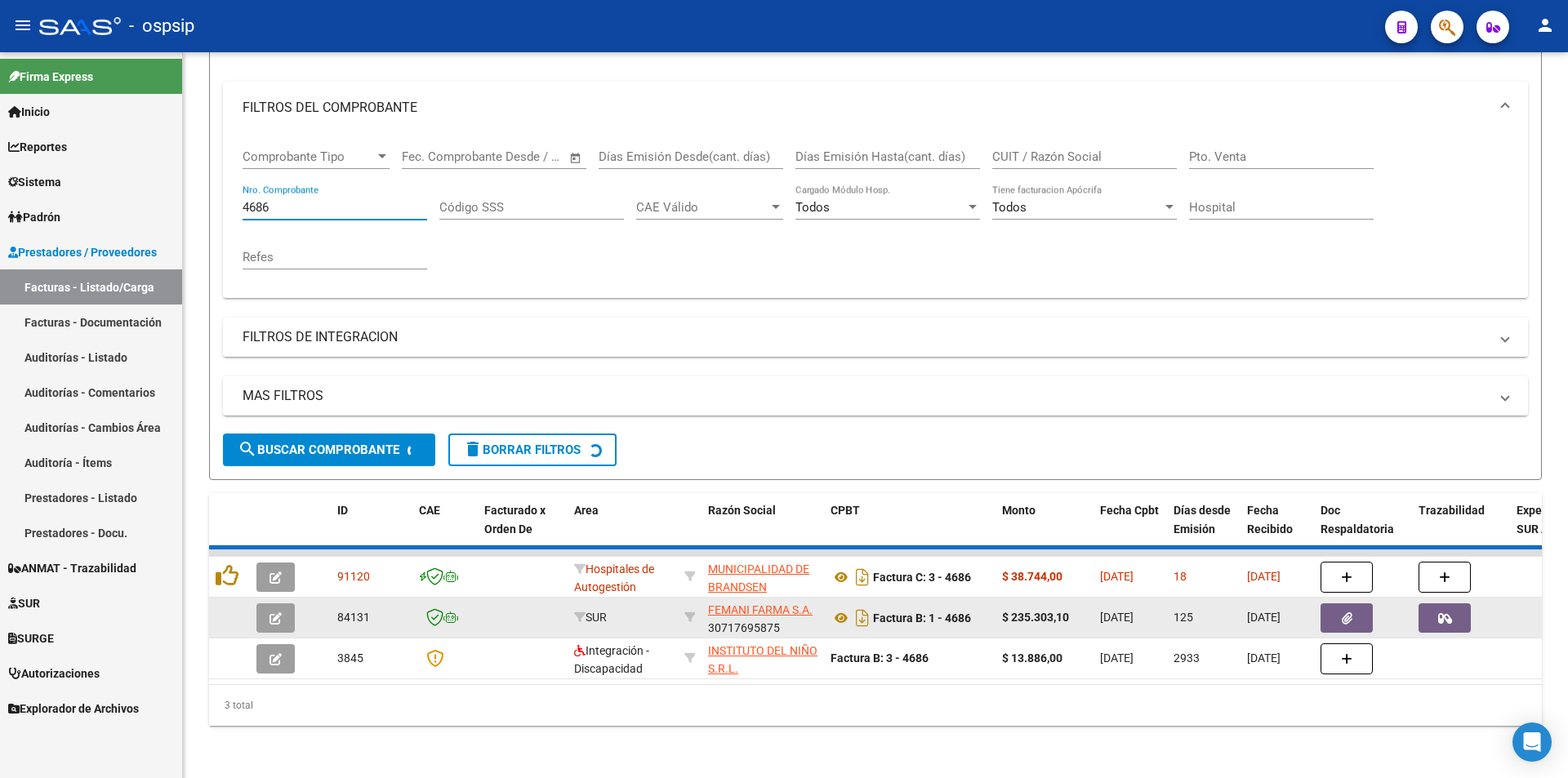
click at [283, 200] on input "4686" at bounding box center [335, 208] width 185 height 15
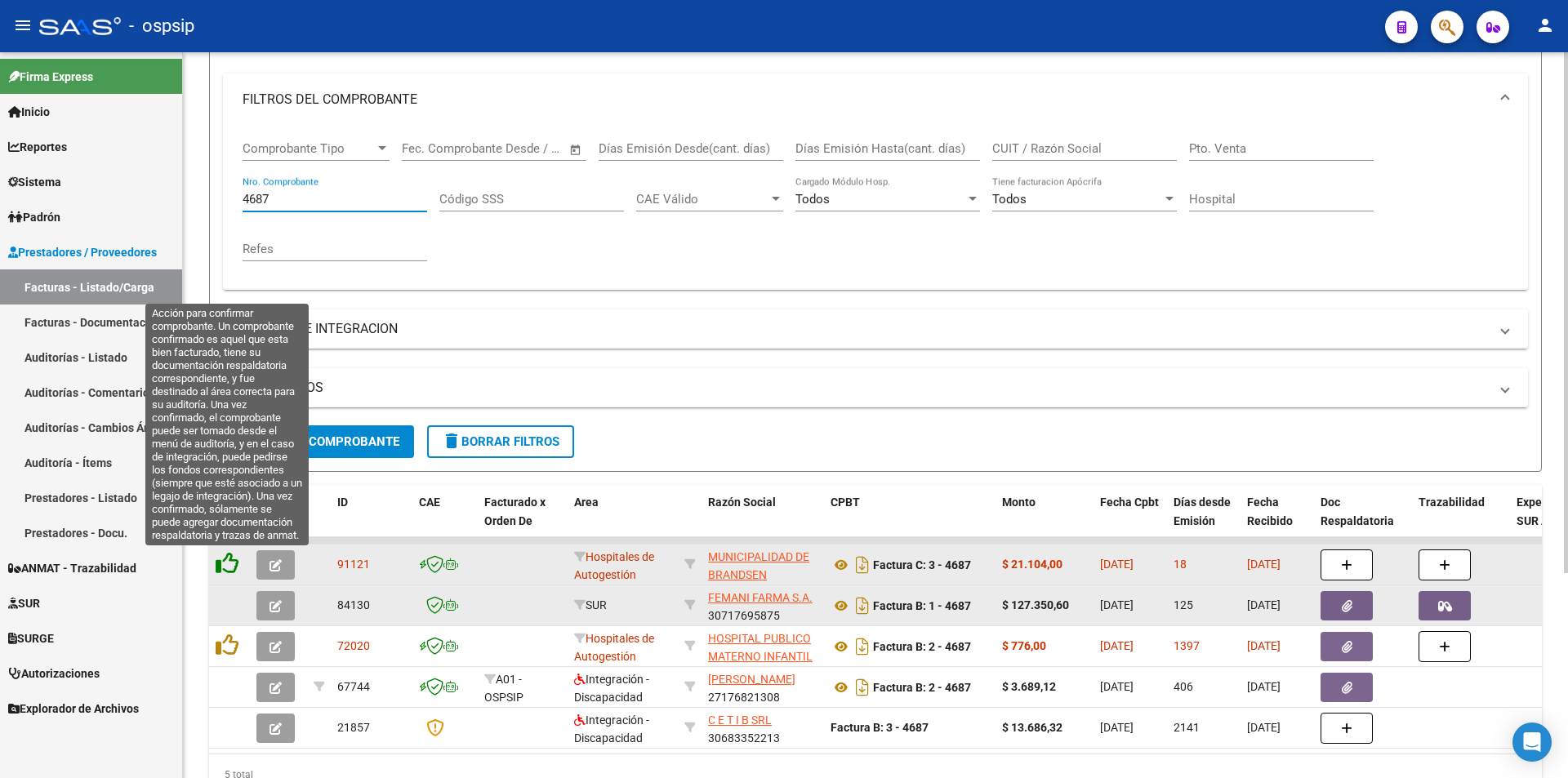
click at [223, 559] on icon at bounding box center [227, 563] width 23 height 23
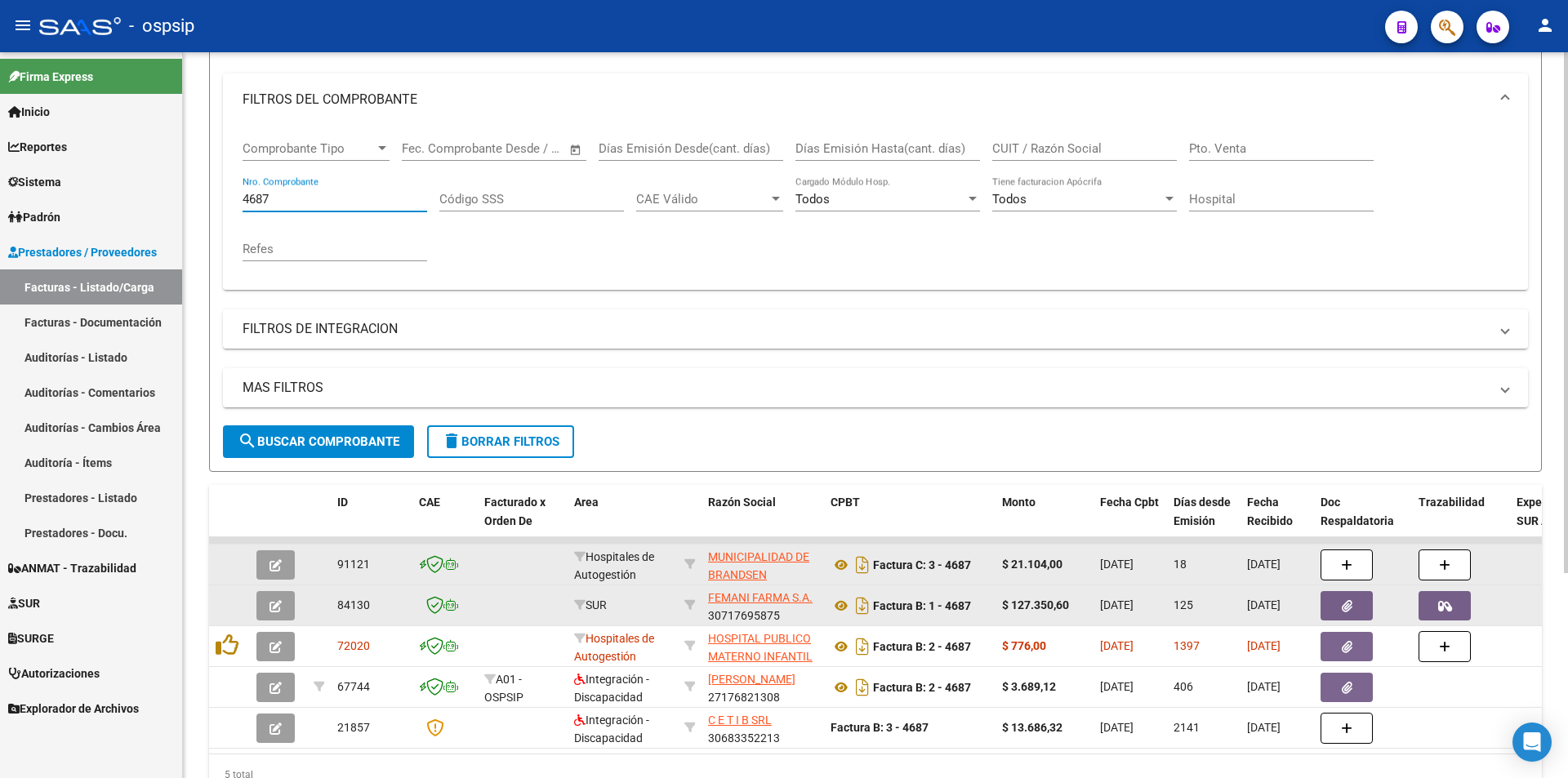
click at [320, 197] on input "4687" at bounding box center [335, 199] width 185 height 15
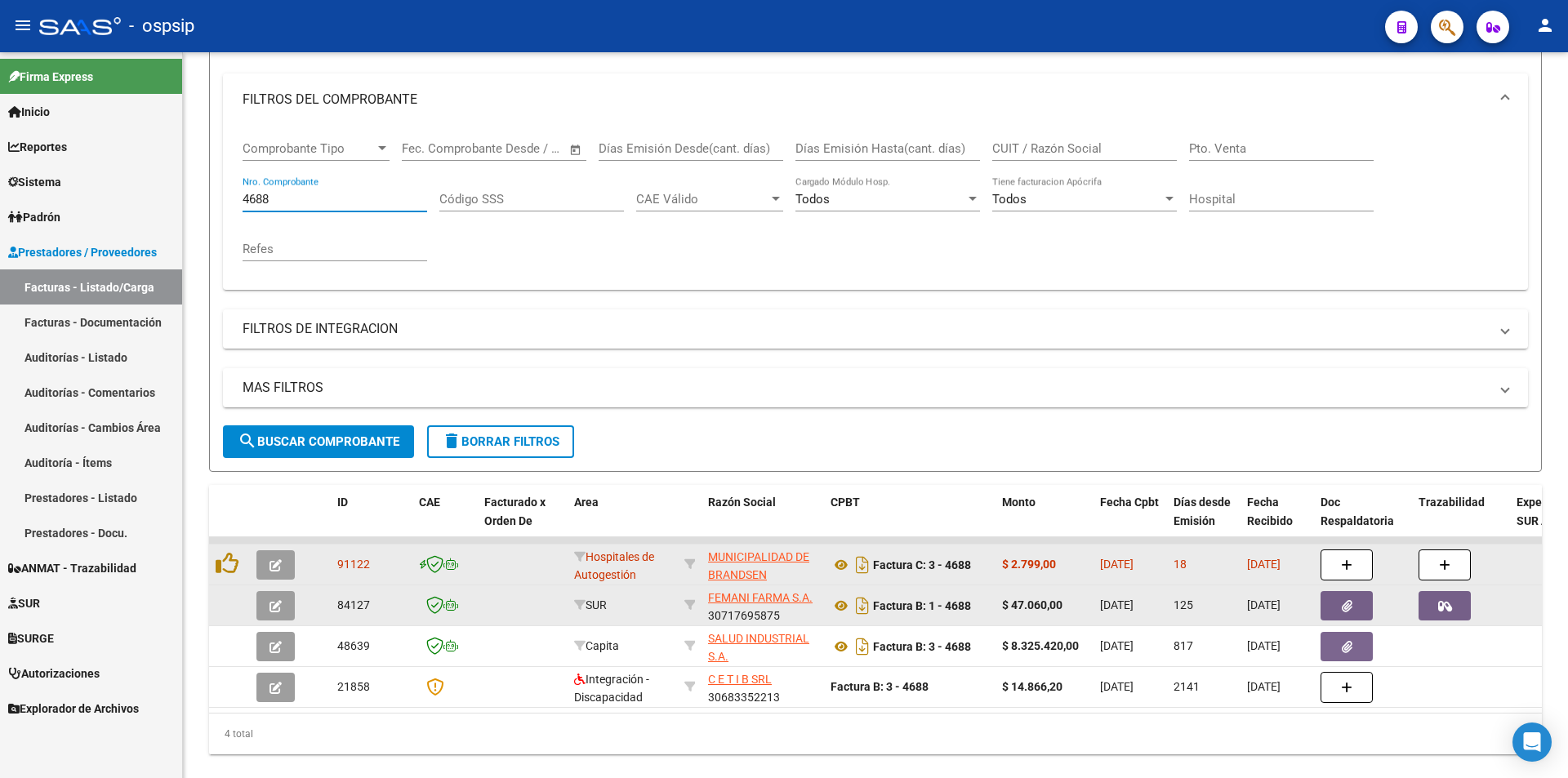
type input "4688"
